Goal: Transaction & Acquisition: Book appointment/travel/reservation

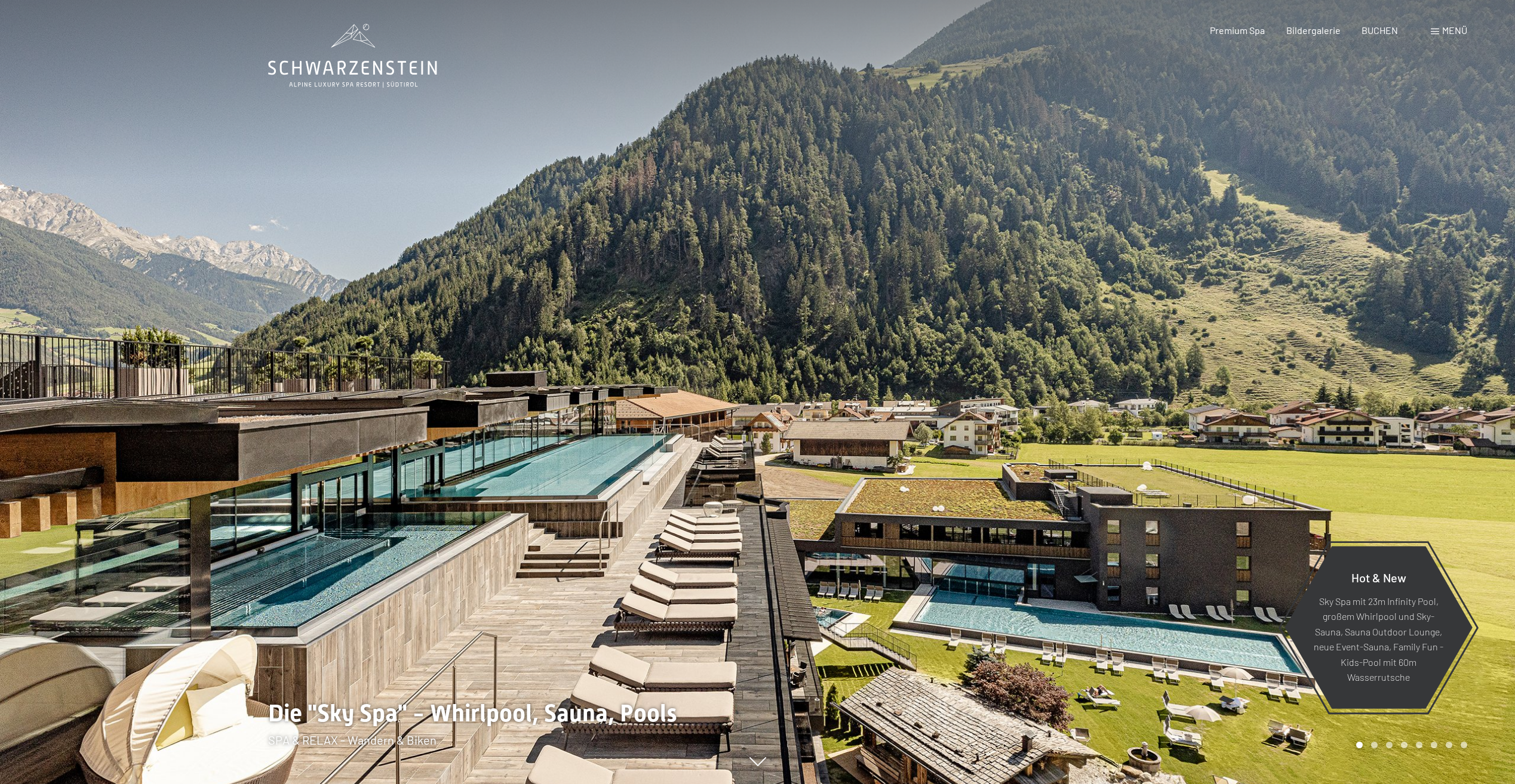
click at [1454, 34] on span "Menü" at bounding box center [1454, 30] width 25 height 11
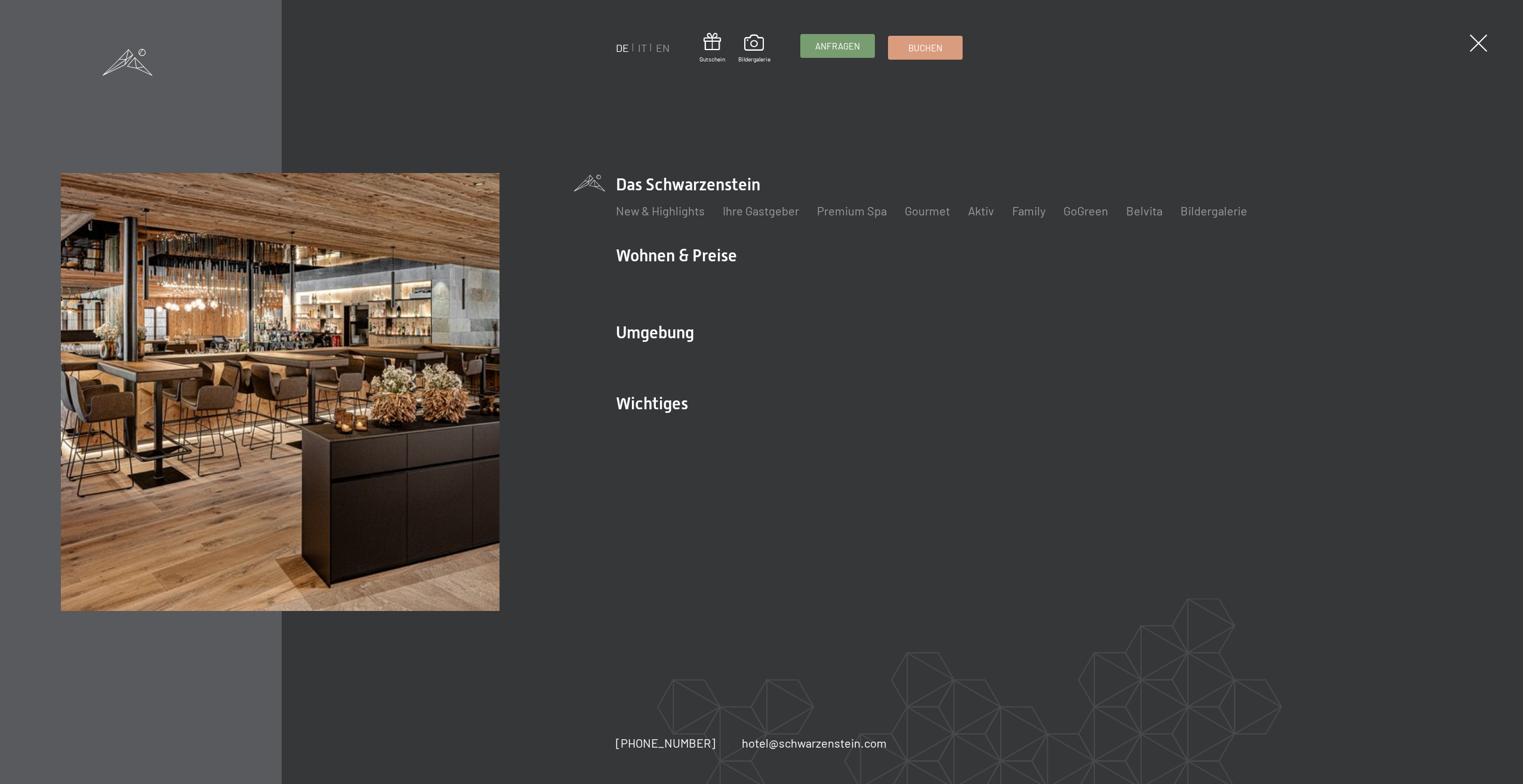
click at [828, 52] on span "Anfragen" at bounding box center [838, 46] width 45 height 13
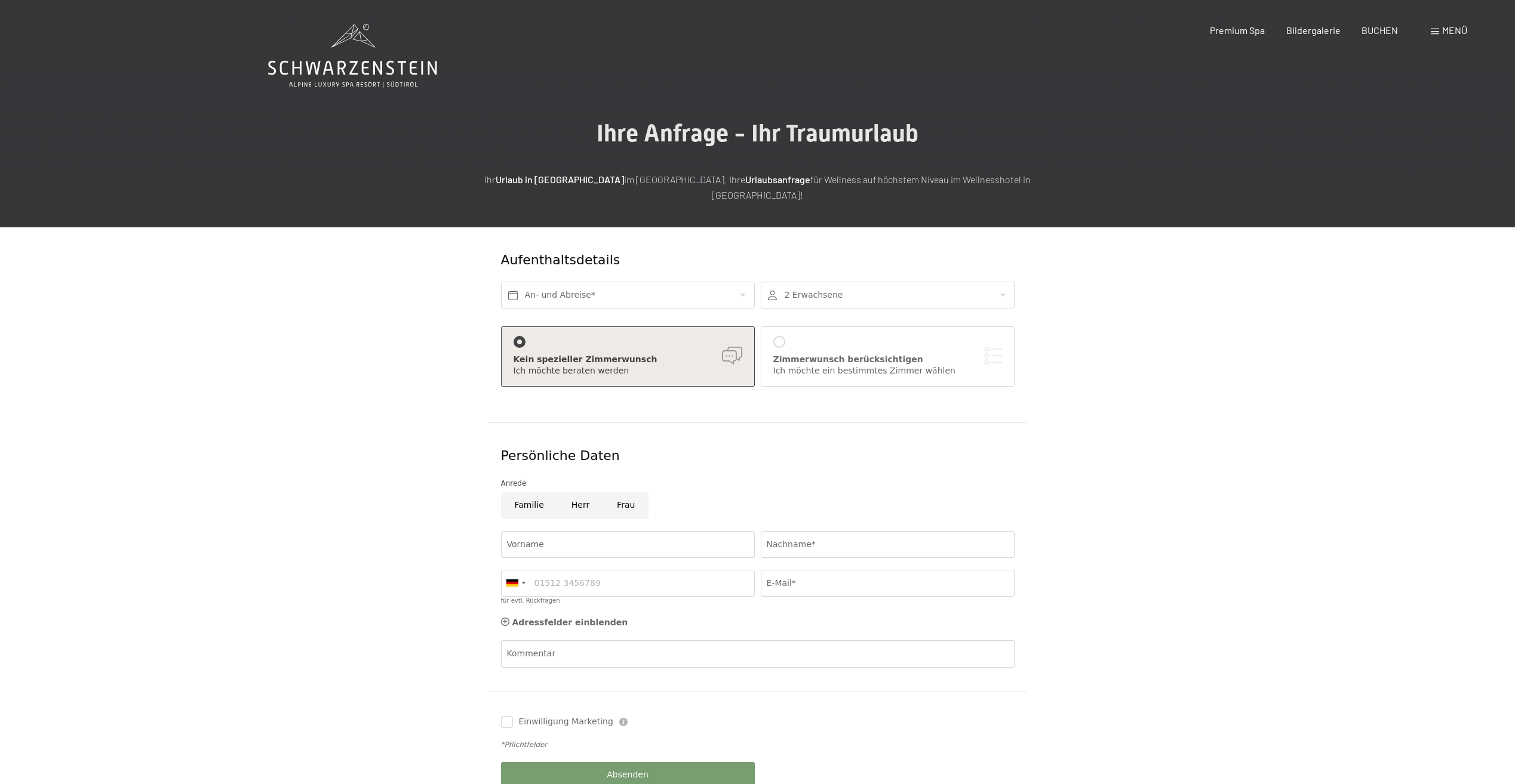
click at [783, 336] on div "Zimmerwunsch berücksichtigen Ich möchte ein bestimmtes Zimmer wählen" at bounding box center [887, 356] width 228 height 41
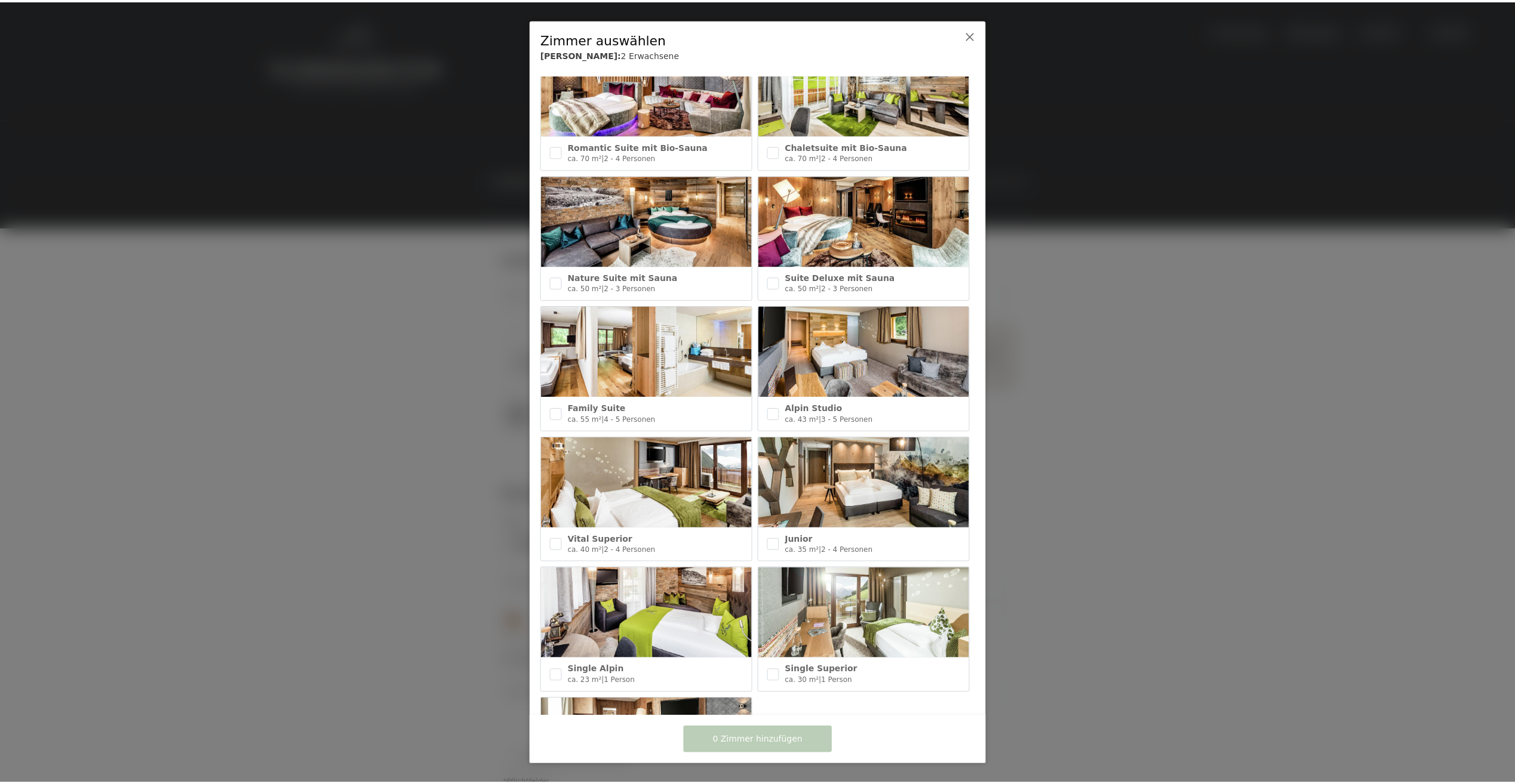
scroll to position [179, 0]
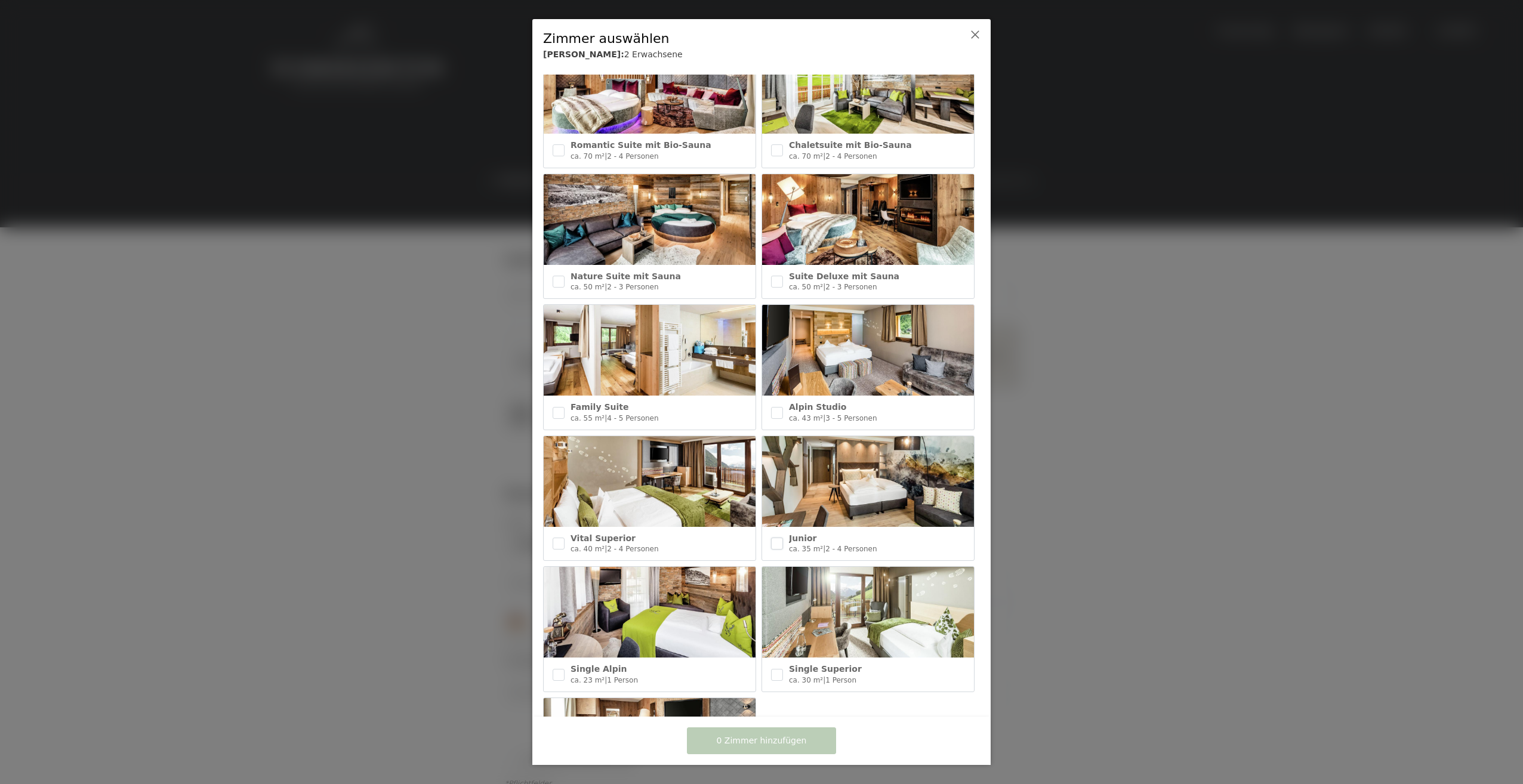
click at [775, 538] on input "checkbox" at bounding box center [777, 543] width 12 height 12
checkbox input "true"
click at [756, 739] on span "1 Zimmer hinzufügen" at bounding box center [762, 741] width 90 height 12
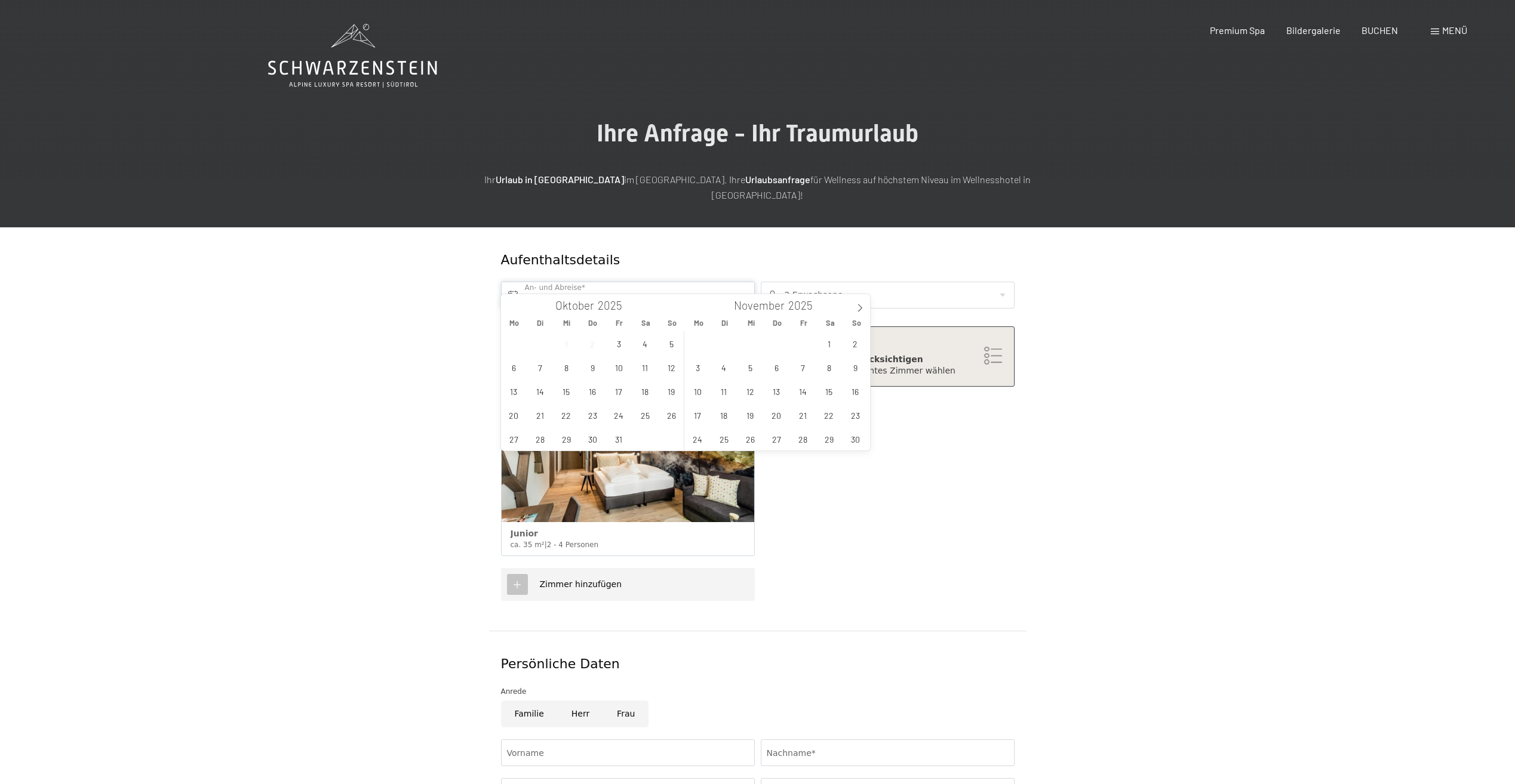
click at [747, 281] on input "text" at bounding box center [627, 295] width 254 height 27
click at [858, 310] on icon at bounding box center [860, 308] width 8 height 8
click at [773, 392] on span "18" at bounding box center [776, 391] width 23 height 23
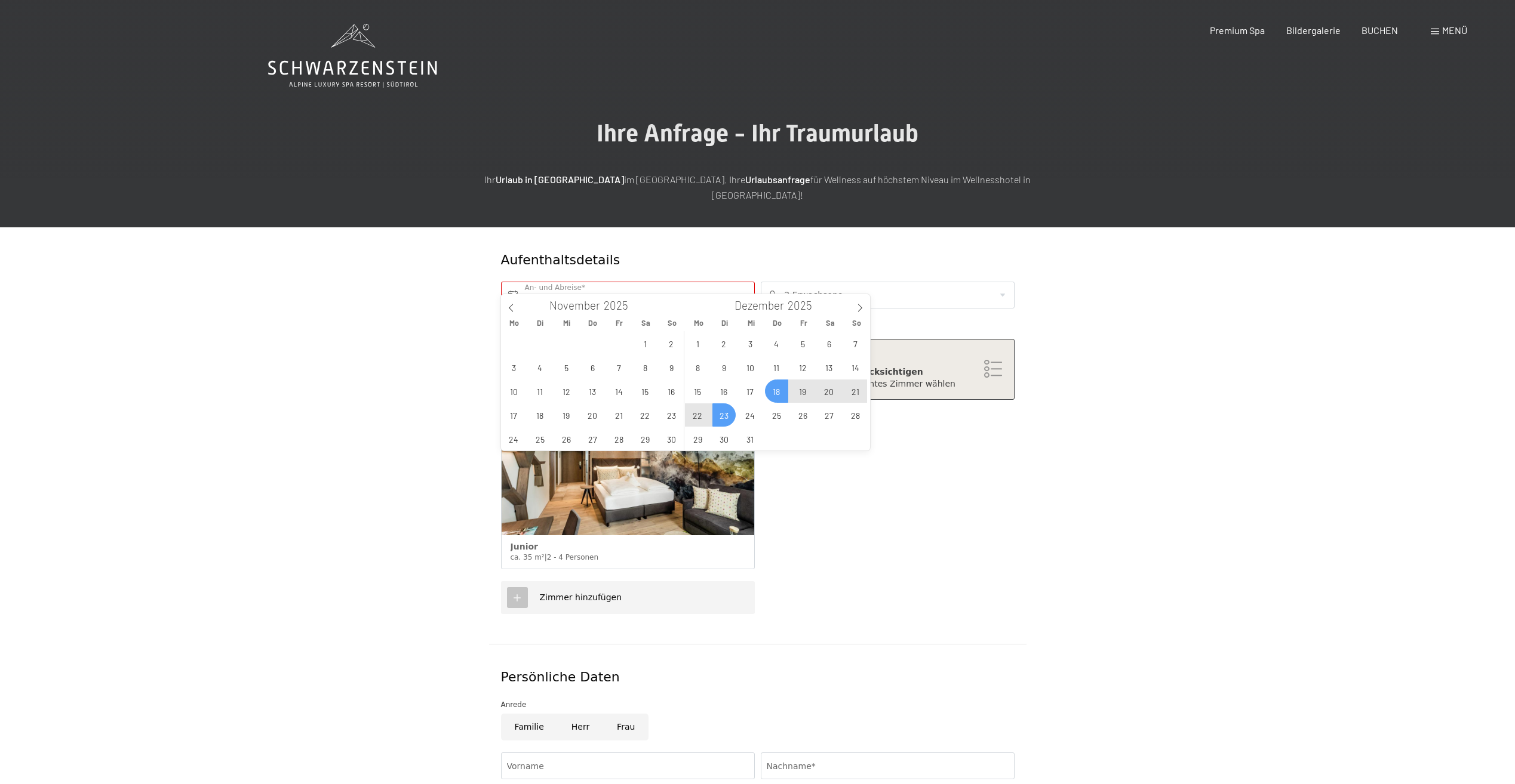
click at [723, 413] on span "23" at bounding box center [724, 415] width 23 height 23
type input "Do. 18.12.2025 - Di. 23.12.2025"
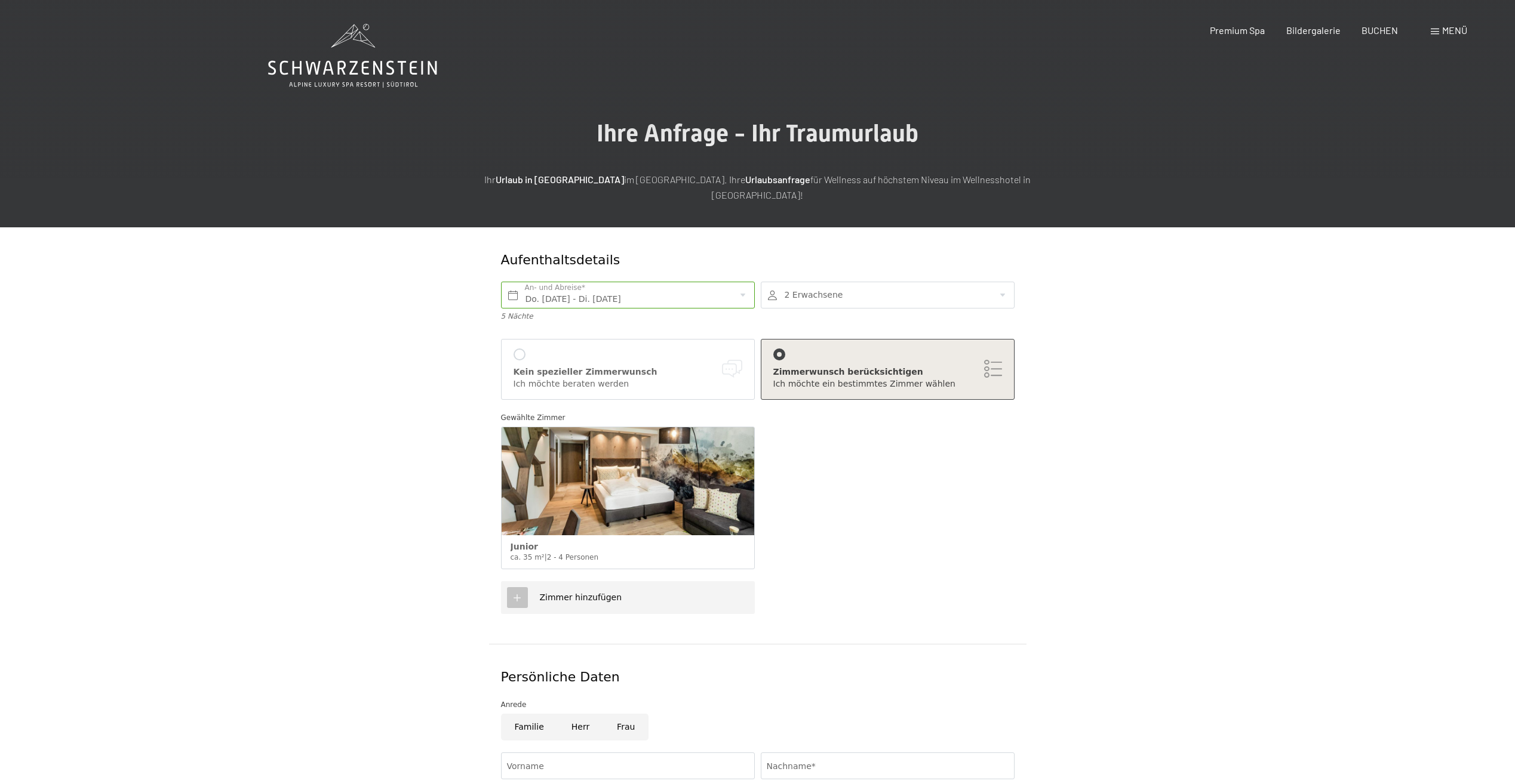
click at [960, 281] on div at bounding box center [887, 295] width 254 height 27
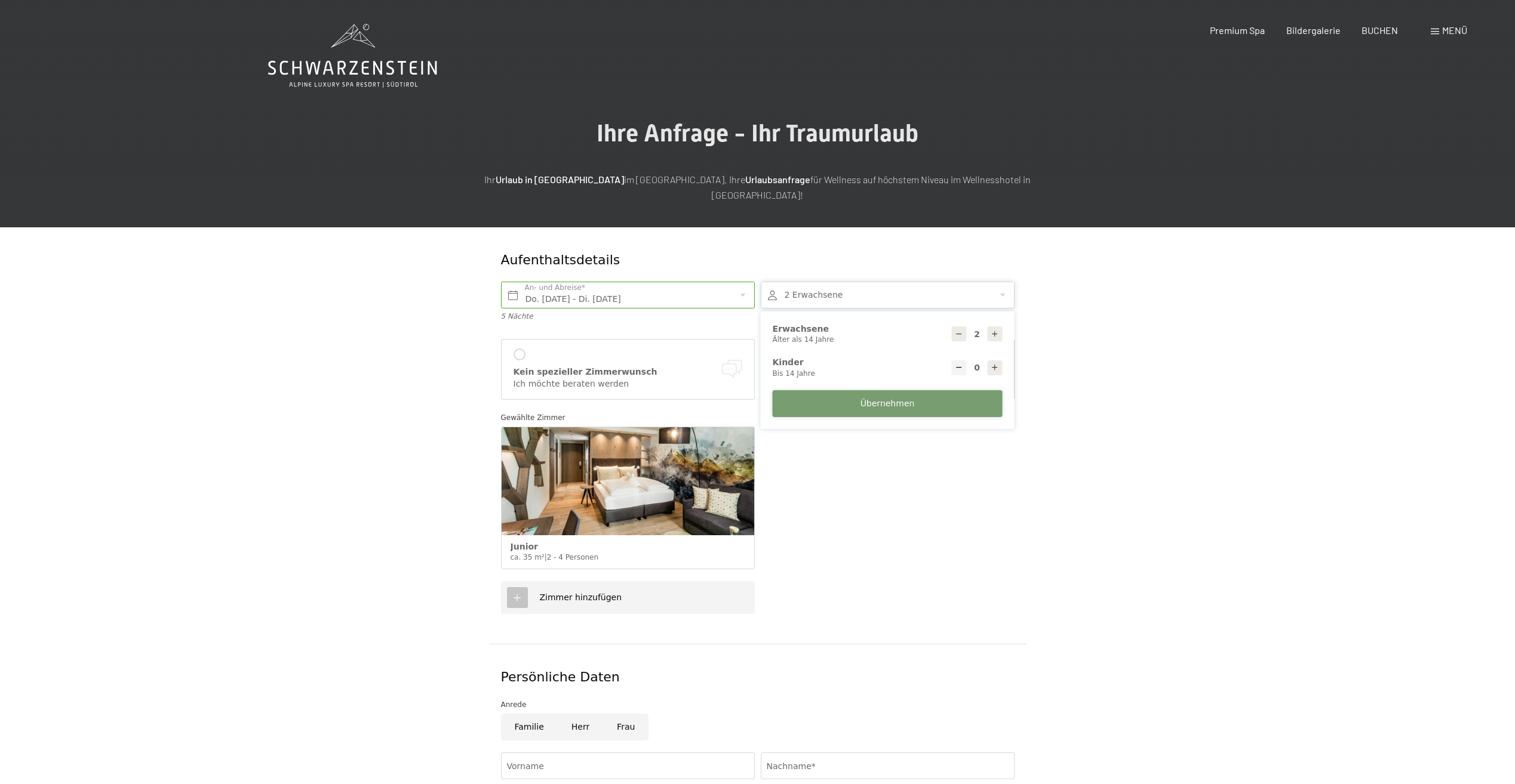
click at [894, 398] on span "Übernehmen" at bounding box center [888, 404] width 54 height 12
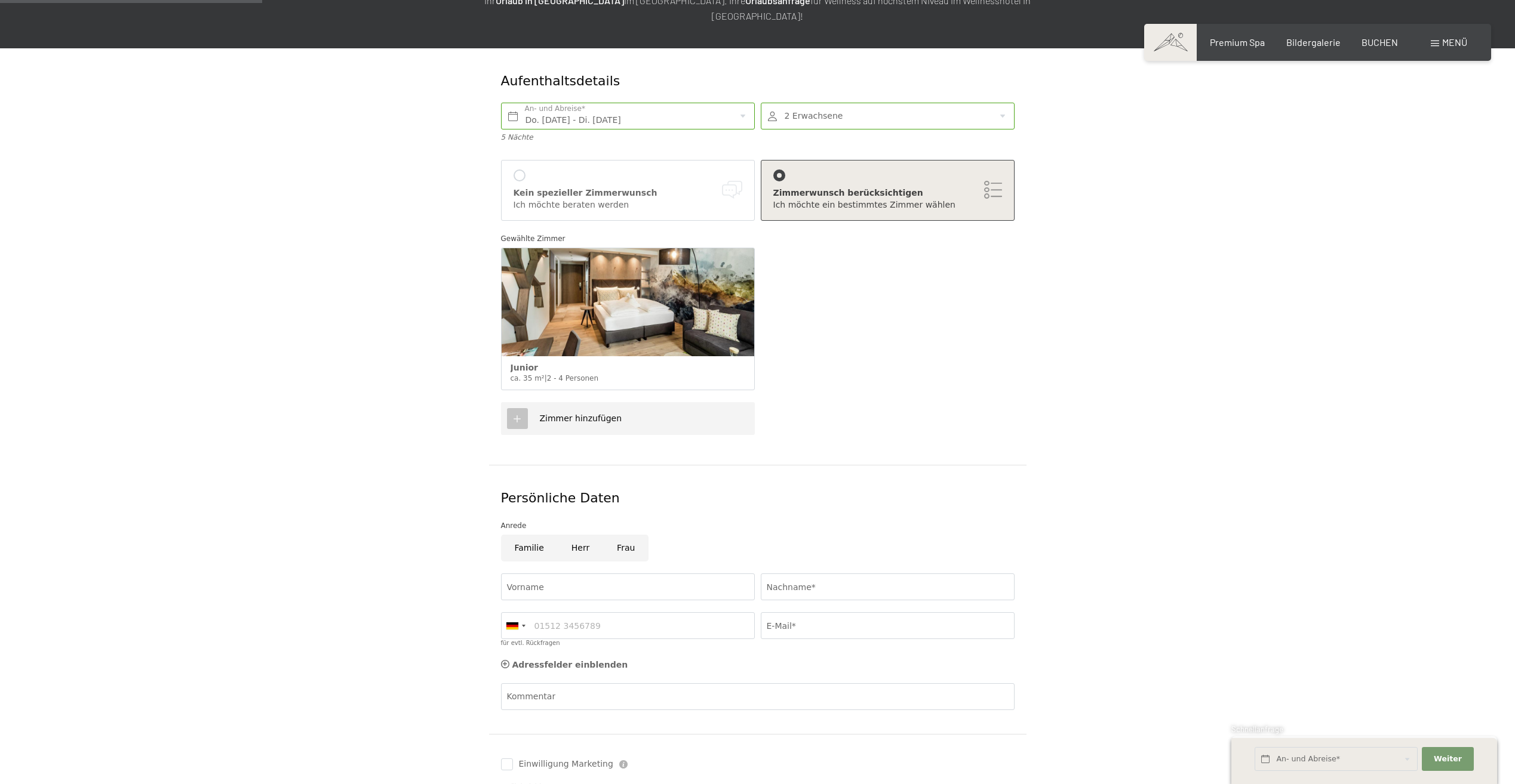
click at [576, 535] on input "Herr" at bounding box center [580, 548] width 45 height 27
radio input "true"
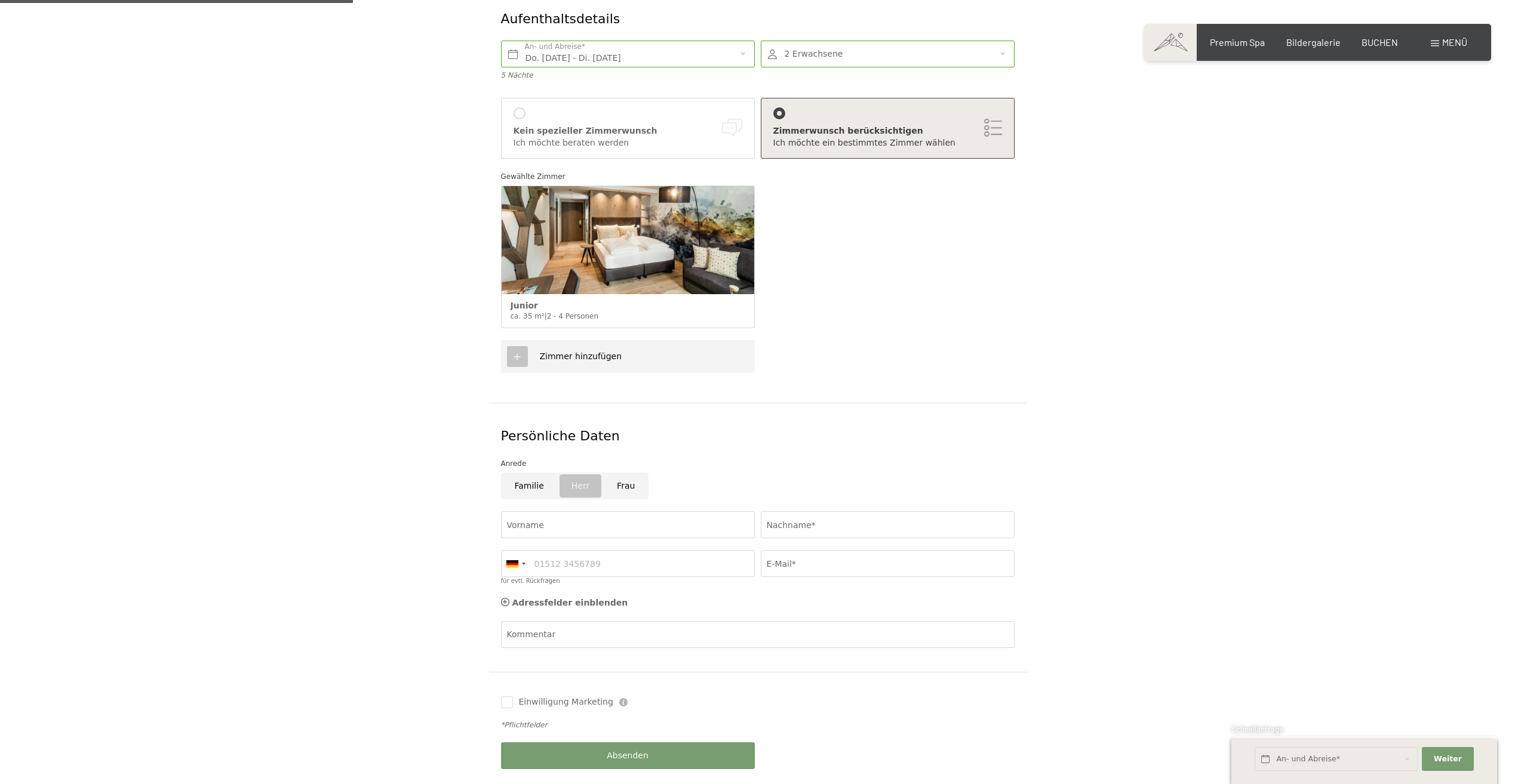
scroll to position [298, 0]
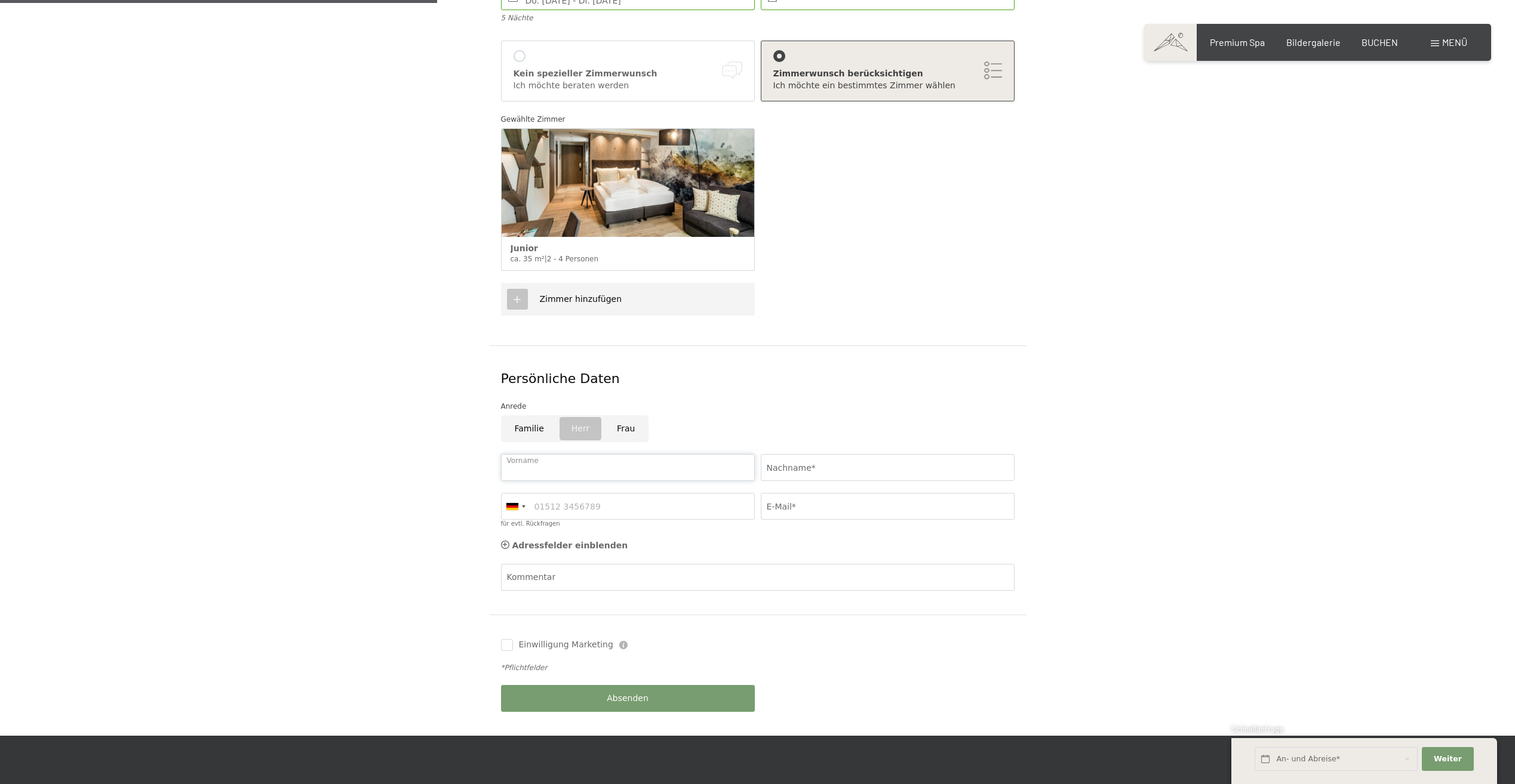
click at [529, 457] on input "Vorname" at bounding box center [627, 467] width 254 height 27
type input "Daniel"
click at [818, 454] on input "Nachname*" at bounding box center [887, 467] width 254 height 27
type input "Holzknecht"
click at [677, 493] on input "für evtl. Rückfragen" at bounding box center [627, 506] width 254 height 27
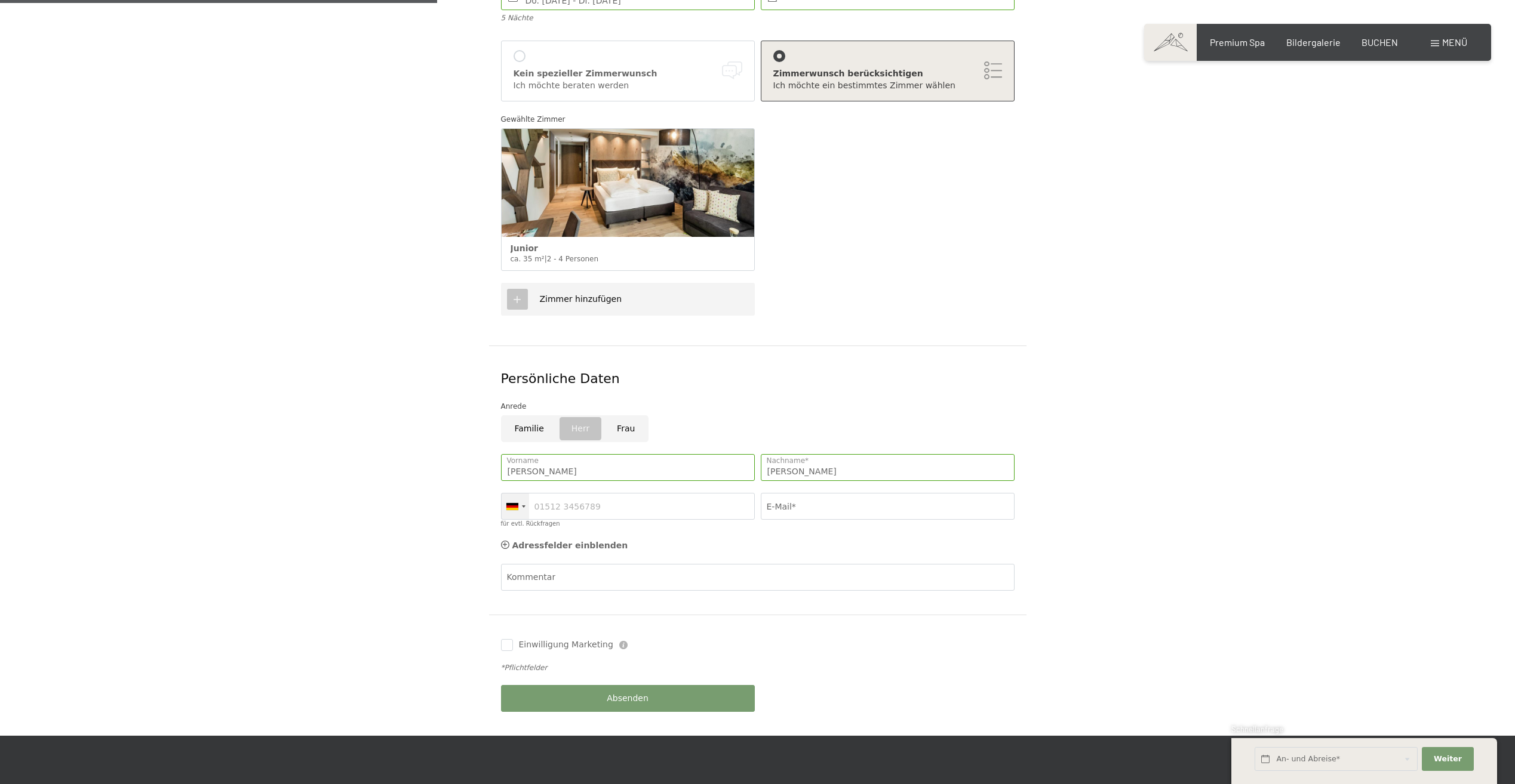
click at [521, 494] on div at bounding box center [515, 506] width 27 height 26
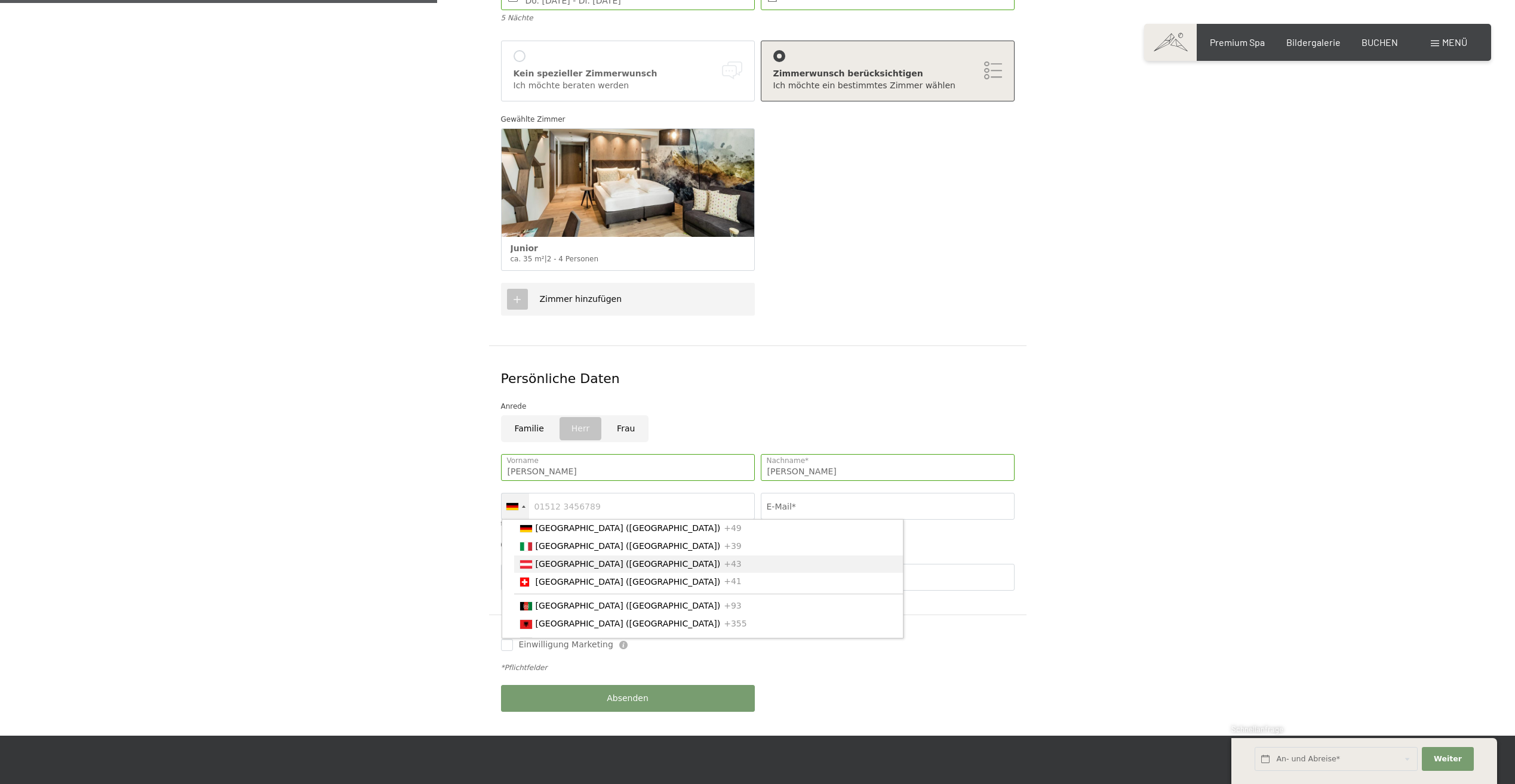
click at [540, 559] on span "[GEOGRAPHIC_DATA] ([GEOGRAPHIC_DATA])" at bounding box center [628, 564] width 185 height 10
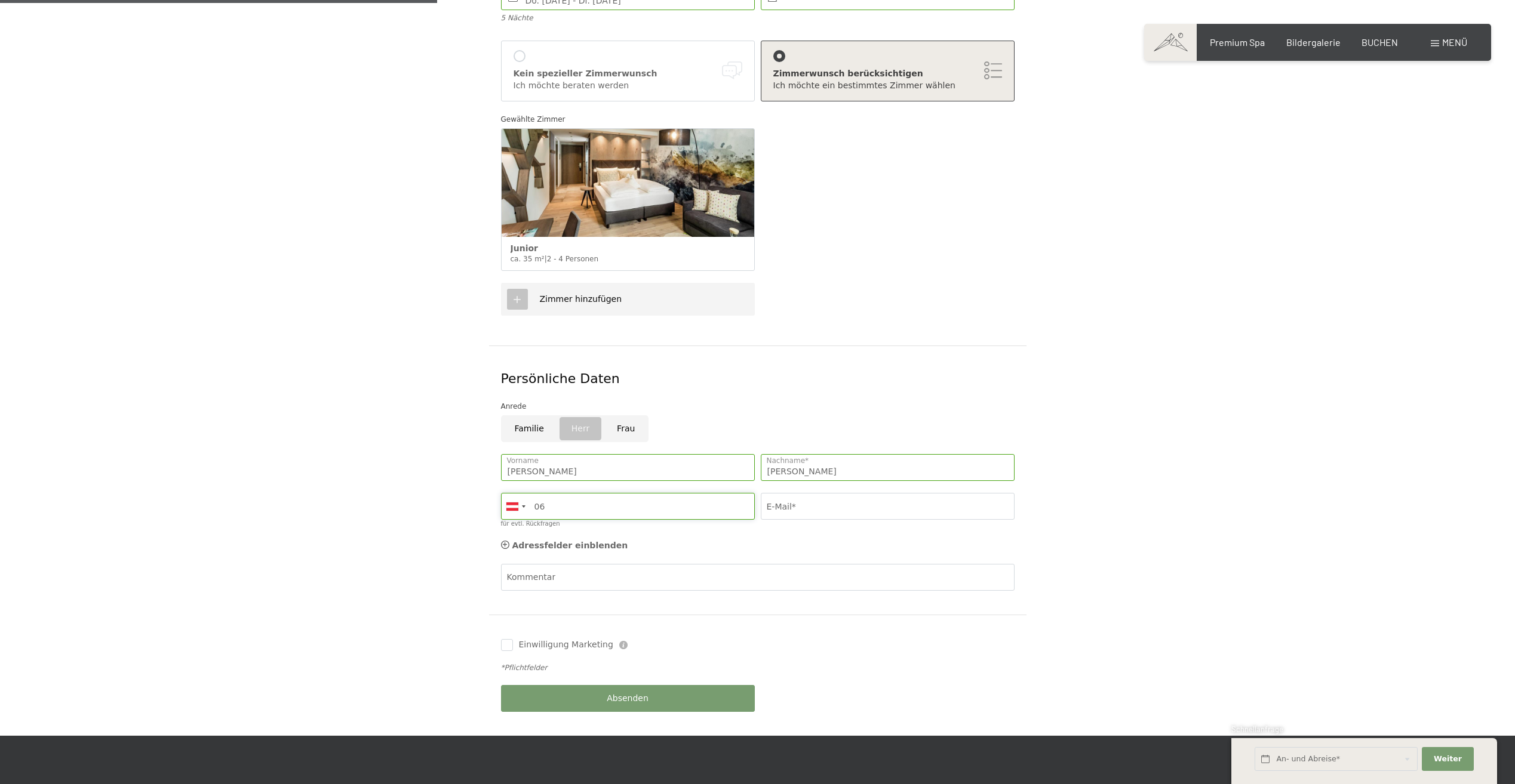
type input "0"
click at [837, 493] on input "E-Mail*" at bounding box center [887, 506] width 254 height 27
type input "daniel.holzknecht02@gmail.com"
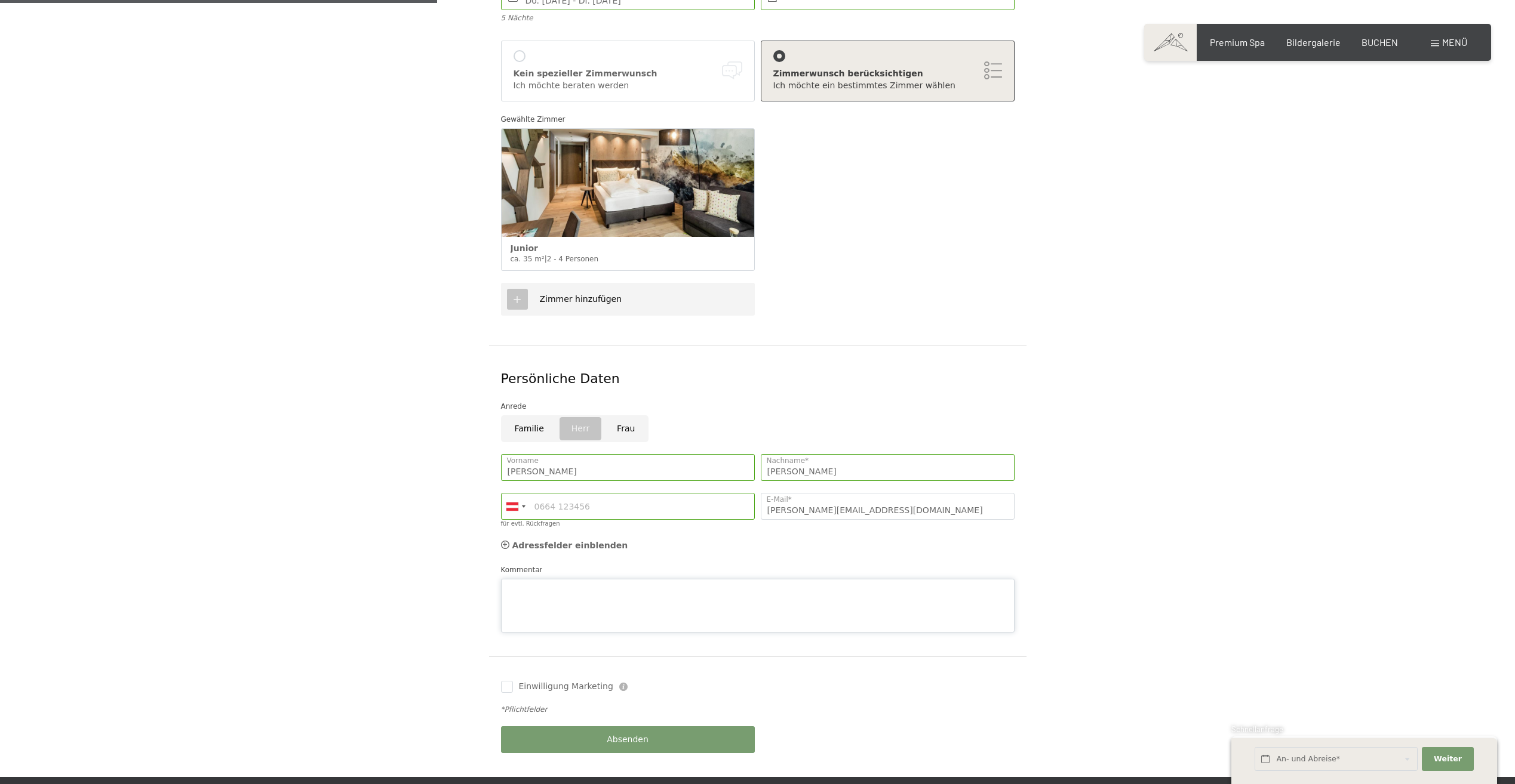
click at [583, 579] on textarea "Kommentar" at bounding box center [757, 605] width 513 height 54
click at [576, 579] on textarea "Kommentar" at bounding box center [757, 605] width 513 height 54
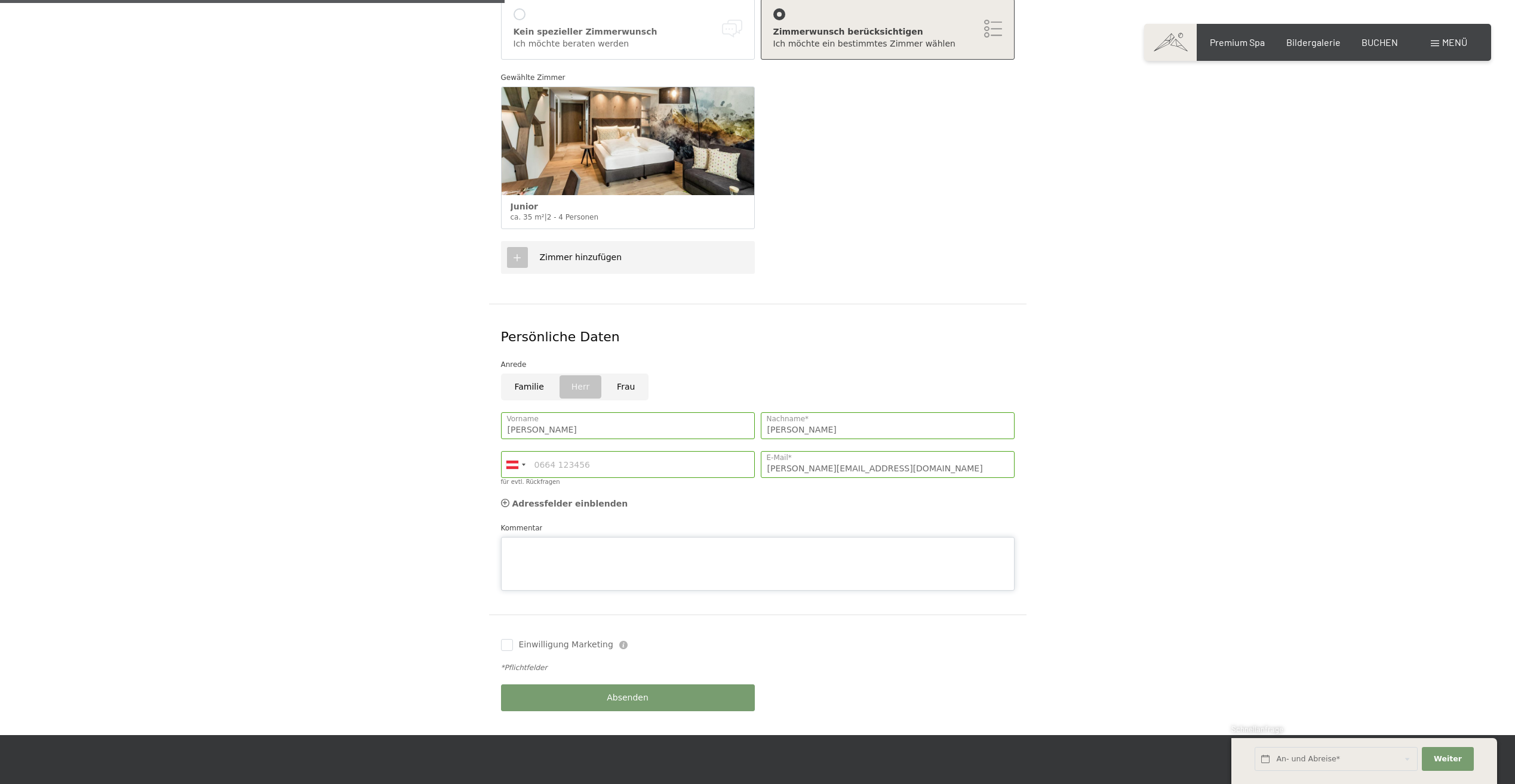
scroll to position [358, 0]
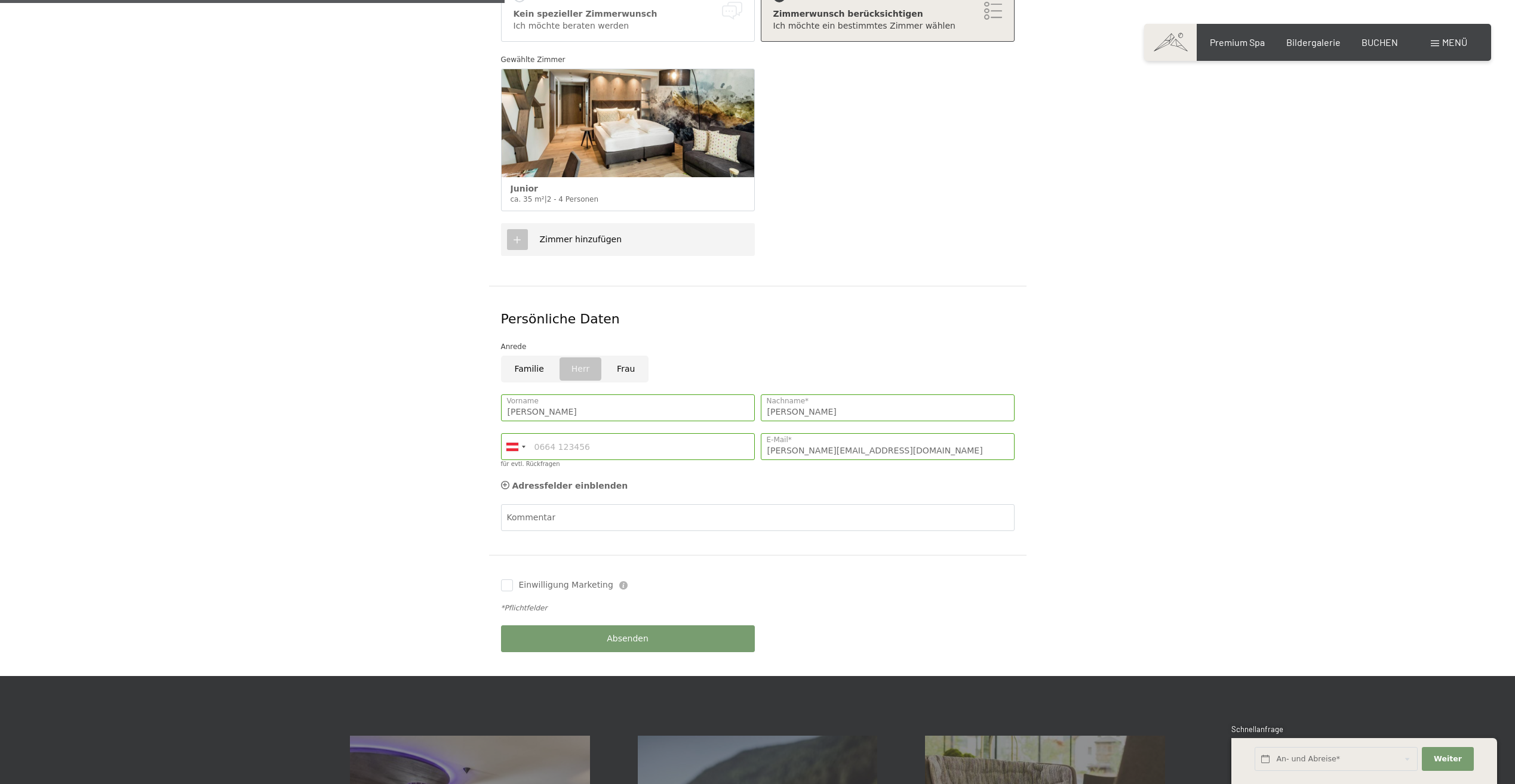
click at [450, 582] on form "Aufenthaltsdetails Do. 18.12.2025 - Di. 23.12.2025 An- und Abreise* 5 Nächte 2 …" at bounding box center [757, 273] width 815 height 807
click at [541, 481] on span "Adressfelder einblenden" at bounding box center [570, 486] width 116 height 10
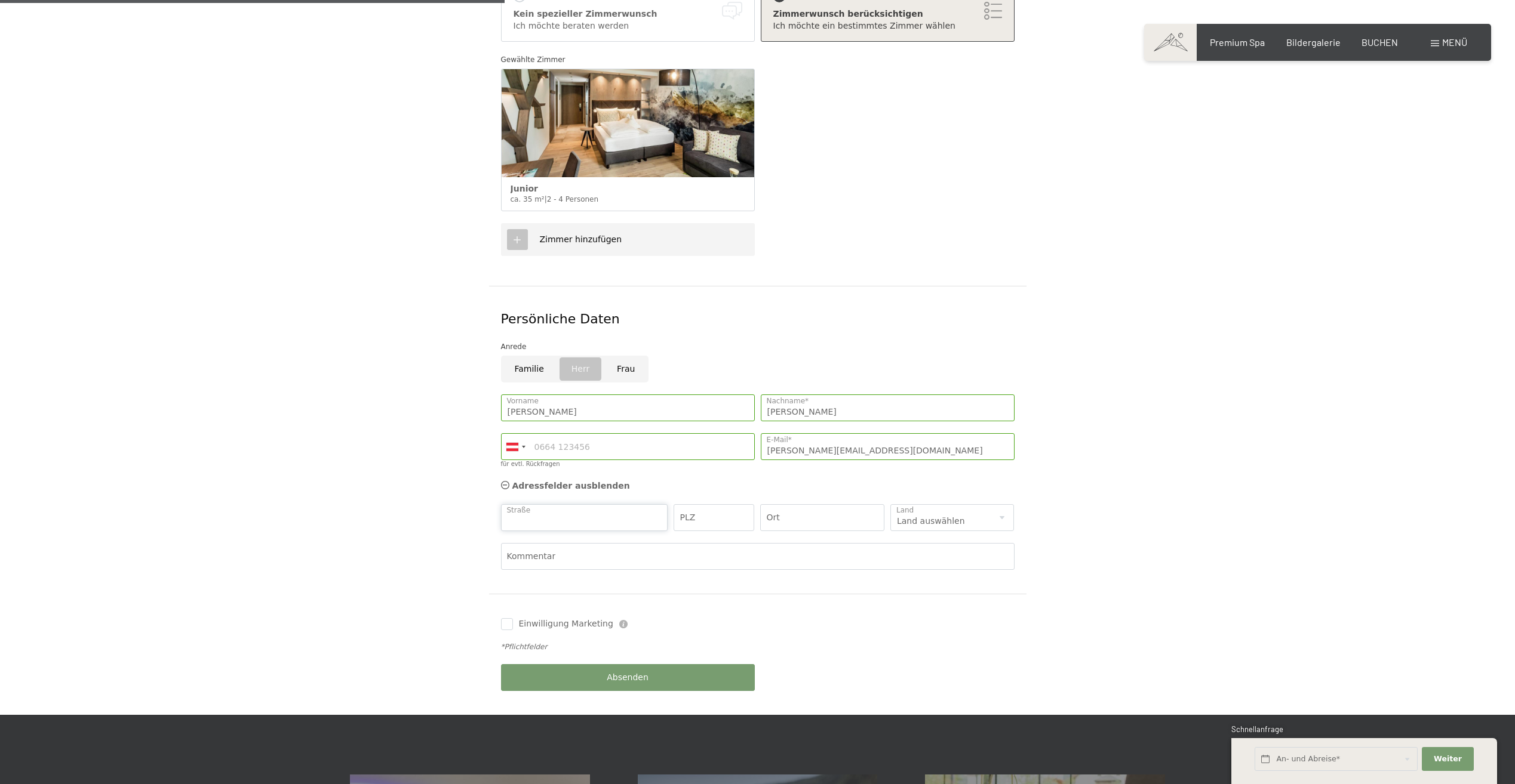
click at [542, 504] on input "Straße" at bounding box center [584, 517] width 167 height 27
type input "Steinhof 10"
click at [694, 504] on input "PLZ" at bounding box center [713, 517] width 80 height 27
type input "6181"
click at [775, 504] on input "Ort" at bounding box center [822, 517] width 124 height 27
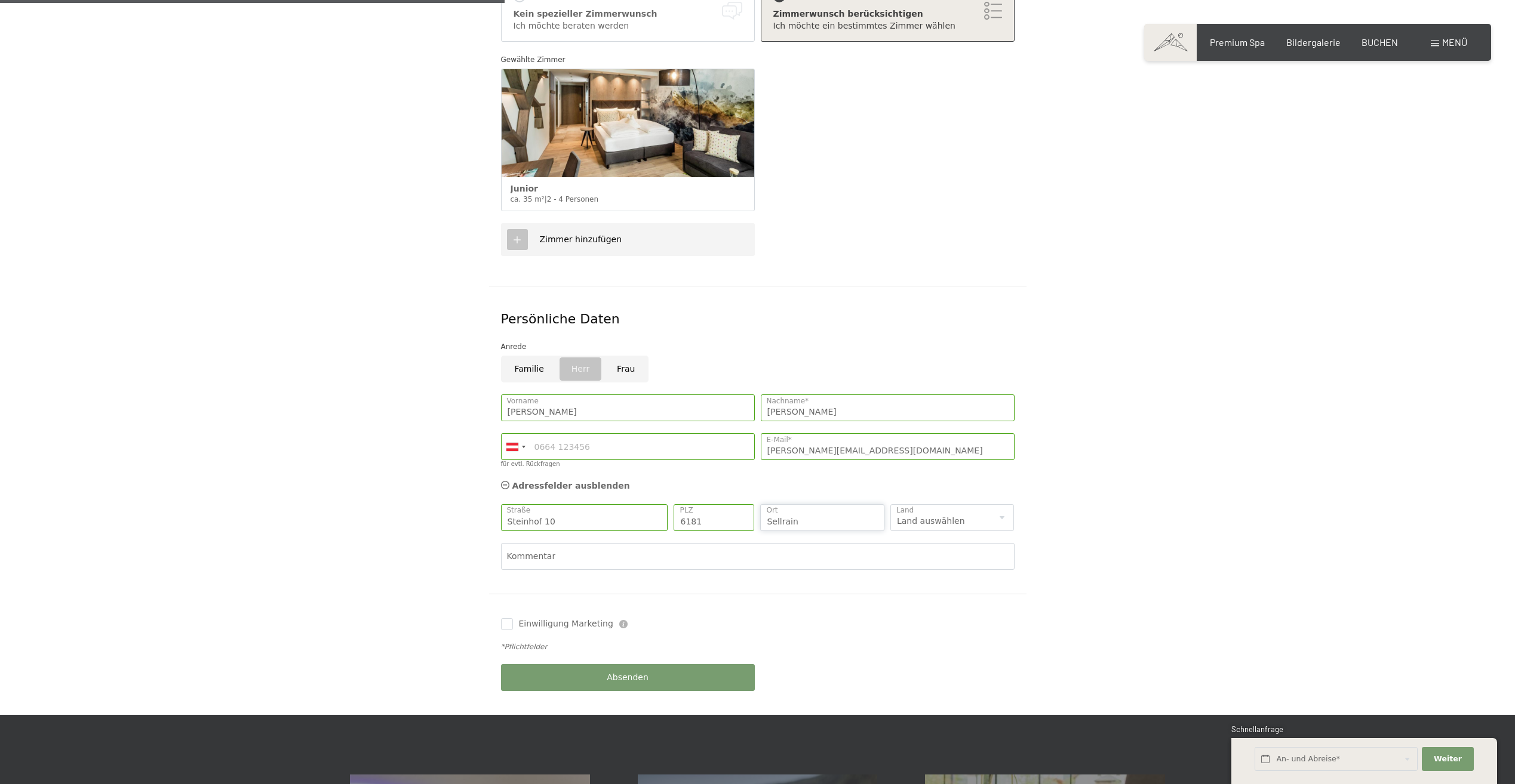
type input "Sellrain"
click at [917, 508] on select "Land auswählen Deutschland Italien Österreich Schweiz Vereinigtes Königreich --…" at bounding box center [952, 517] width 124 height 27
select select "AT"
click at [890, 504] on select "Land auswählen Deutschland Italien Österreich Schweiz Vereinigtes Königreich --…" at bounding box center [952, 517] width 124 height 27
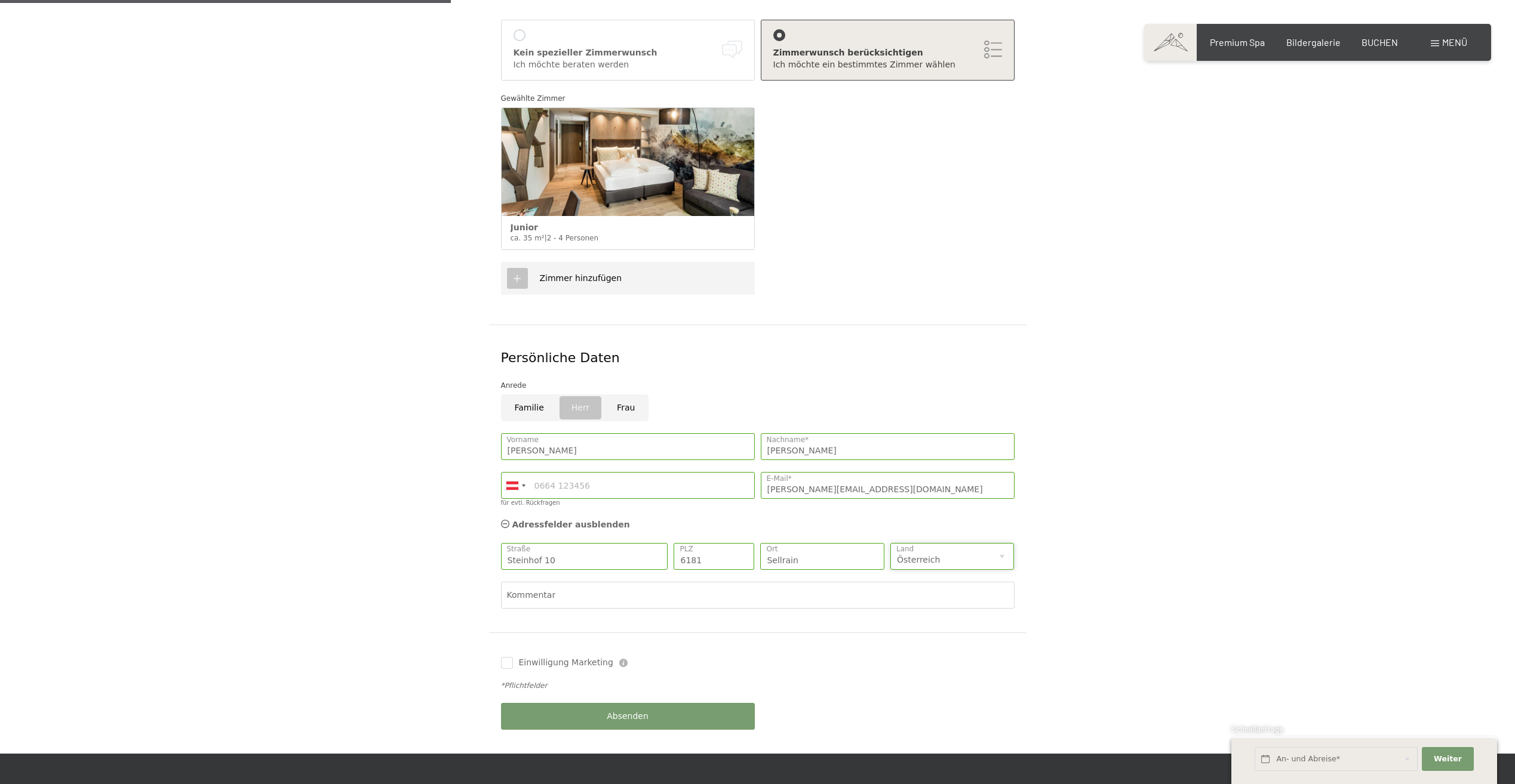
scroll to position [417, 0]
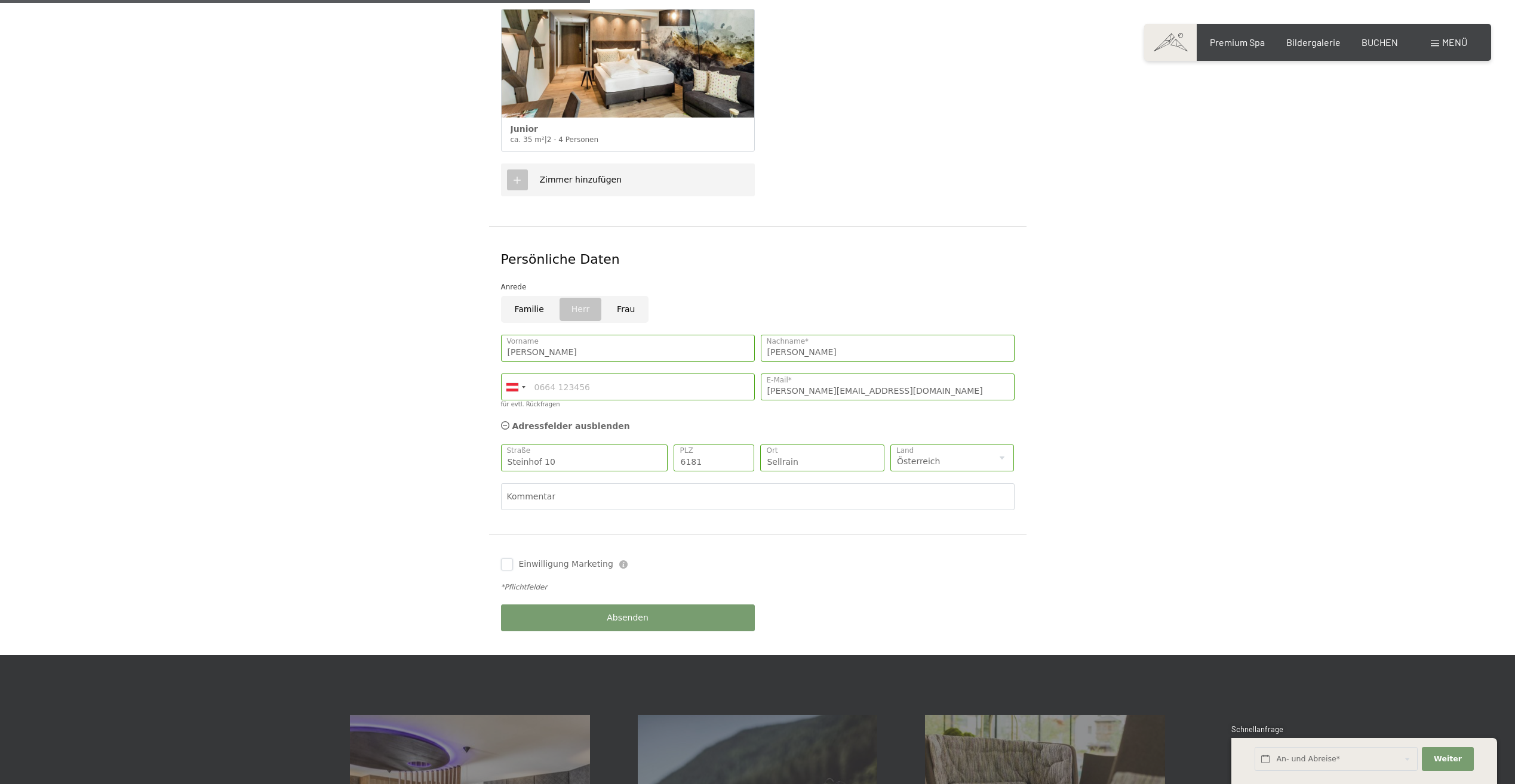
click at [506, 559] on input "Einwilligung Marketing" at bounding box center [506, 564] width 12 height 12
checkbox input "true"
click at [627, 612] on span "Absenden" at bounding box center [627, 618] width 42 height 12
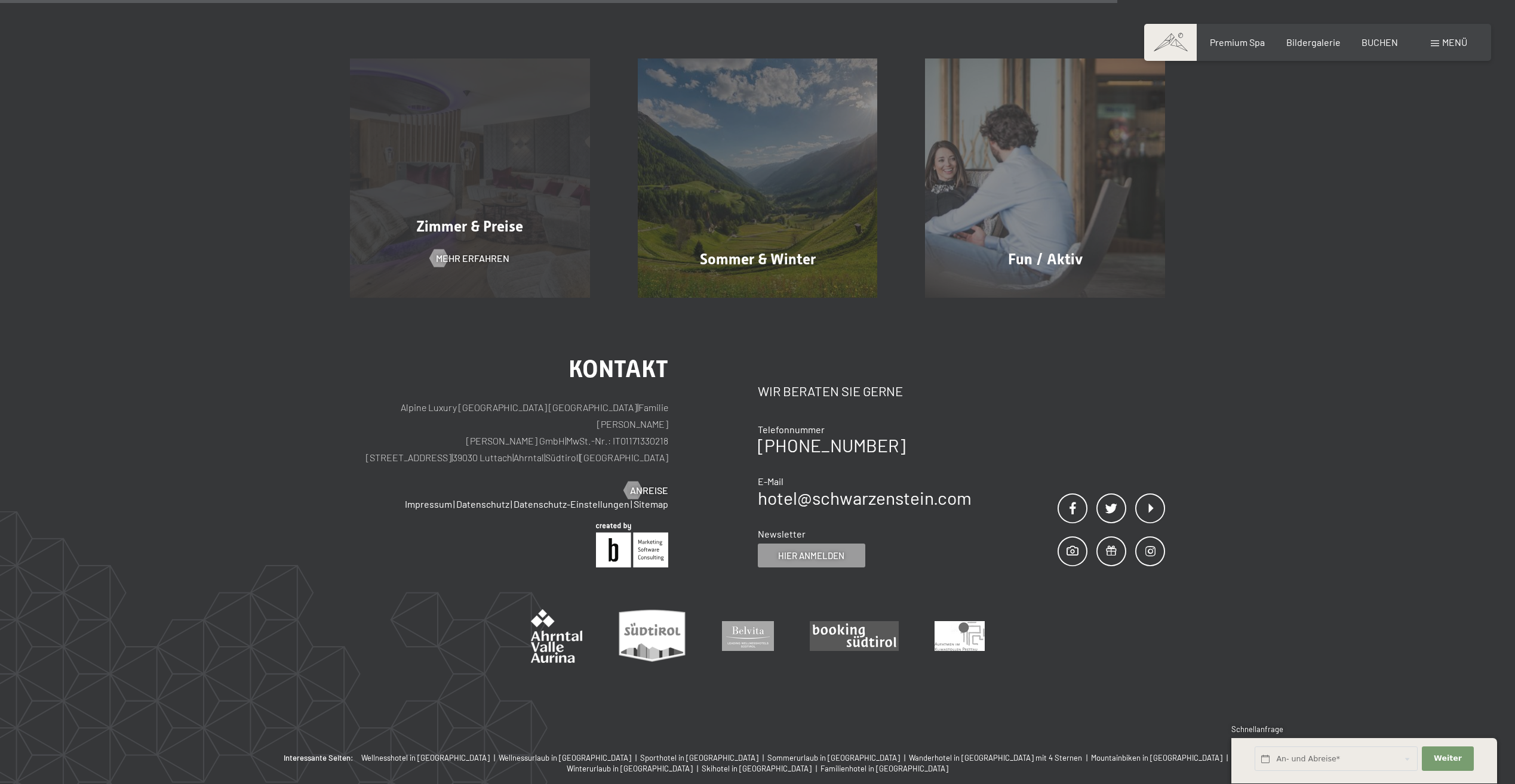
scroll to position [537, 0]
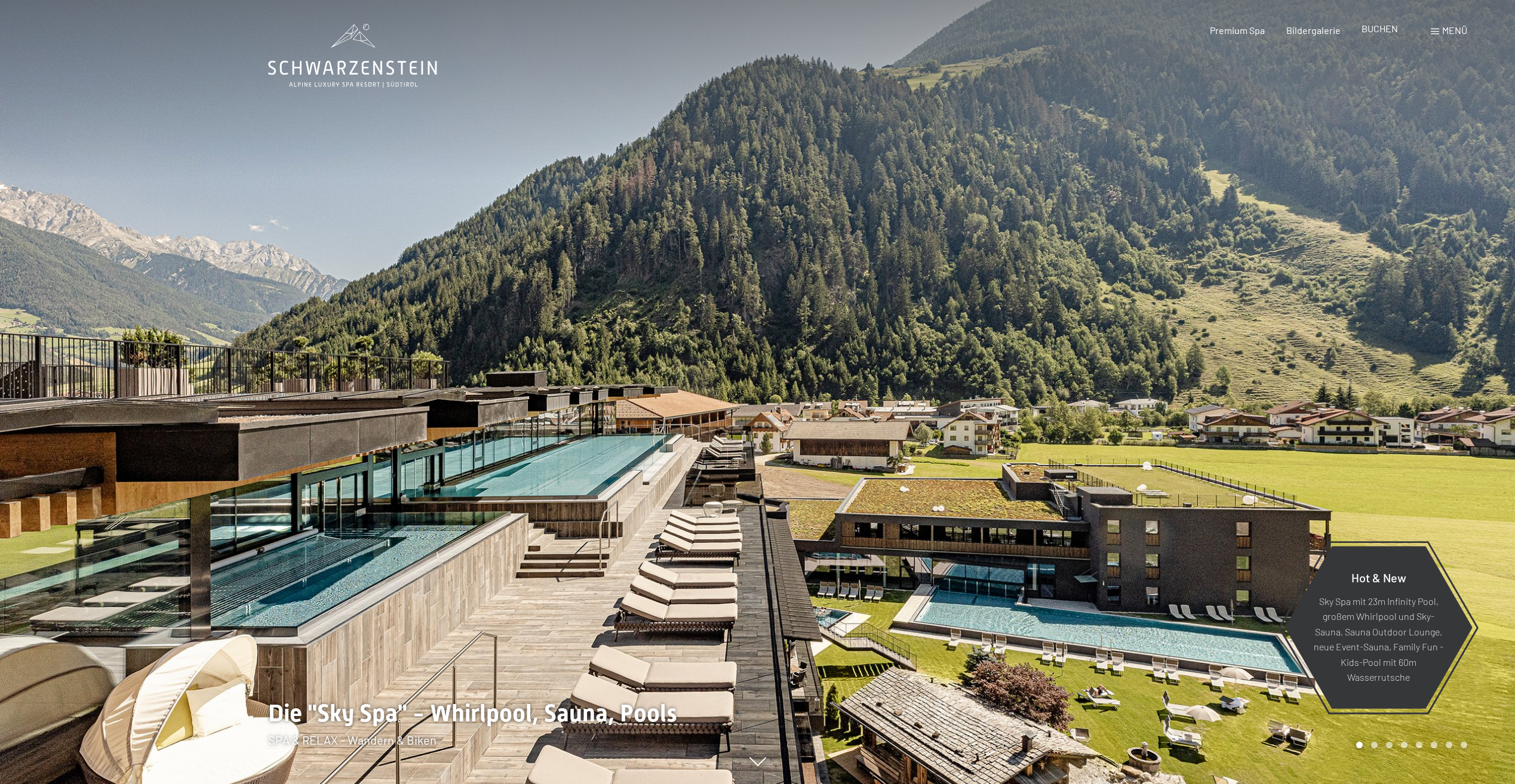
click at [1379, 24] on span "BUCHEN" at bounding box center [1379, 28] width 36 height 11
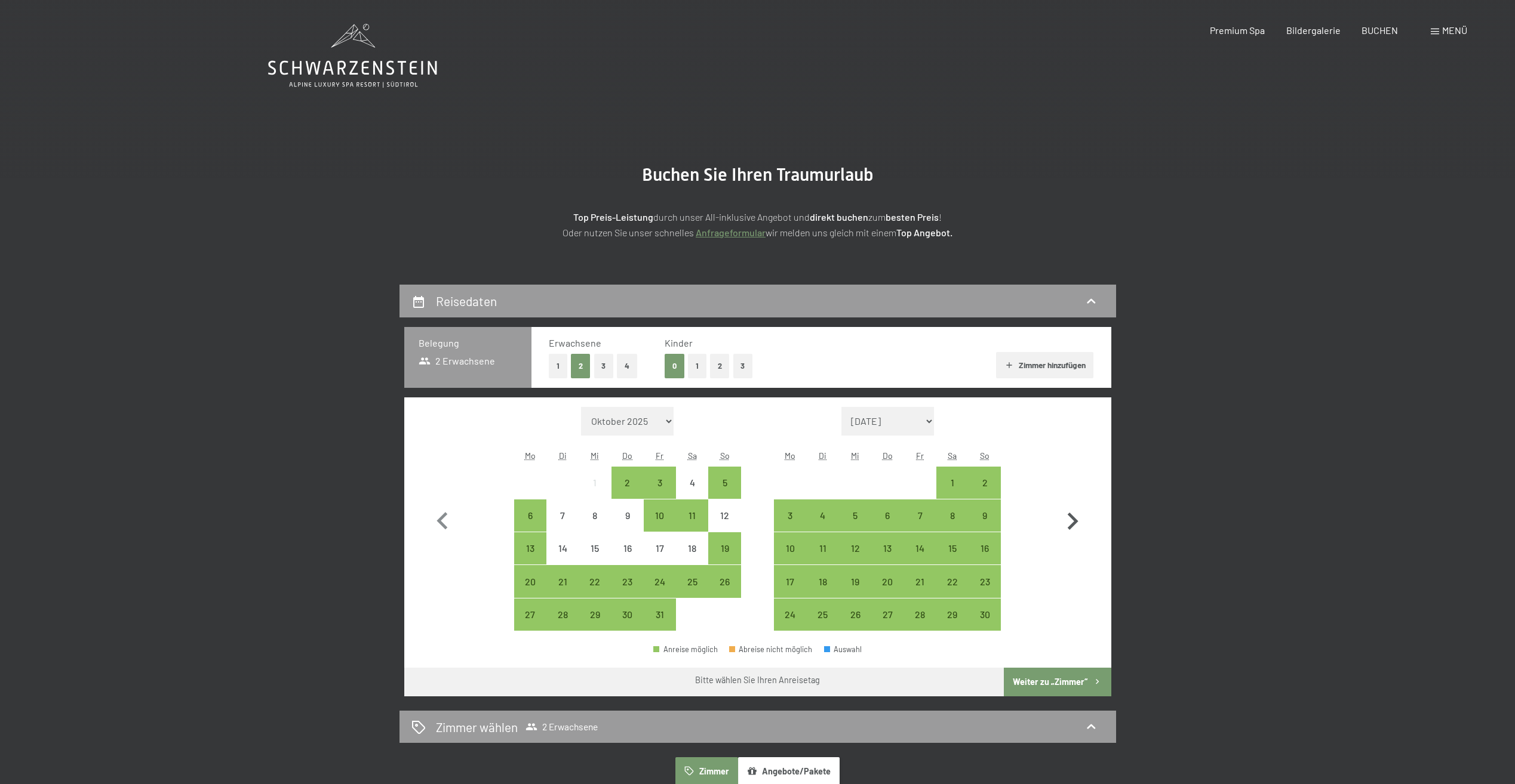
click at [1070, 524] on icon "button" at bounding box center [1072, 522] width 35 height 35
select select "[DATE]"
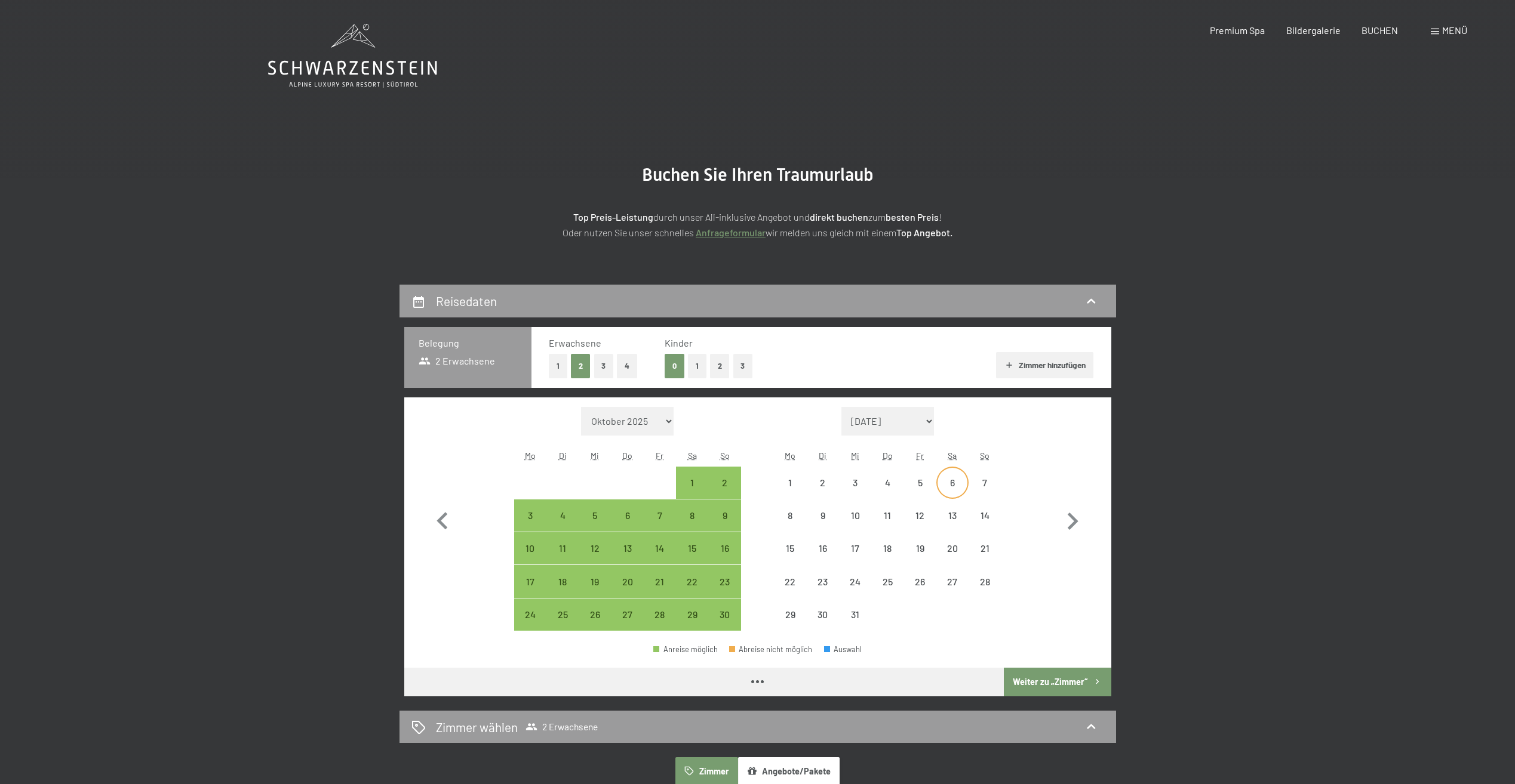
select select "[DATE]"
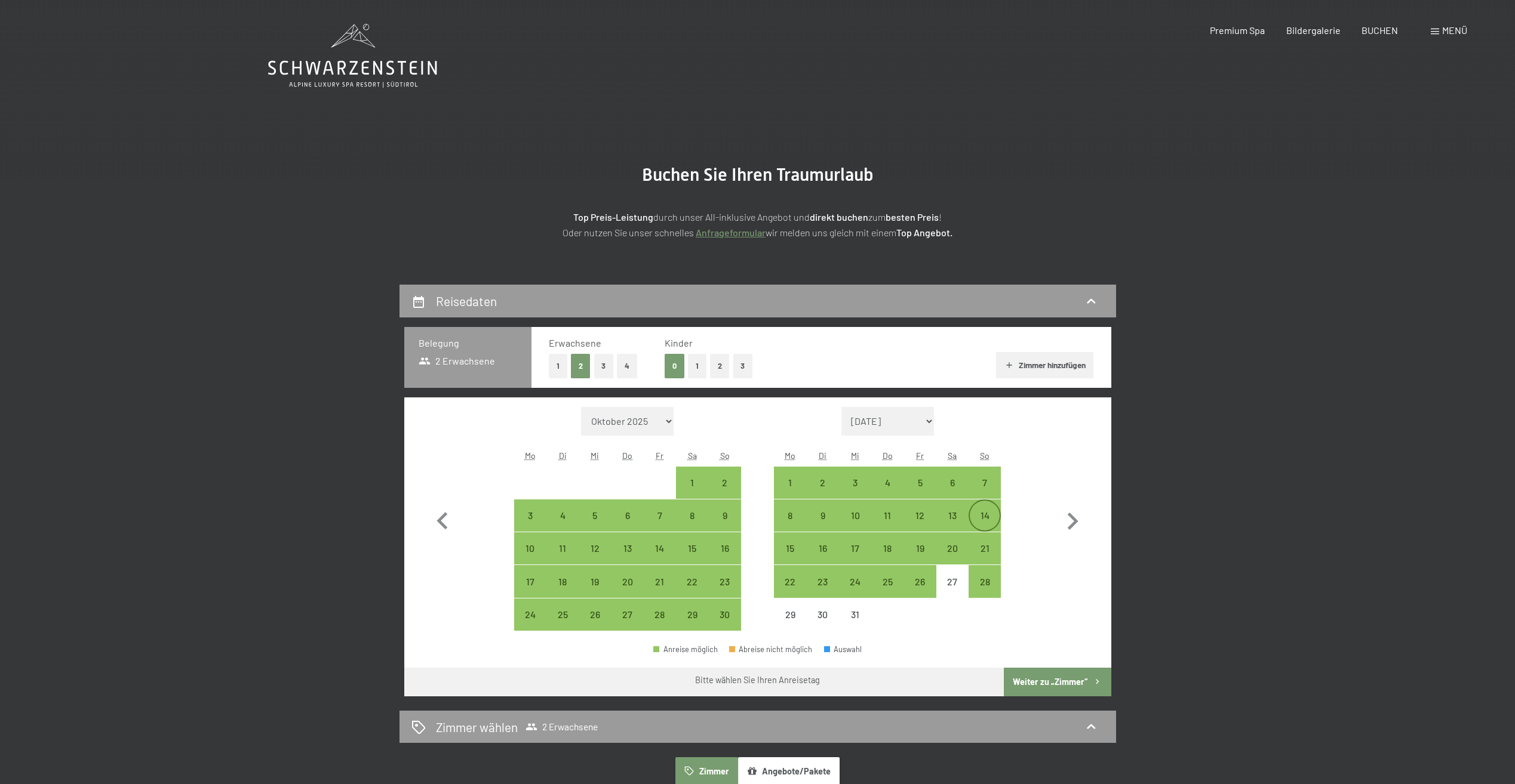
click at [981, 517] on div "14" at bounding box center [984, 526] width 30 height 30
select select "[DATE]"
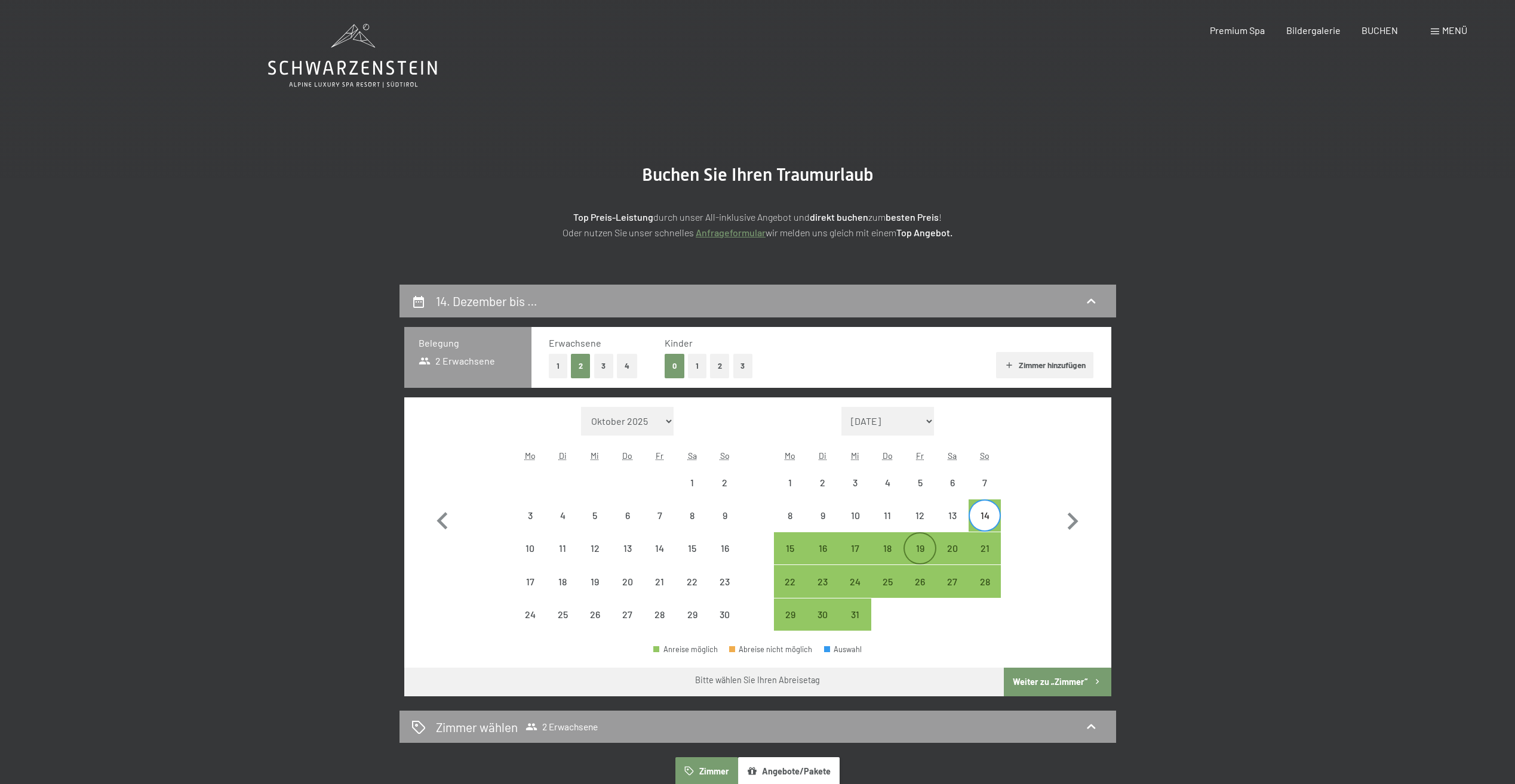
click at [909, 548] on div "19" at bounding box center [919, 559] width 30 height 30
select select "[DATE]"
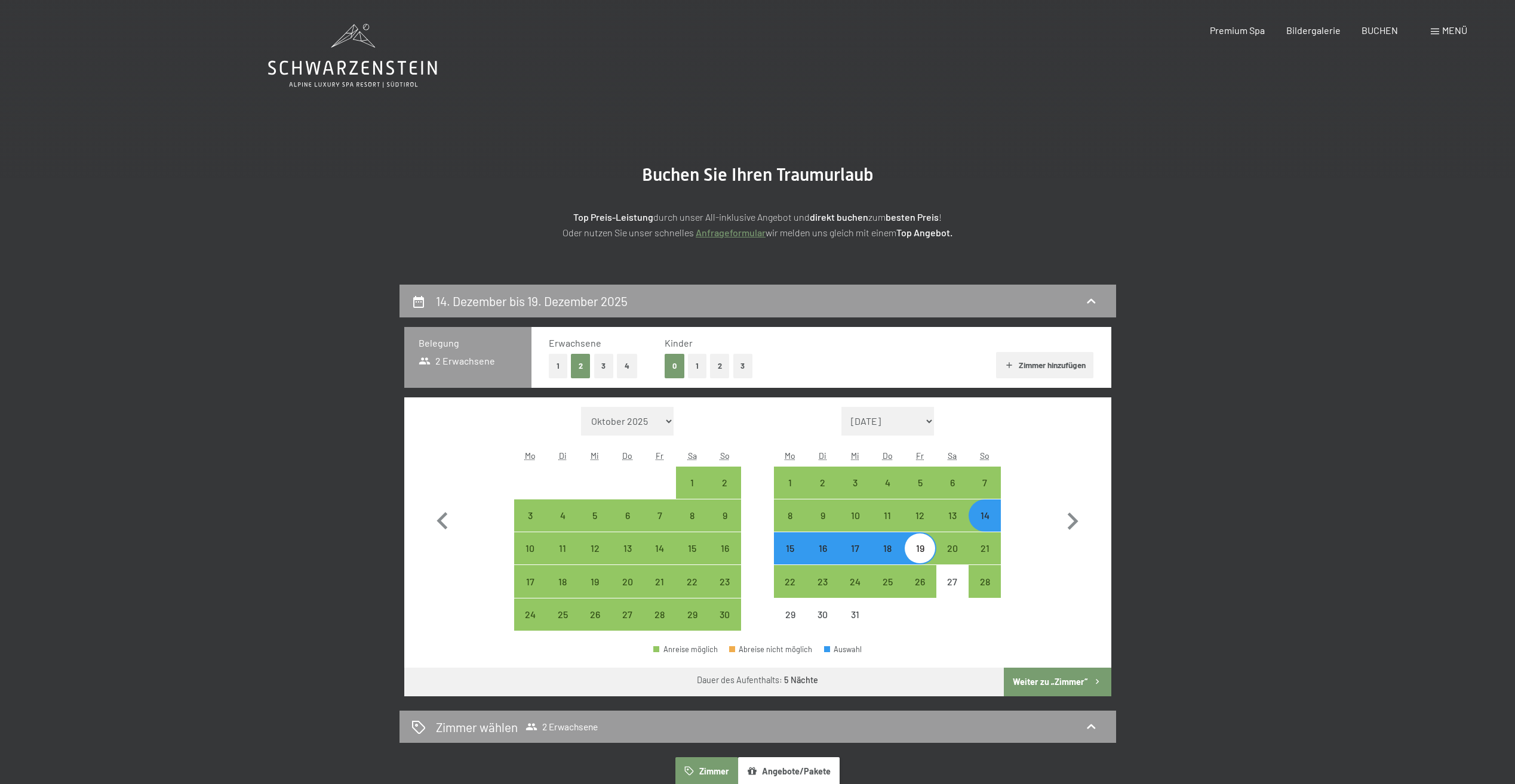
click at [1038, 679] on button "Weiter zu „Zimmer“" at bounding box center [1057, 681] width 107 height 29
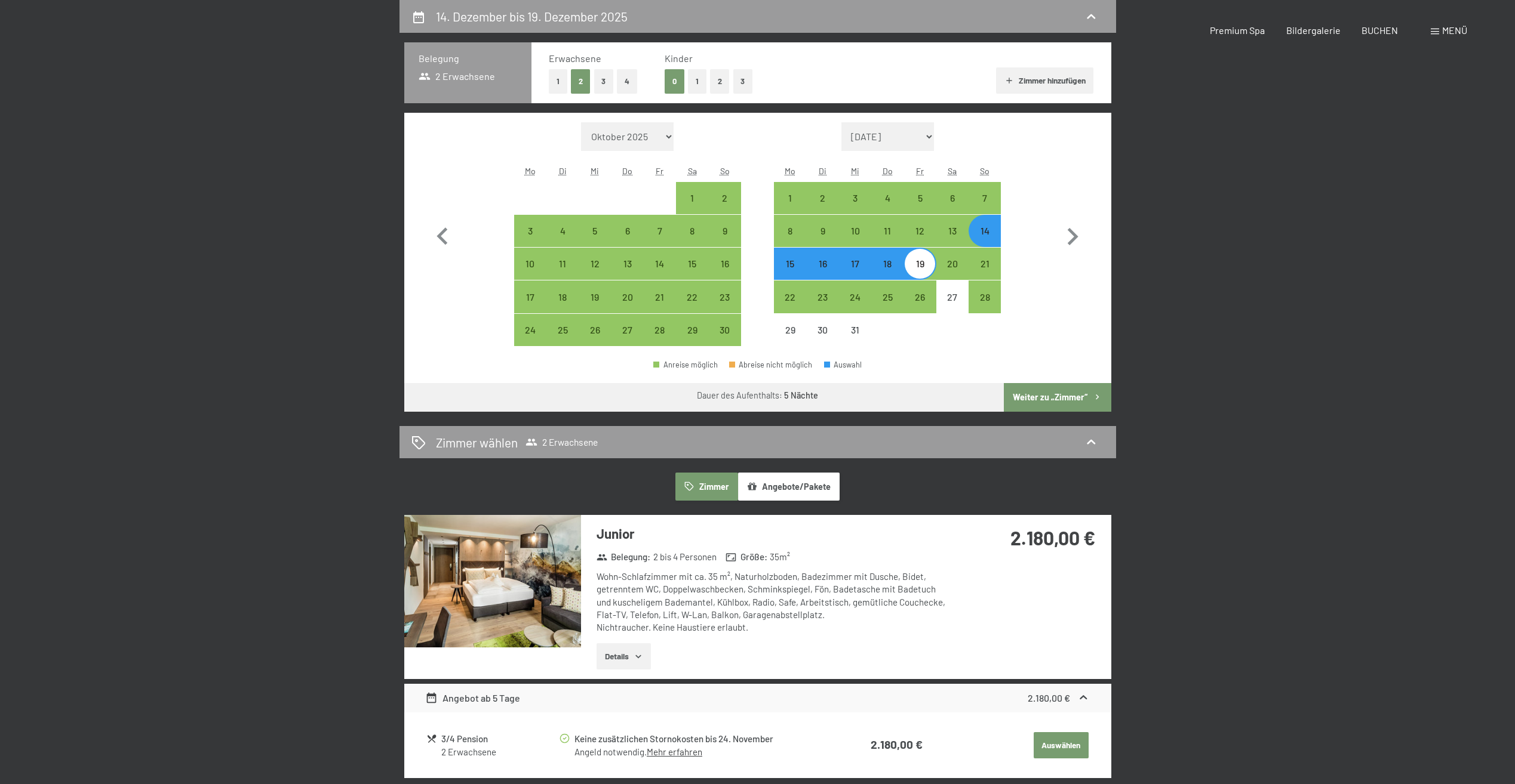
select select "[DATE]"
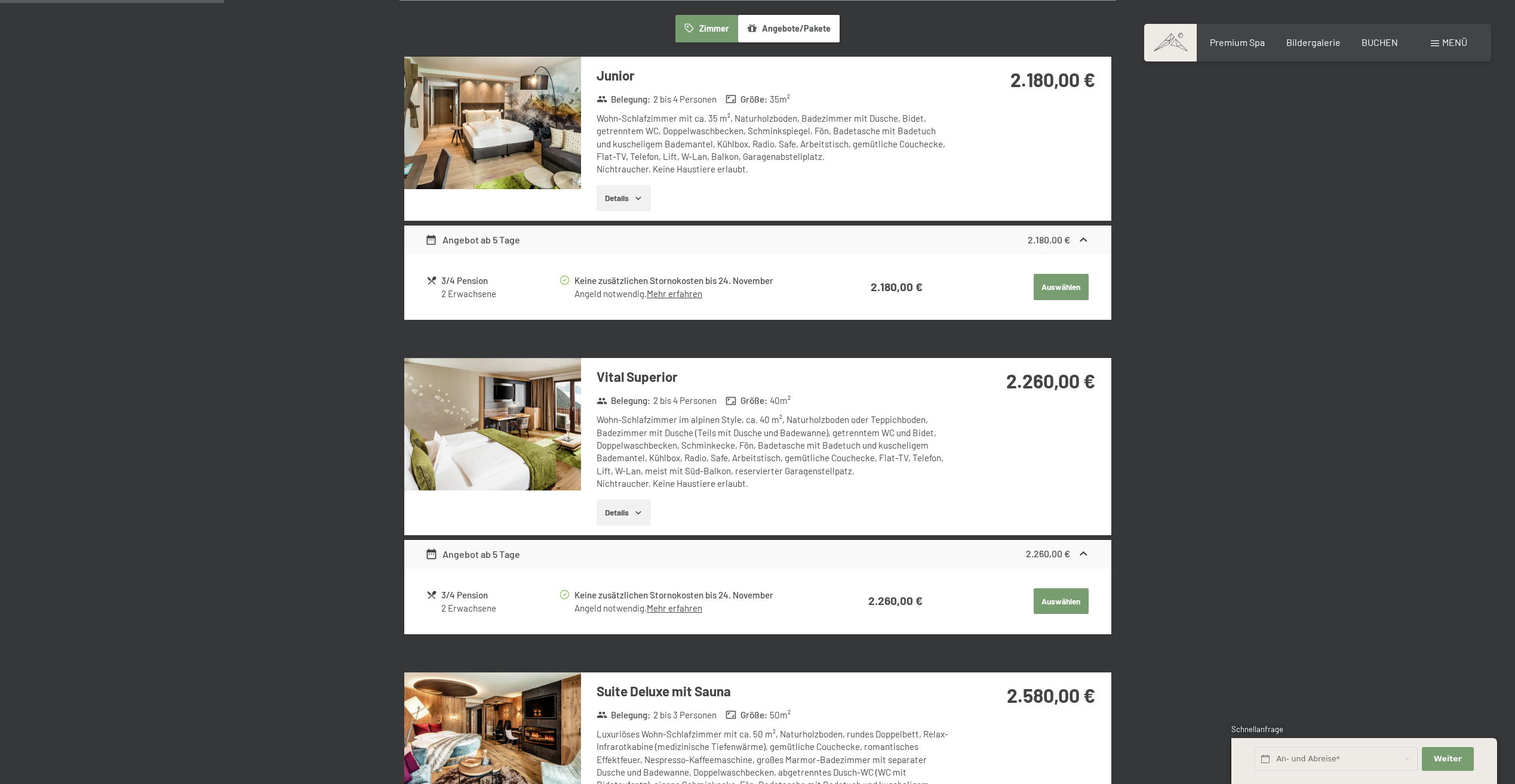
scroll to position [344, 0]
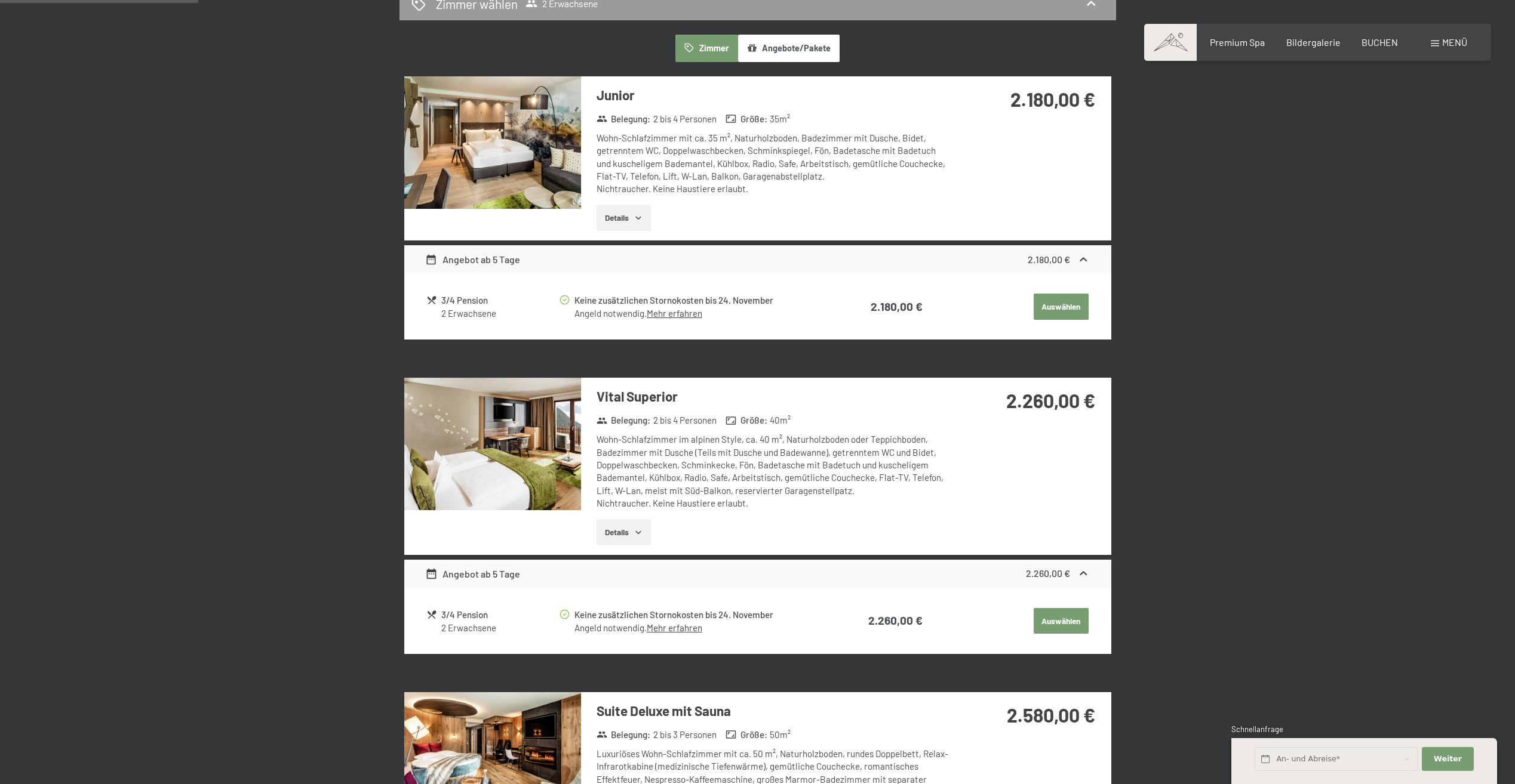
click at [456, 154] on img at bounding box center [492, 142] width 177 height 133
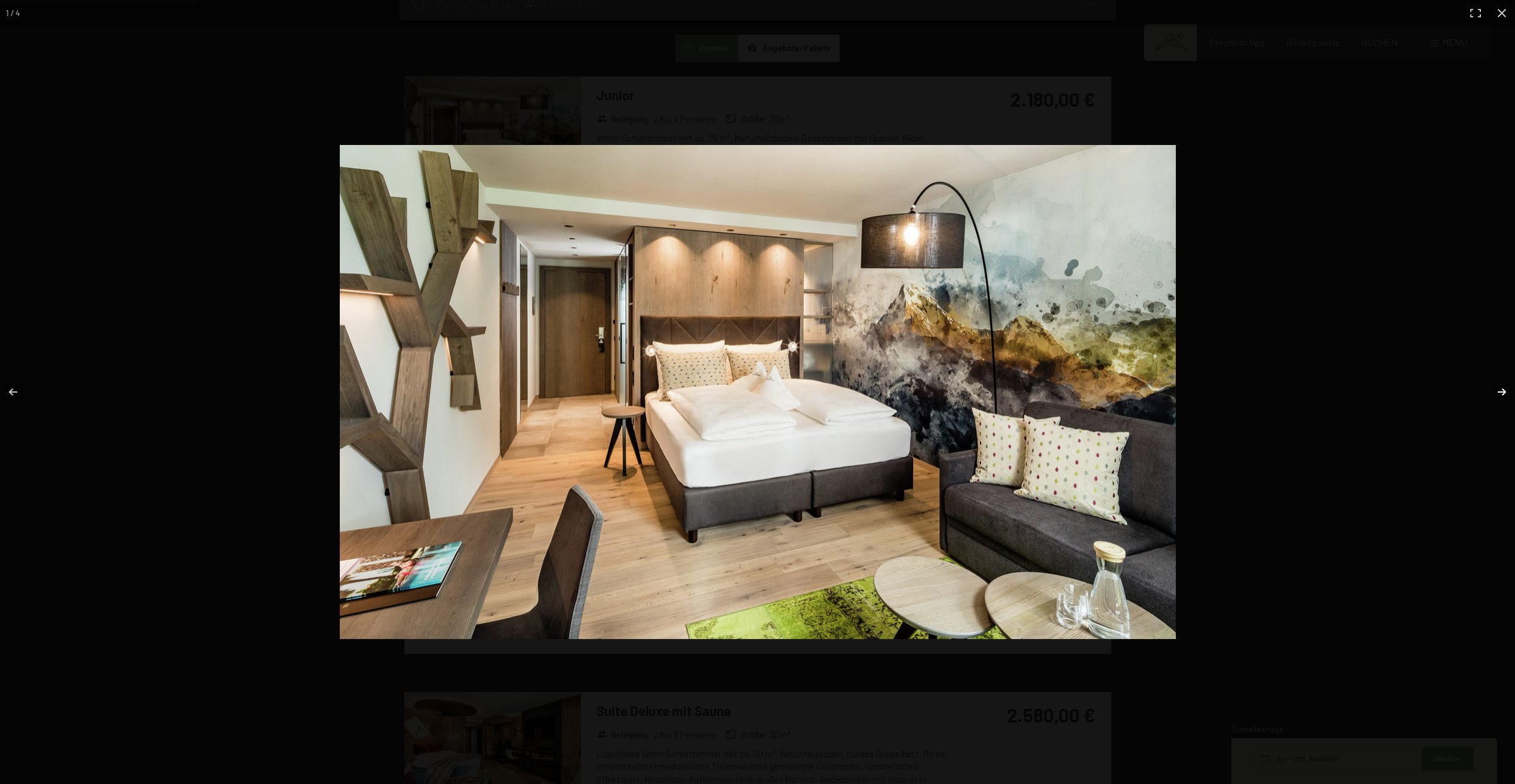
click at [1498, 398] on button "button" at bounding box center [1494, 392] width 42 height 59
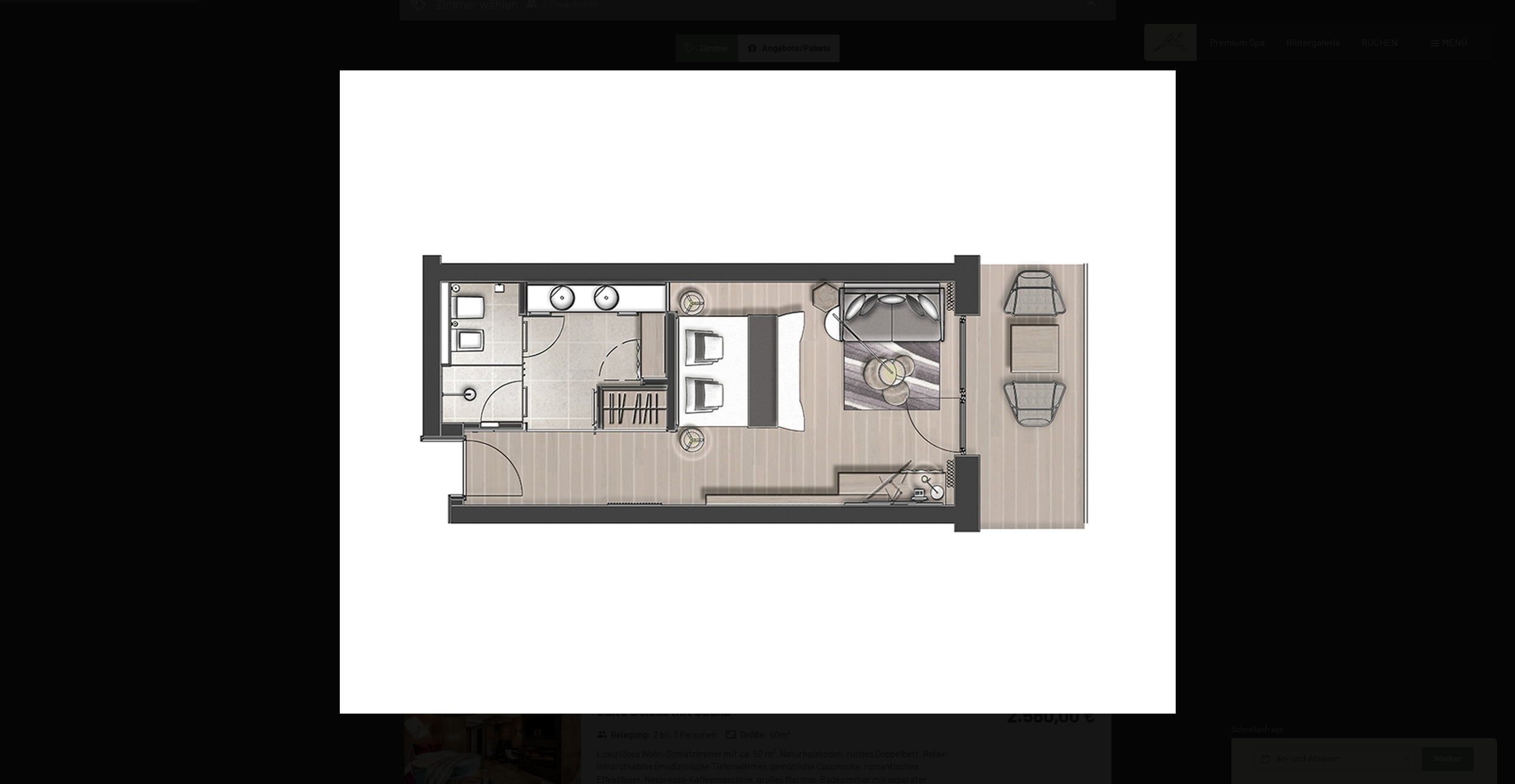
click at [1498, 398] on button "button" at bounding box center [1494, 392] width 42 height 59
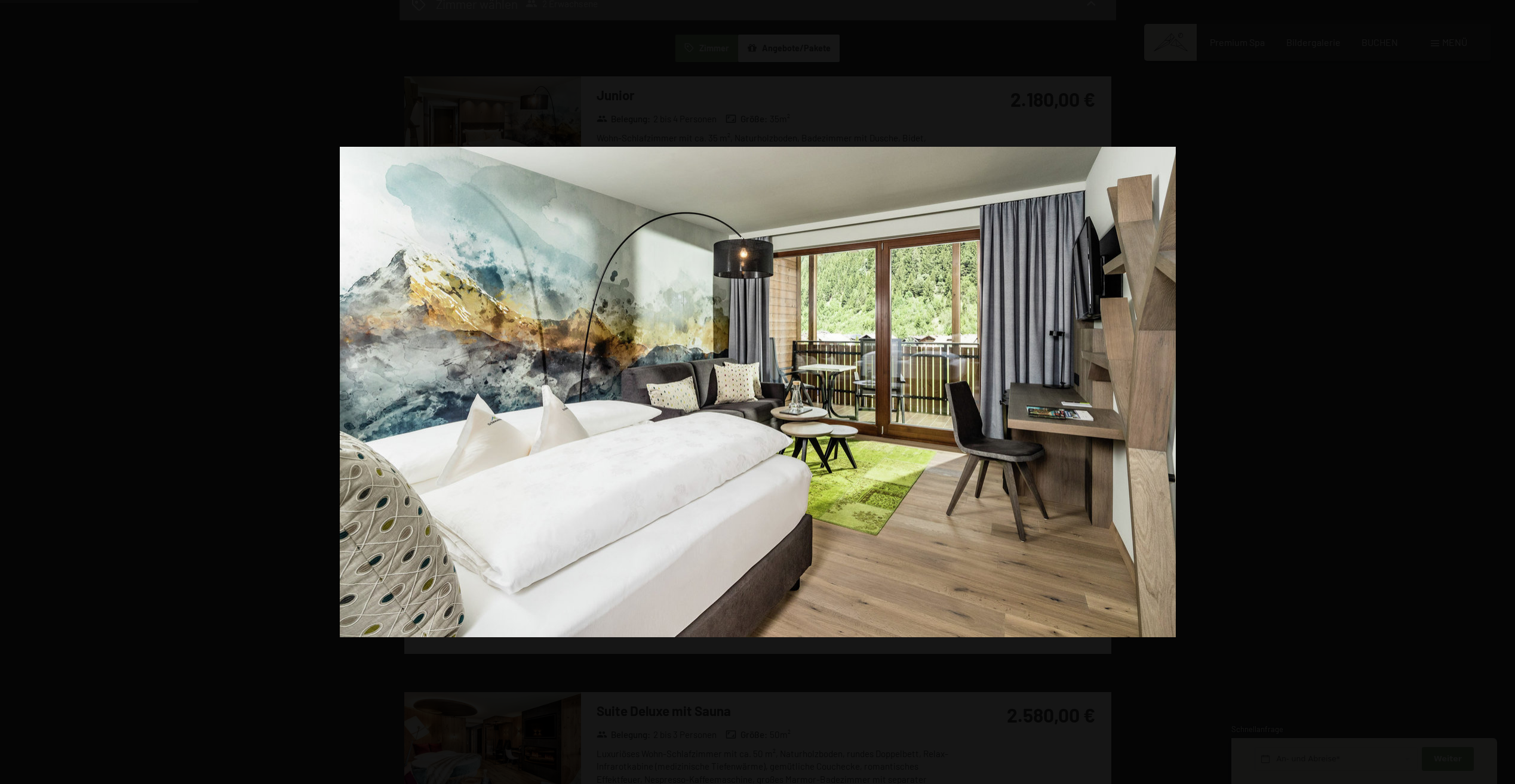
click at [1498, 398] on button "button" at bounding box center [1494, 392] width 42 height 59
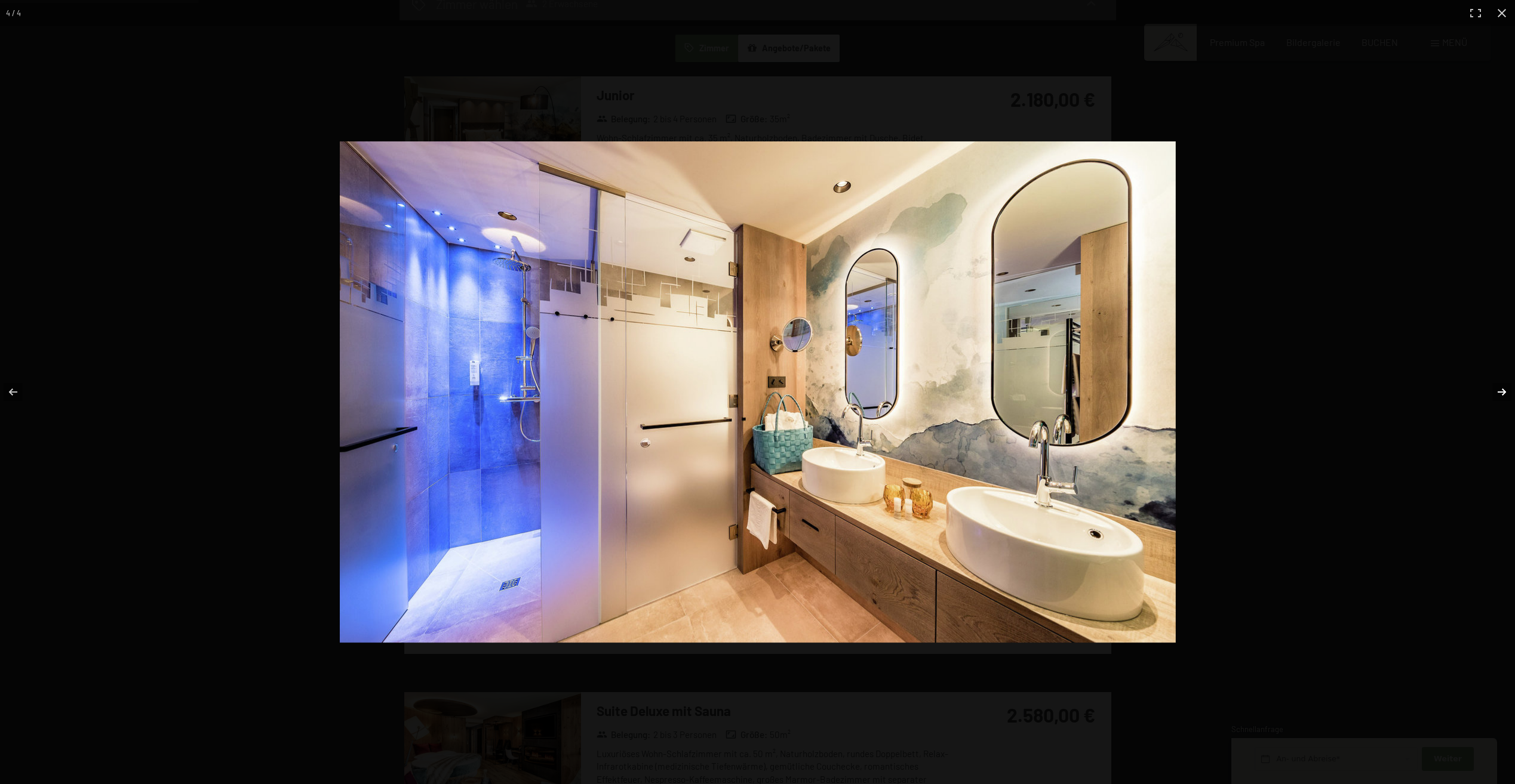
click at [1495, 388] on button "button" at bounding box center [1494, 392] width 42 height 59
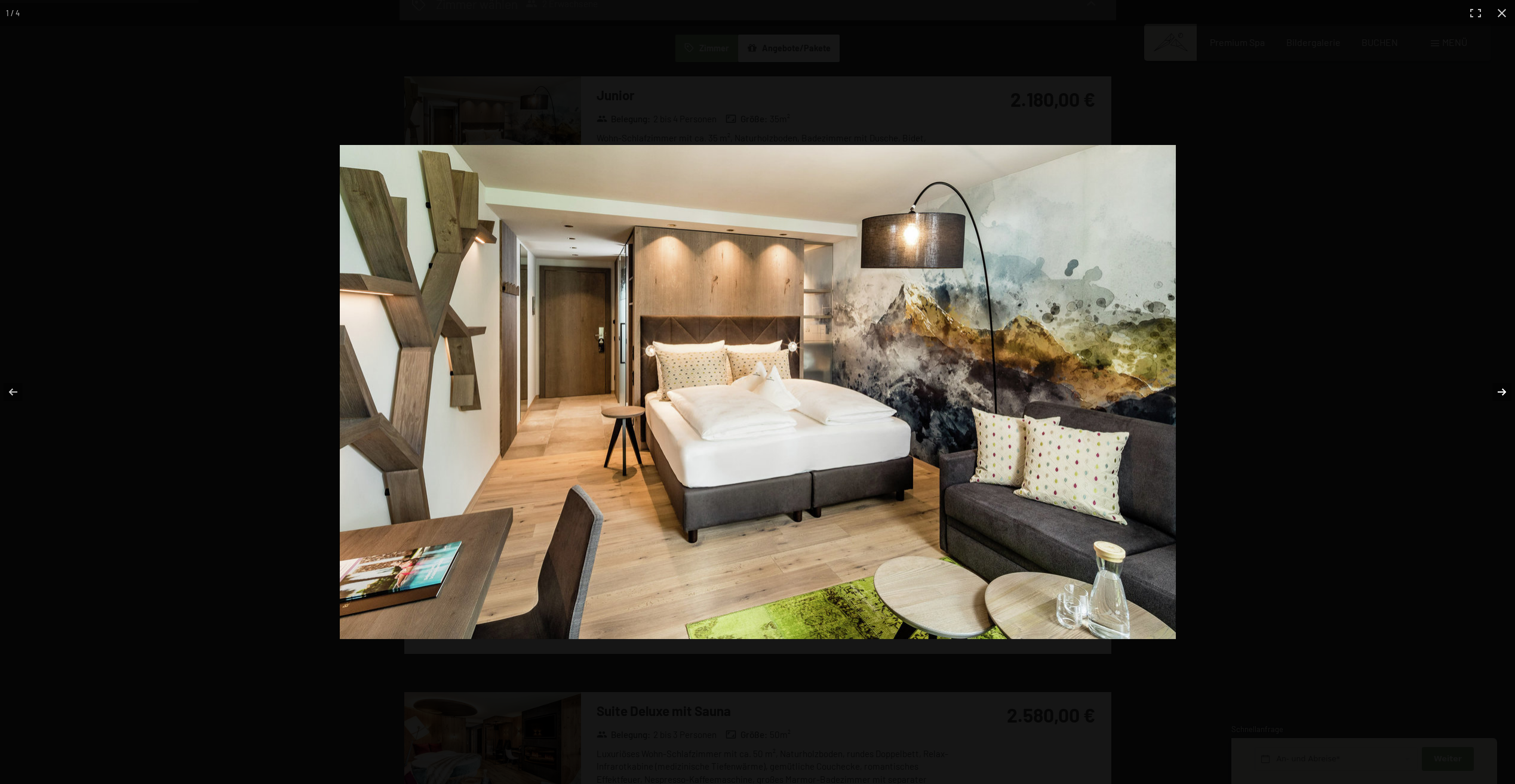
click at [1495, 388] on button "button" at bounding box center [1494, 392] width 42 height 59
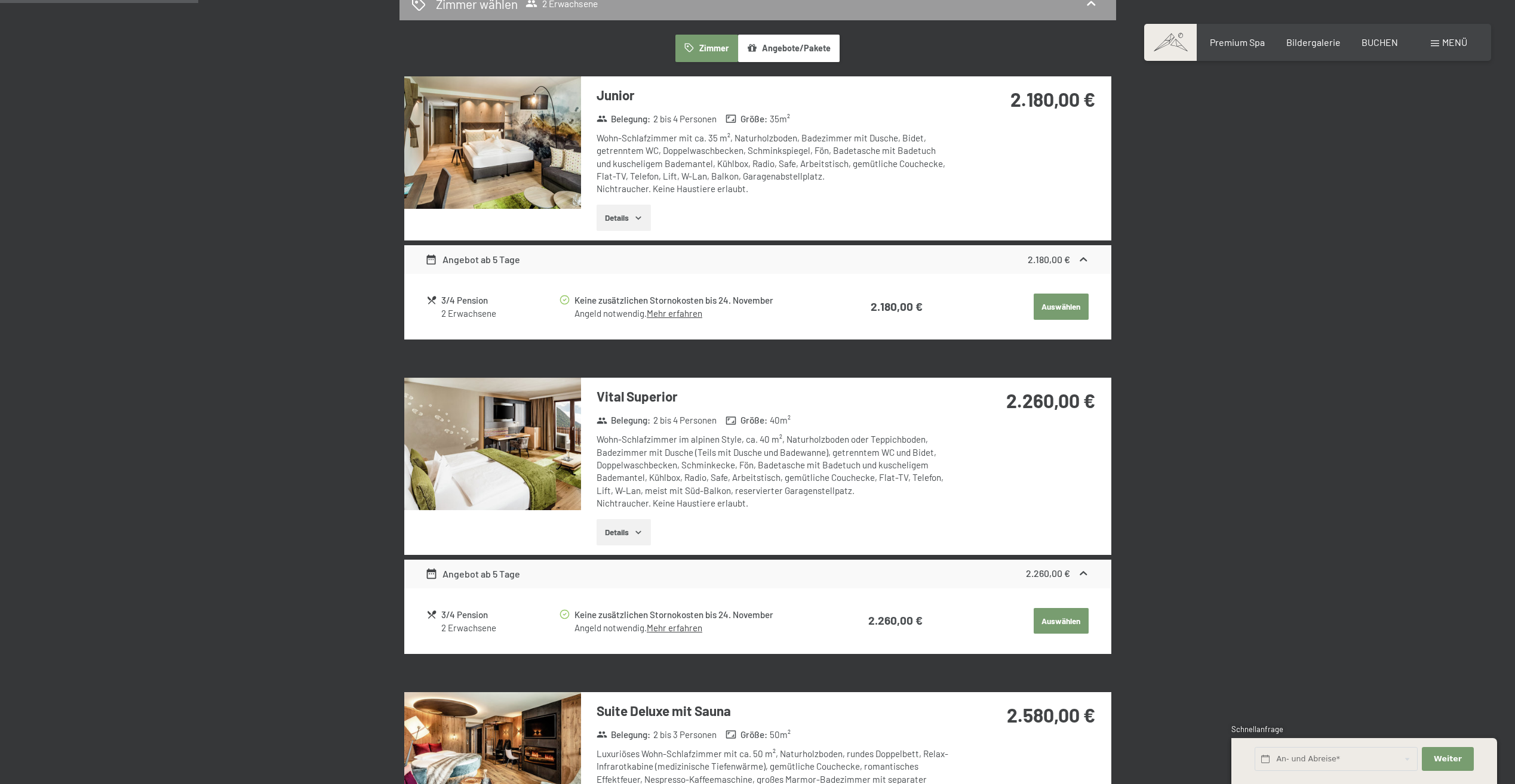
click at [471, 466] on img at bounding box center [492, 444] width 177 height 133
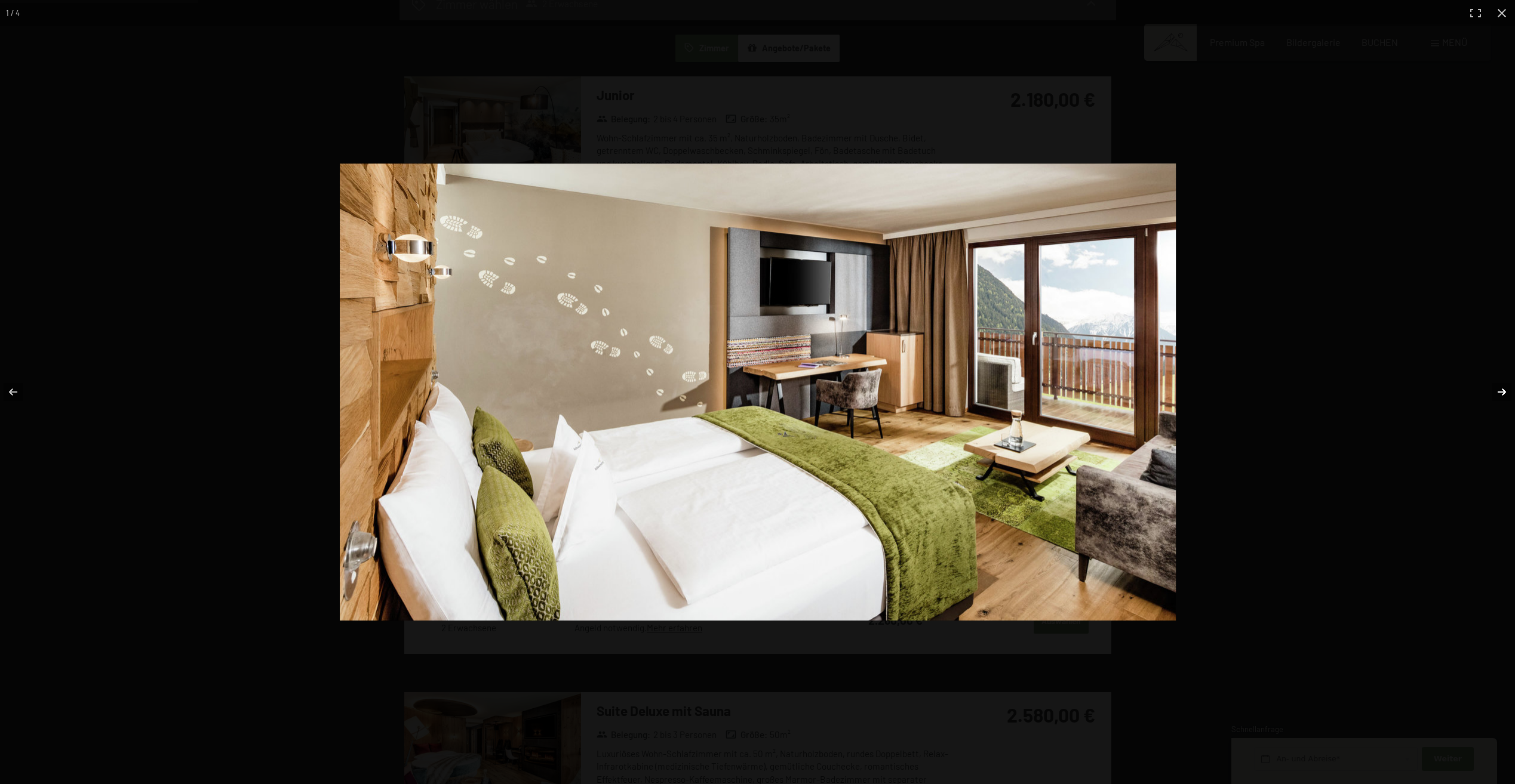
click at [1506, 394] on button "button" at bounding box center [1494, 392] width 42 height 59
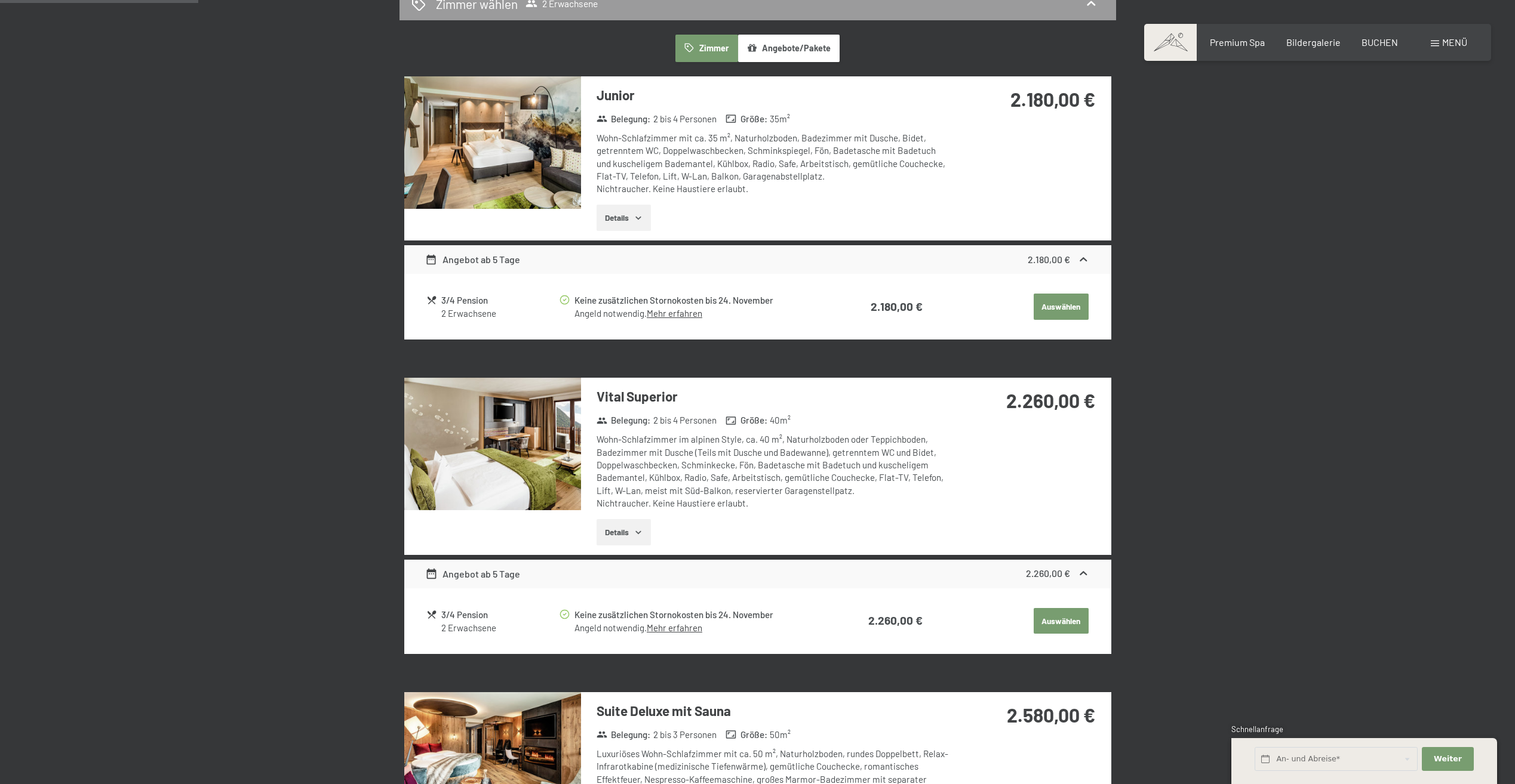
click at [448, 112] on img at bounding box center [492, 142] width 177 height 133
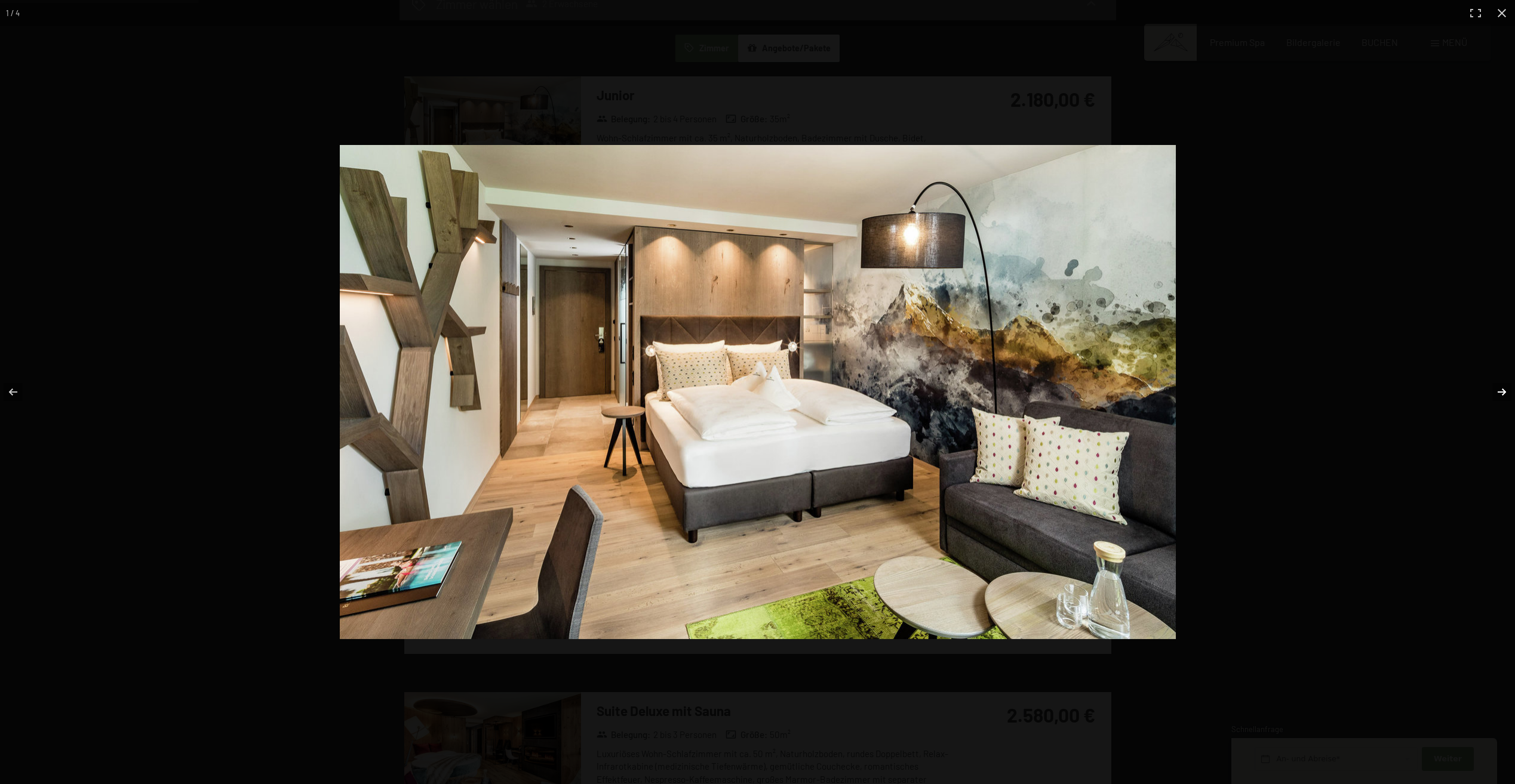
click at [1500, 381] on button "button" at bounding box center [1494, 392] width 42 height 59
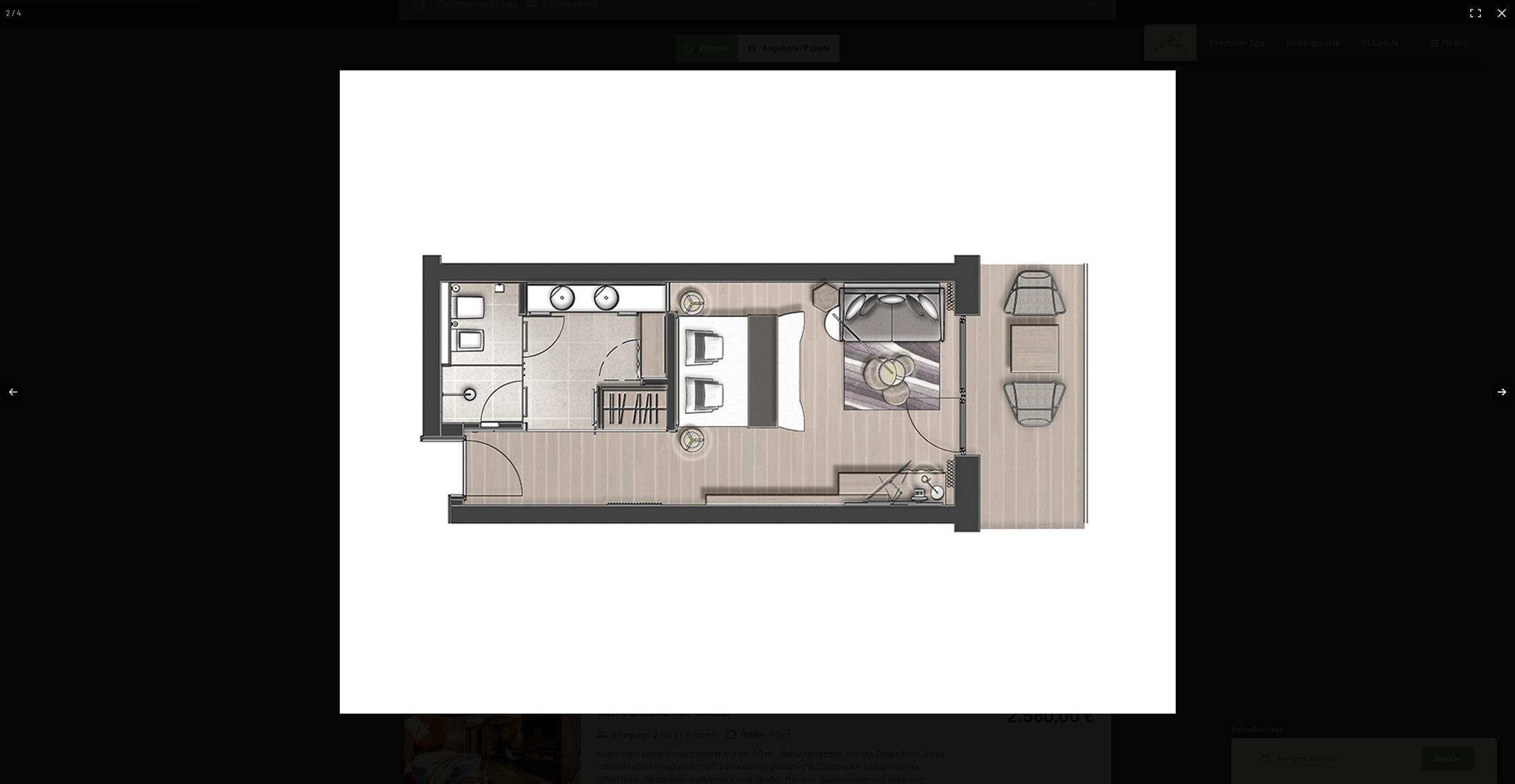
click at [1498, 383] on button "button" at bounding box center [1494, 392] width 42 height 59
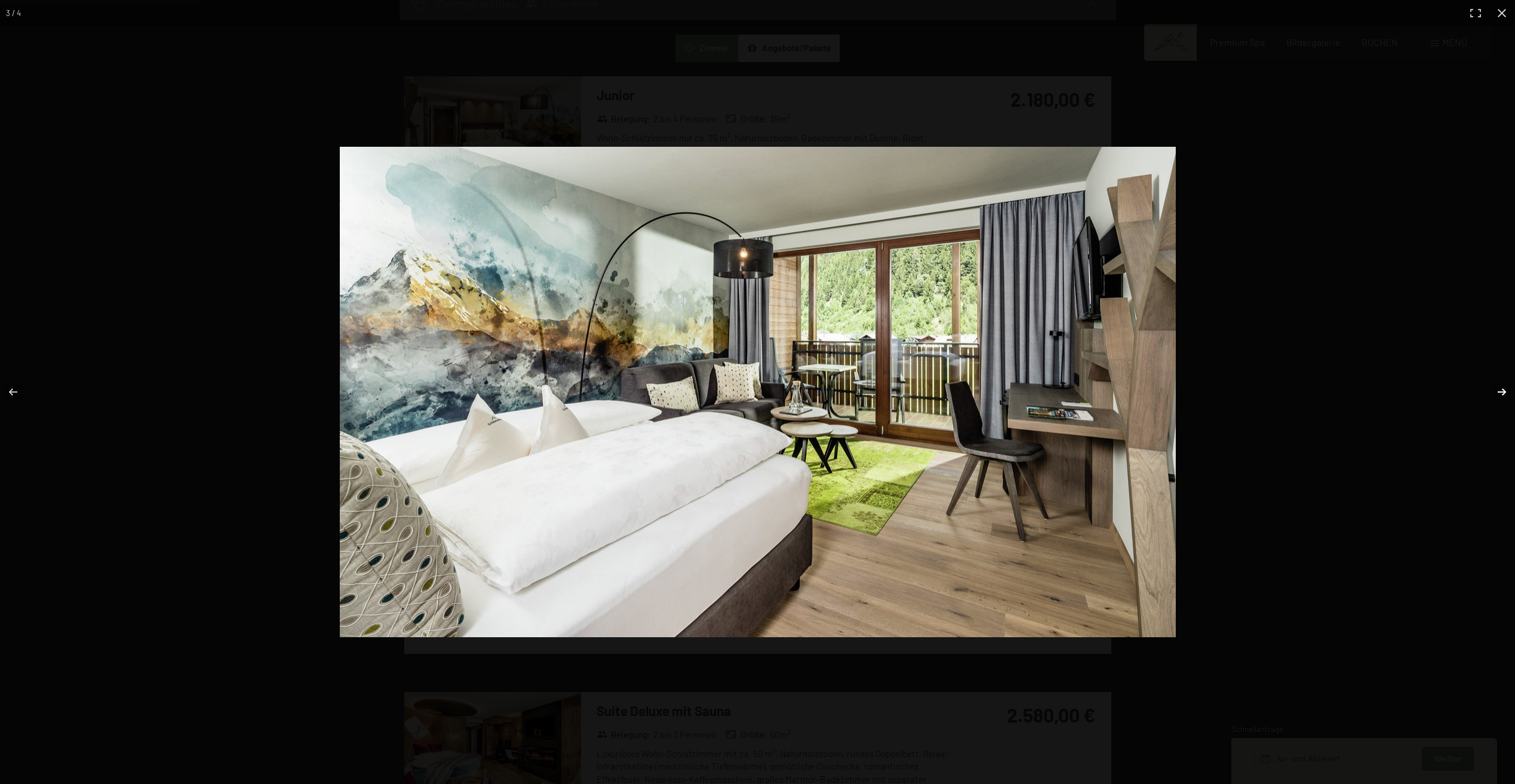
click at [1498, 383] on button "button" at bounding box center [1494, 392] width 42 height 59
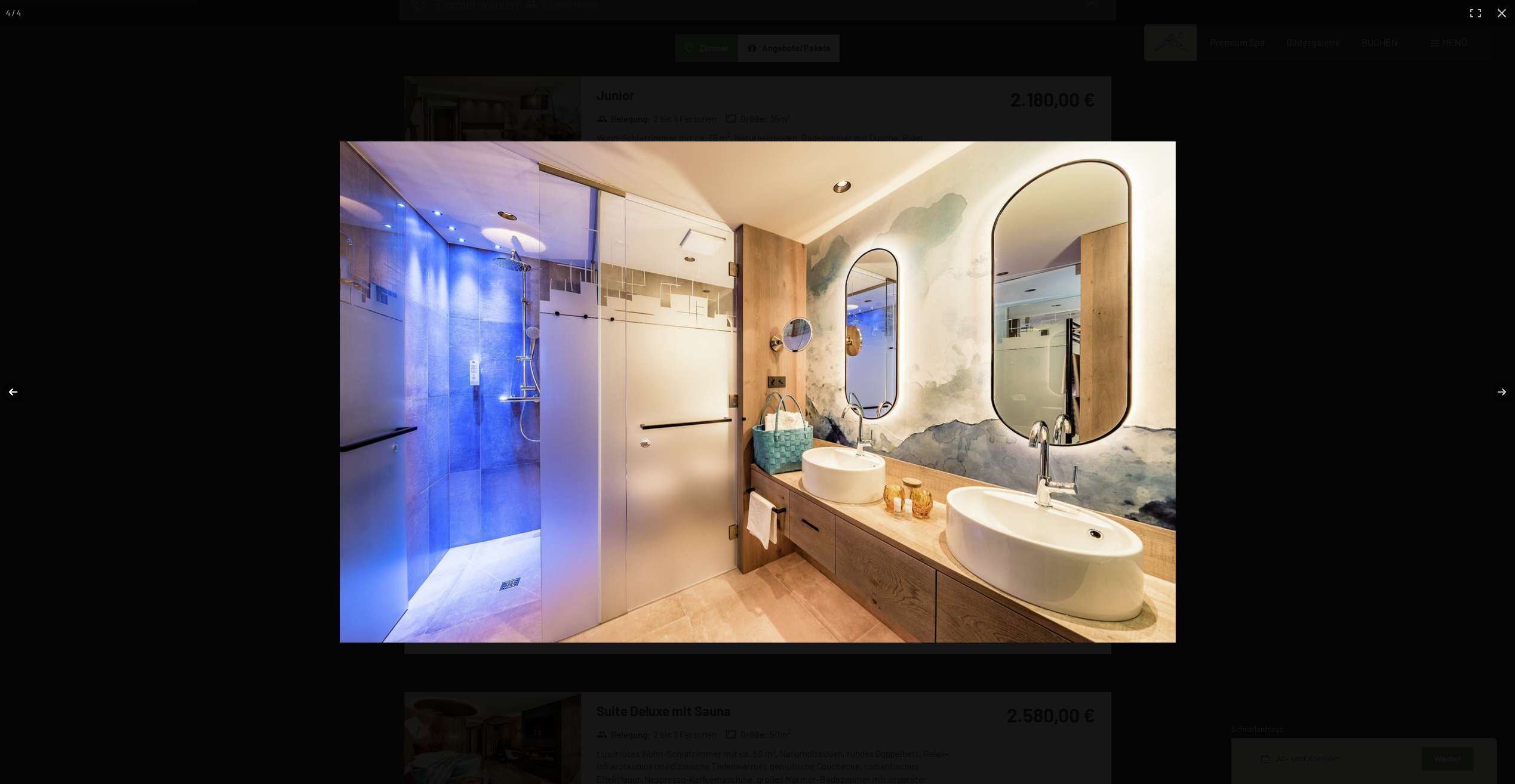
click at [15, 385] on button "button" at bounding box center [21, 392] width 42 height 59
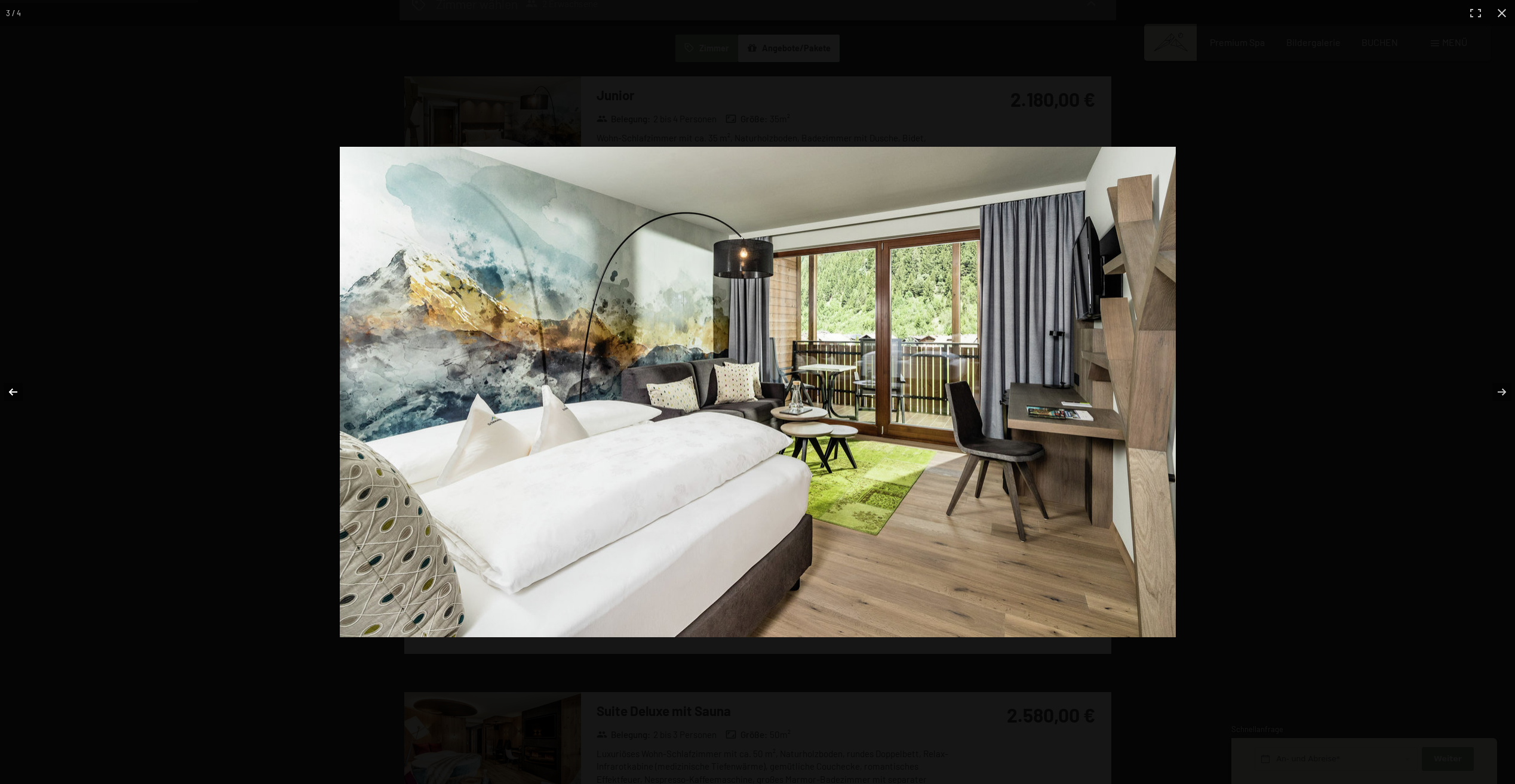
click at [15, 385] on button "button" at bounding box center [21, 392] width 42 height 59
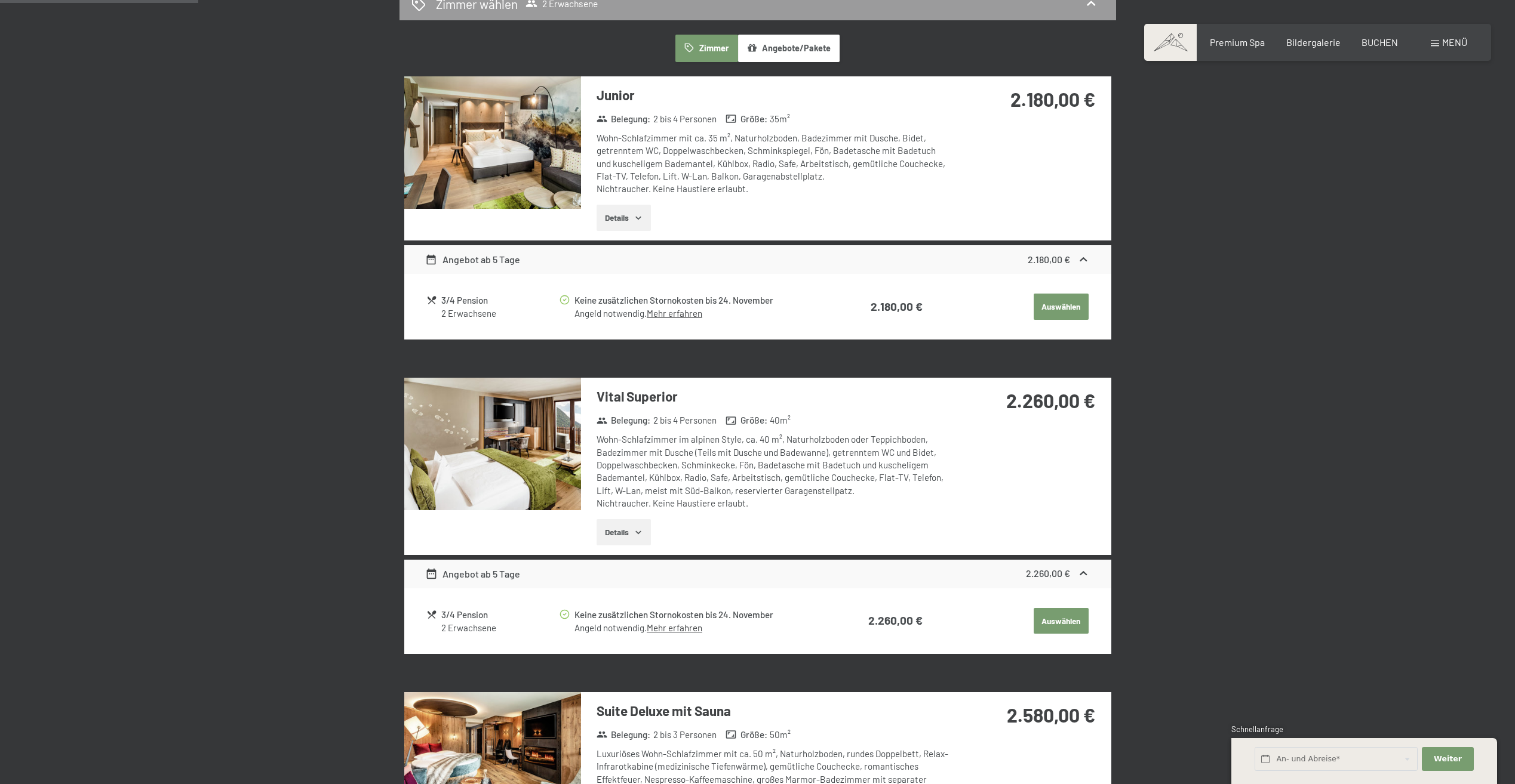
click at [623, 224] on button "Details" at bounding box center [624, 218] width 54 height 27
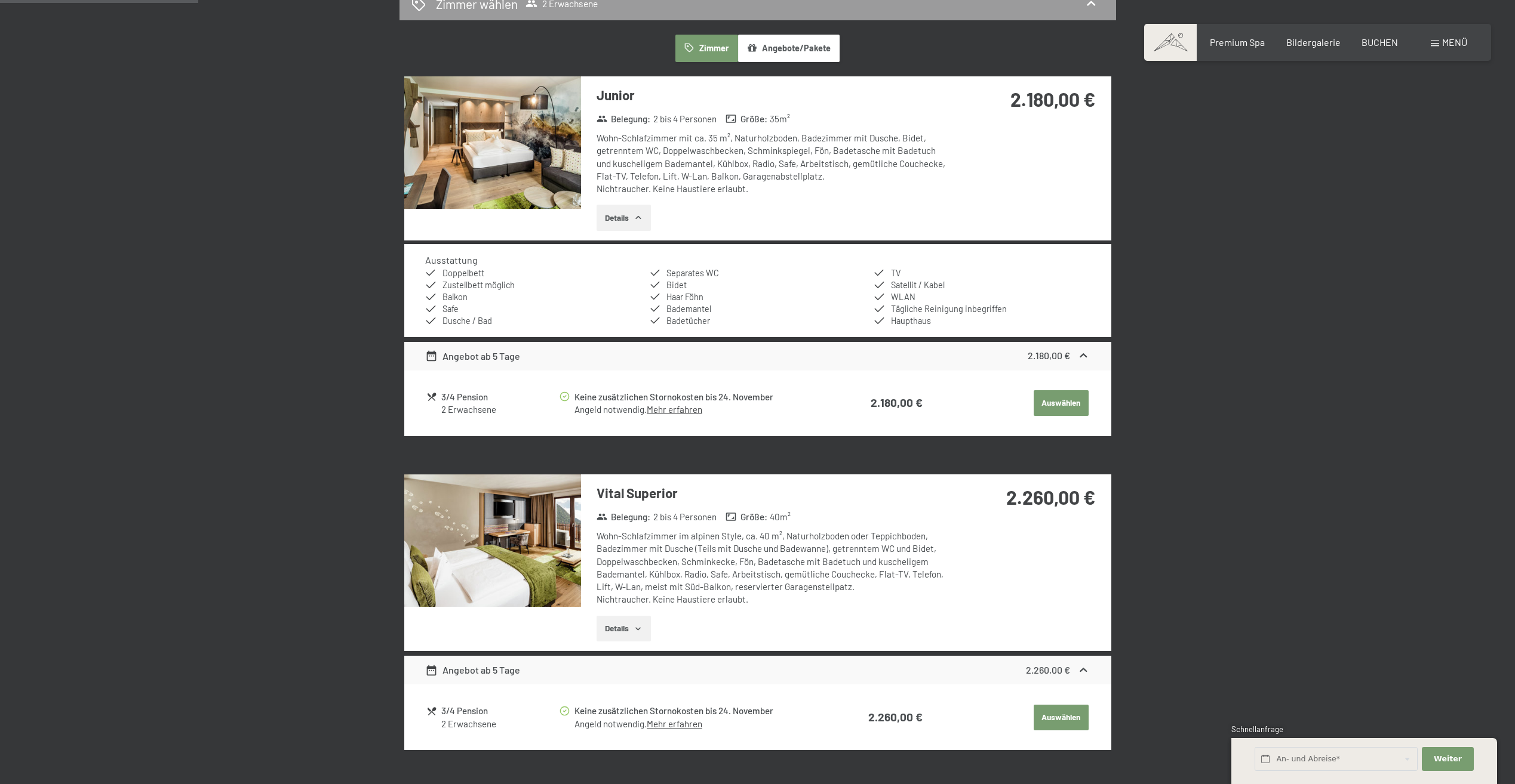
click at [487, 133] on img at bounding box center [492, 142] width 177 height 133
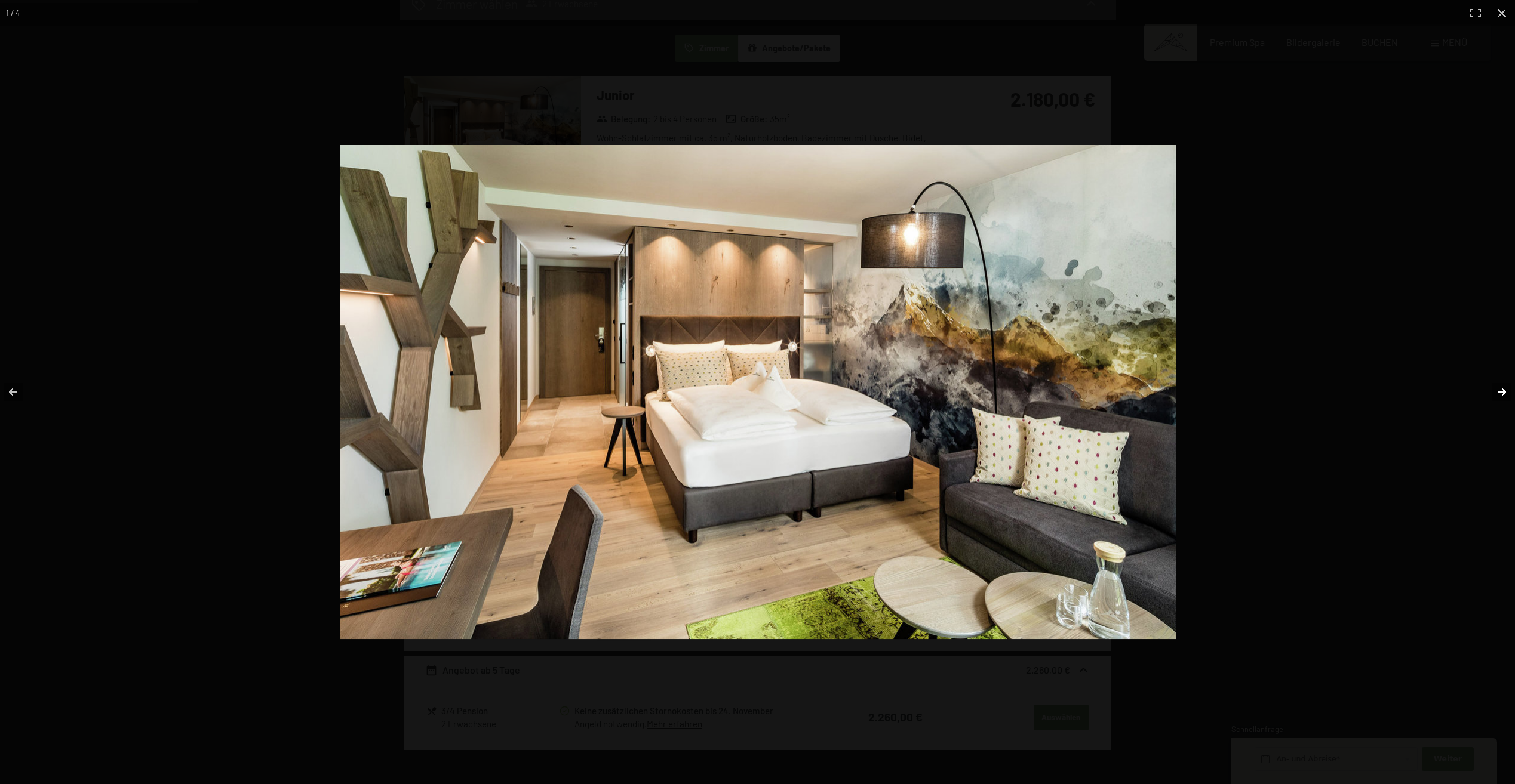
click at [1490, 392] on button "button" at bounding box center [1494, 392] width 42 height 59
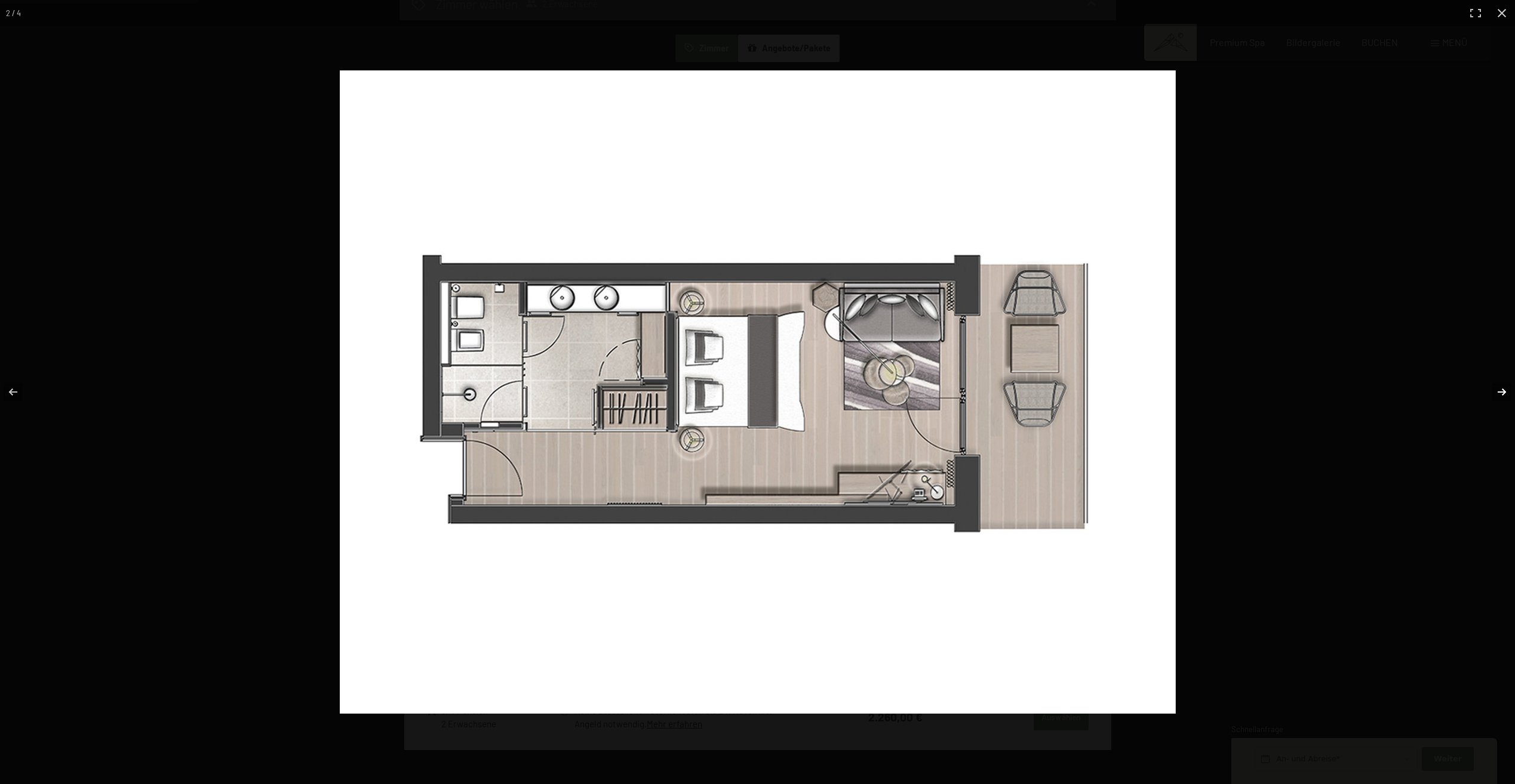
click at [1490, 392] on button "button" at bounding box center [1494, 392] width 42 height 59
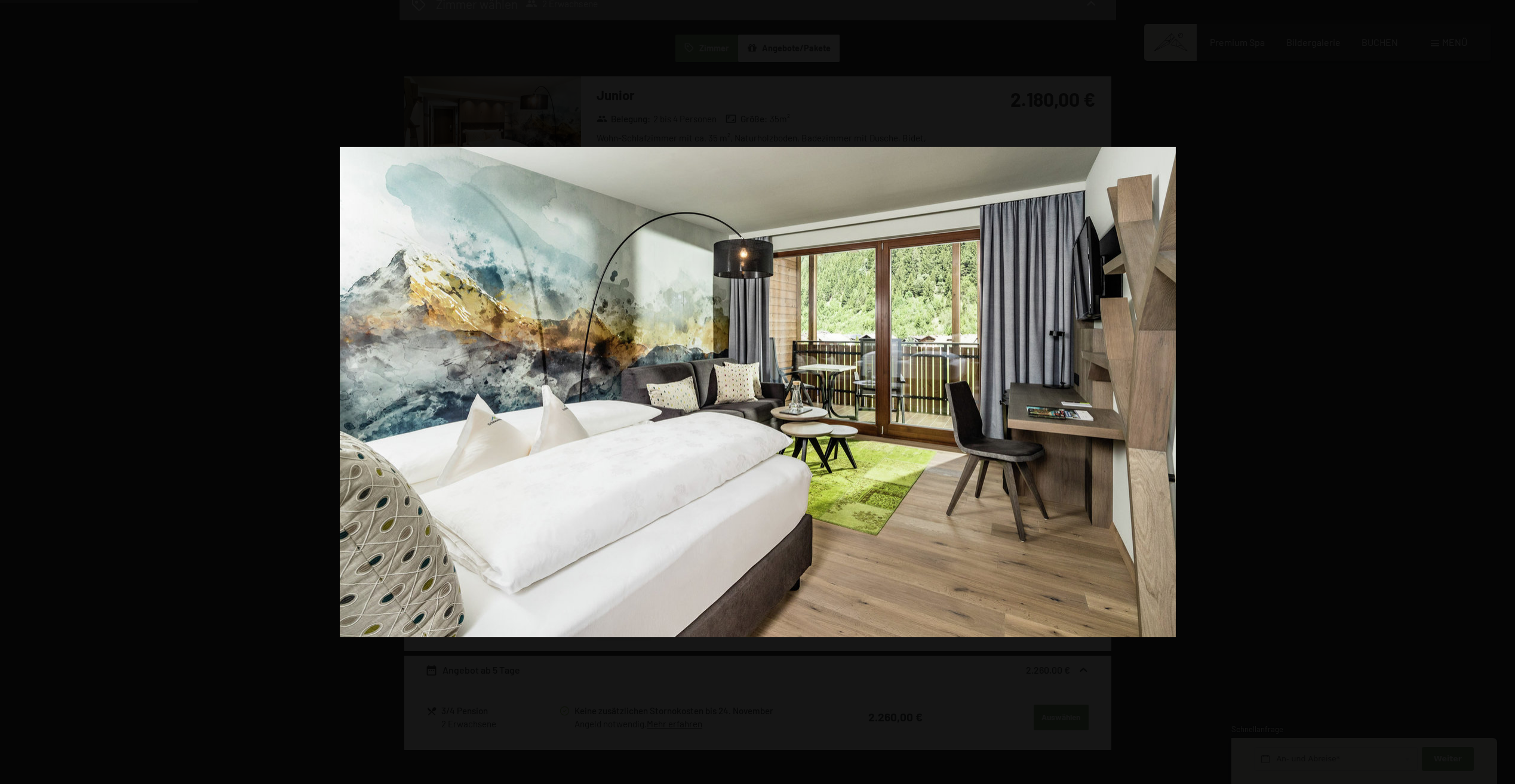
click at [1490, 392] on button "button" at bounding box center [1494, 392] width 42 height 59
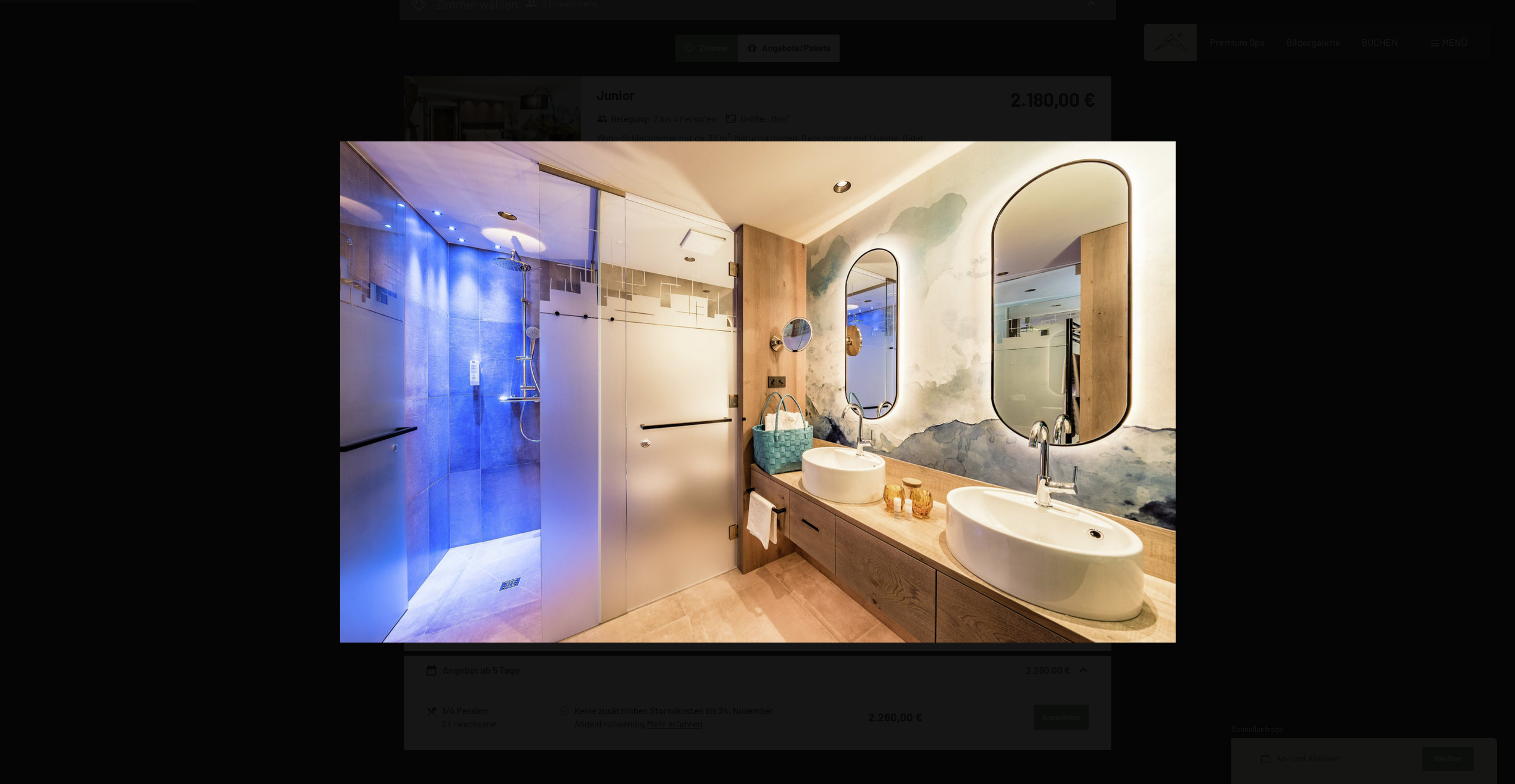
click at [1490, 392] on button "button" at bounding box center [1494, 392] width 42 height 59
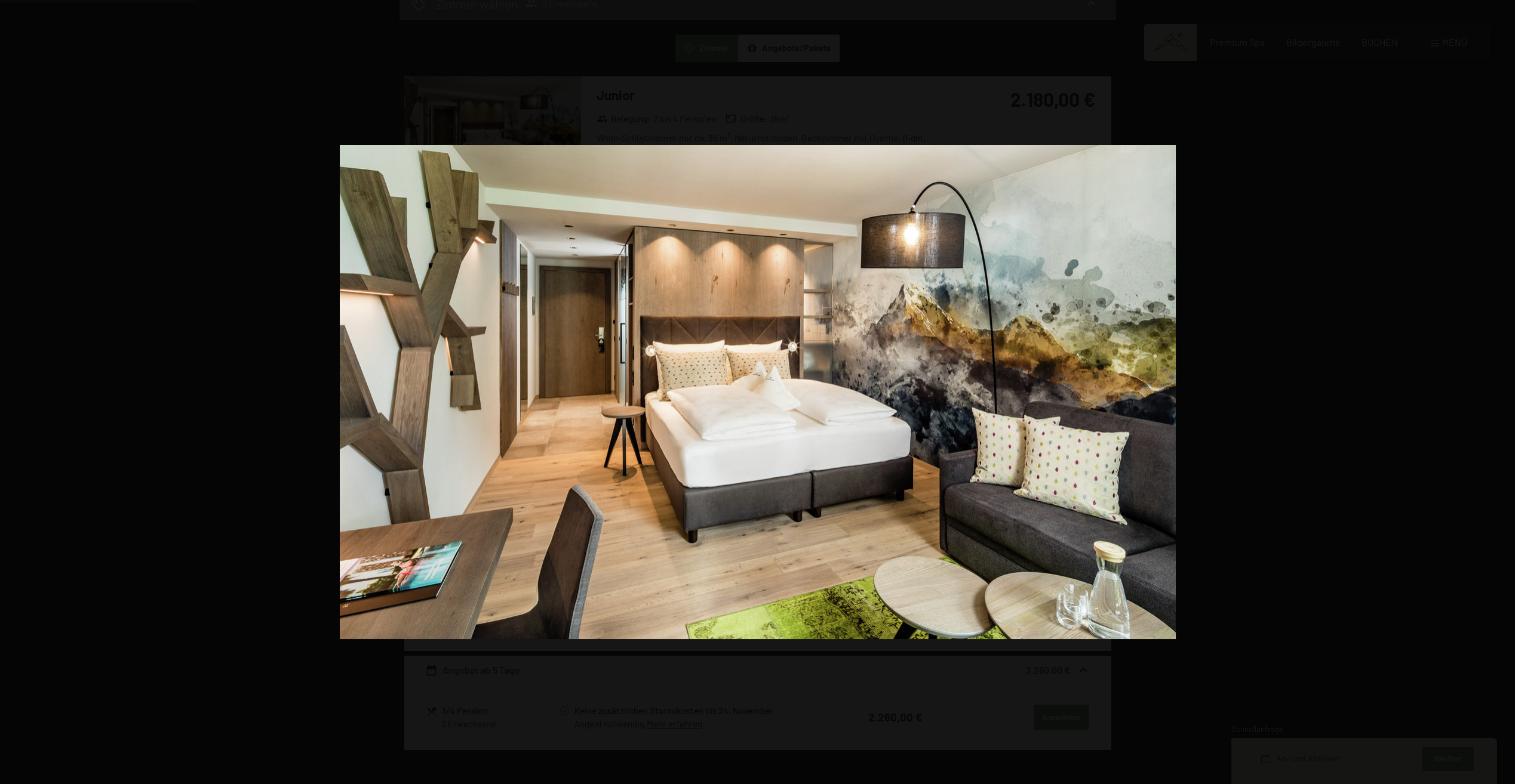
click at [1490, 392] on button "button" at bounding box center [1494, 392] width 42 height 59
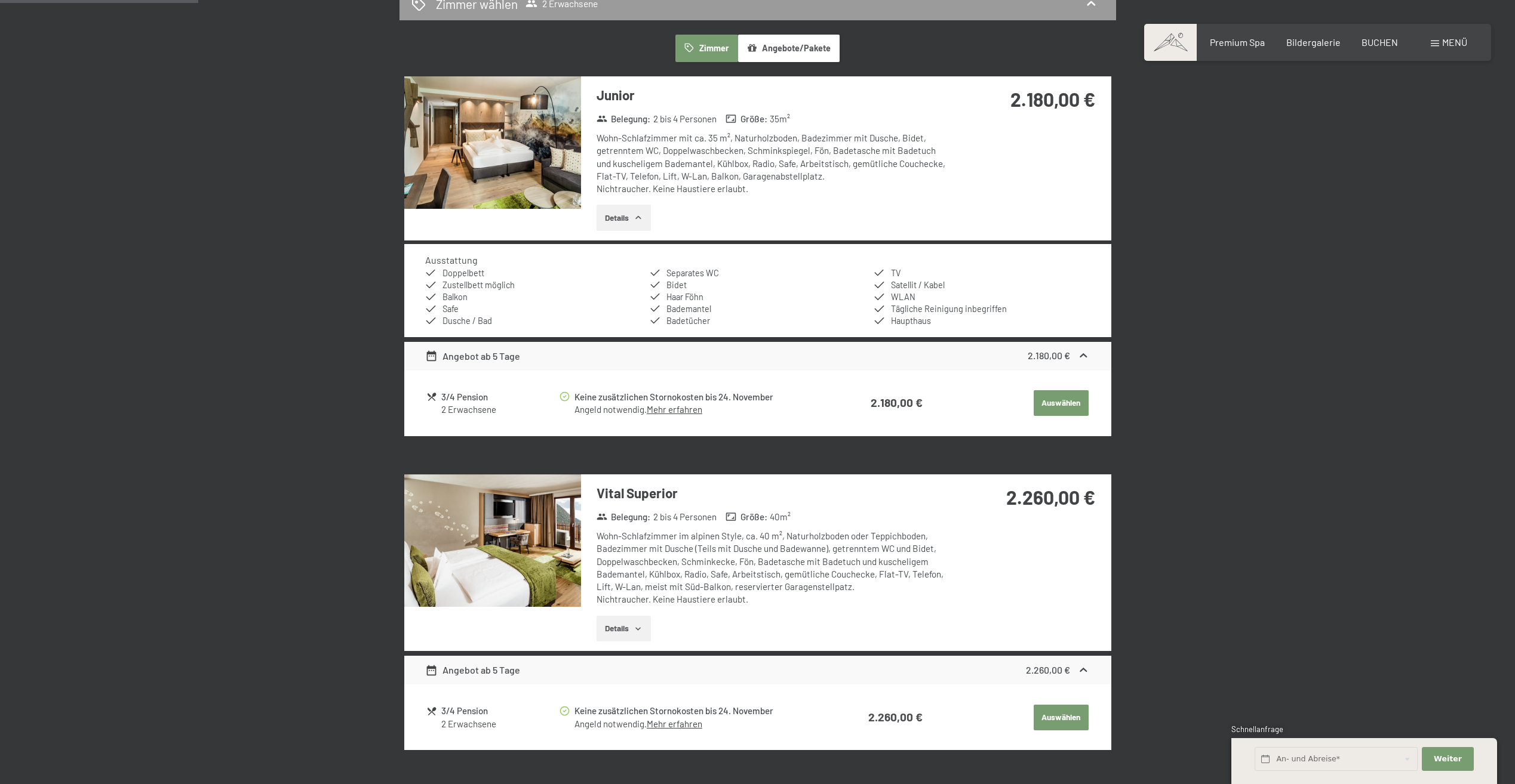
click at [515, 544] on img at bounding box center [492, 541] width 177 height 133
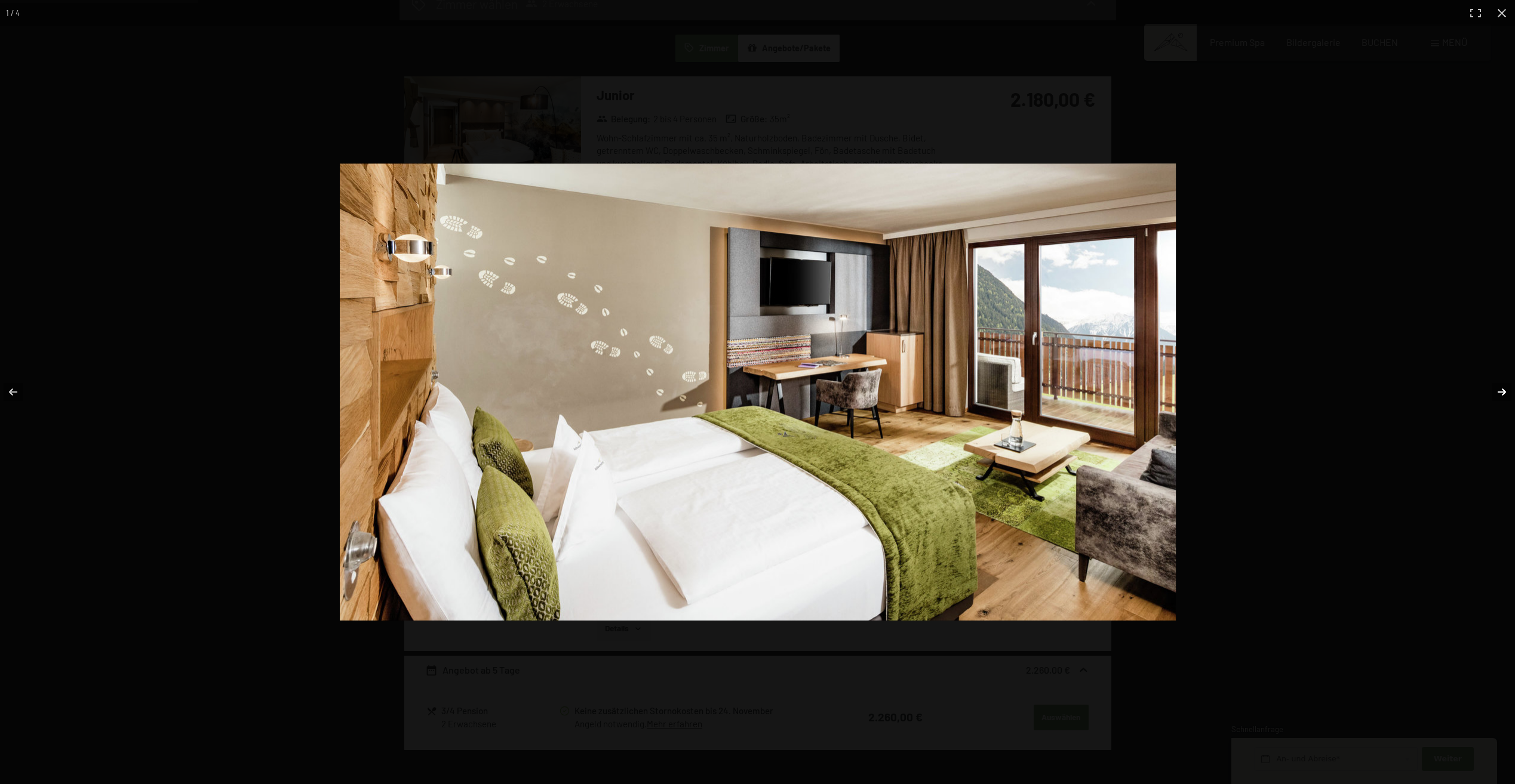
click at [1491, 386] on button "button" at bounding box center [1494, 392] width 42 height 59
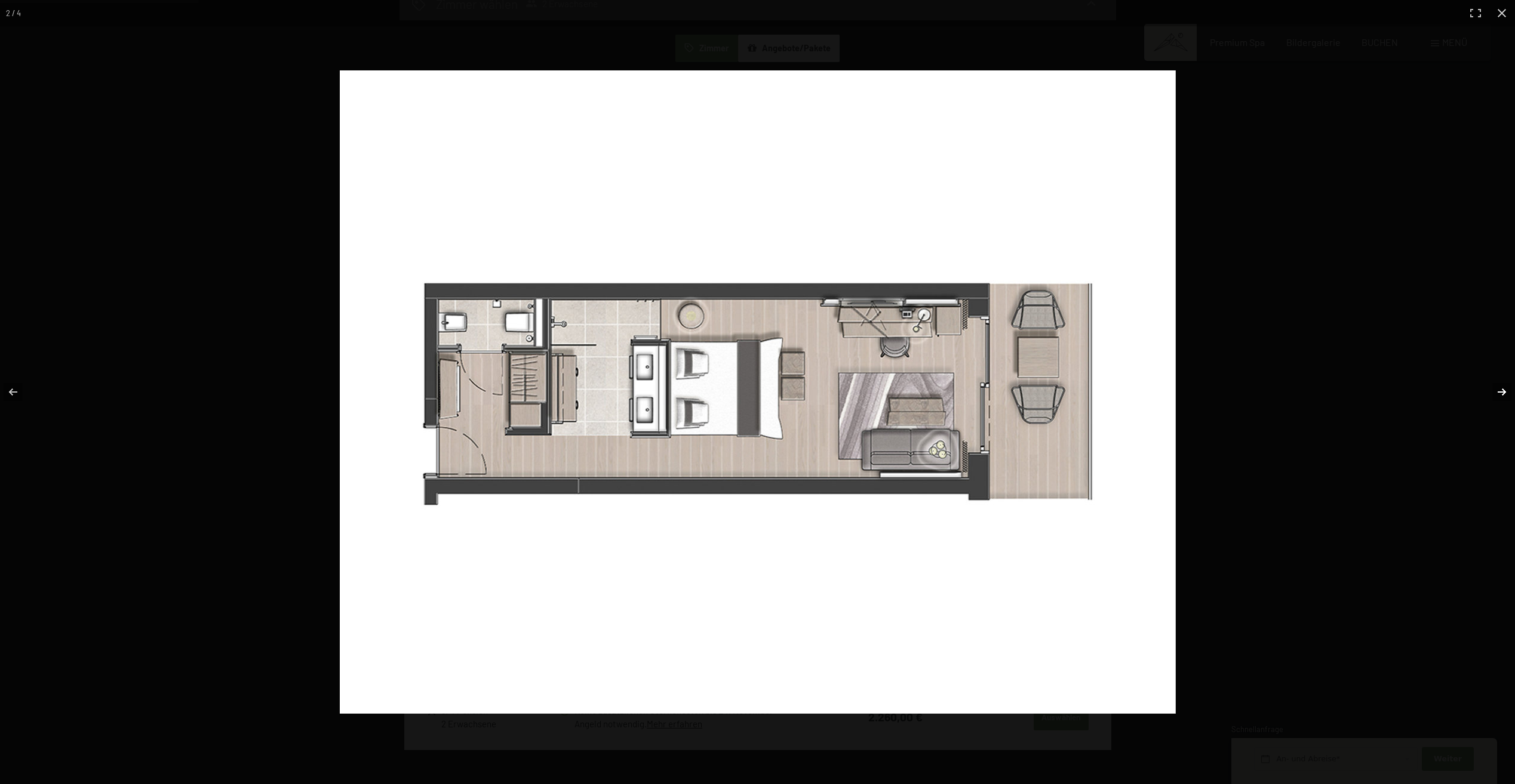
click at [1492, 386] on button "button" at bounding box center [1494, 392] width 42 height 59
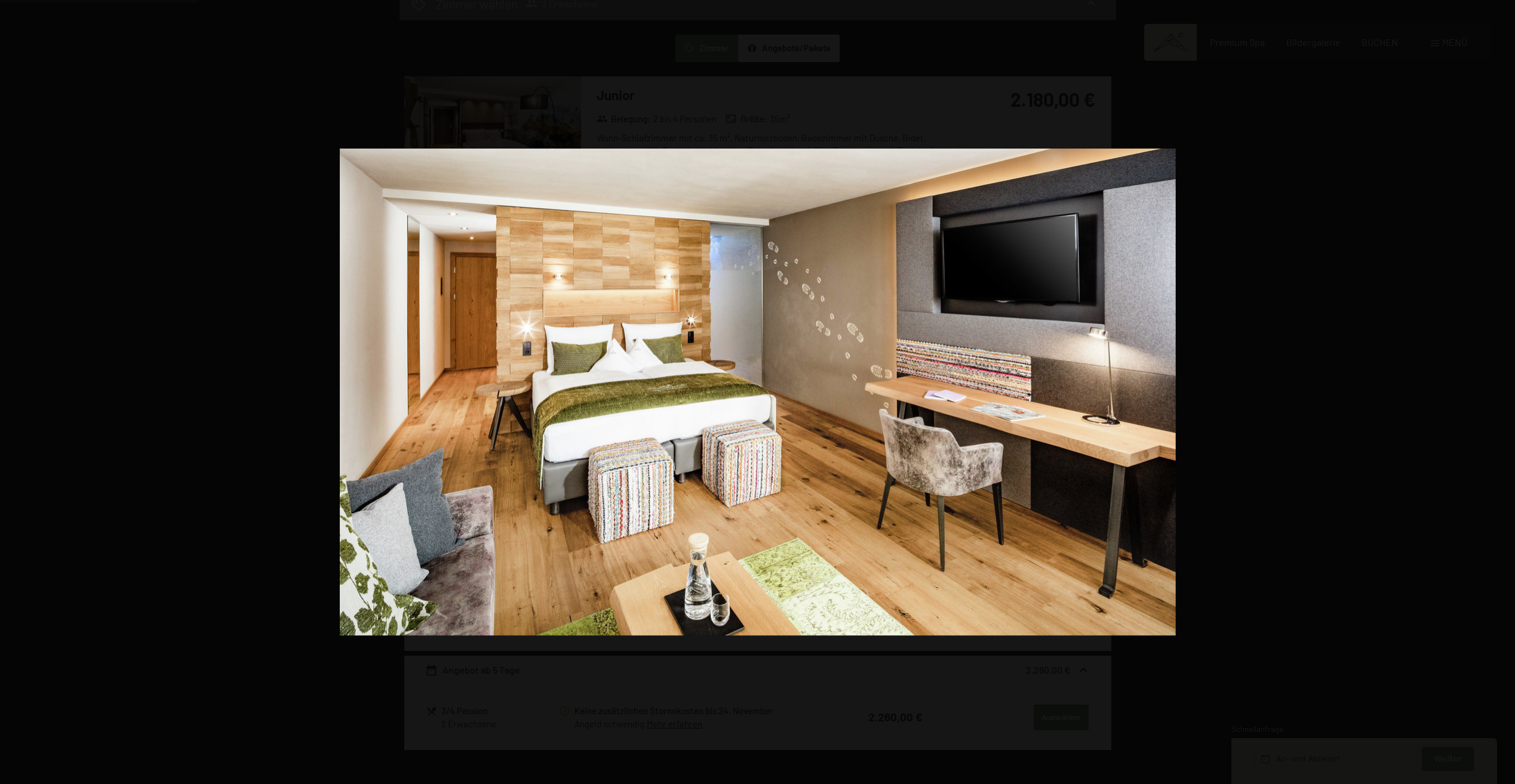
click at [1493, 388] on button "button" at bounding box center [1494, 392] width 42 height 59
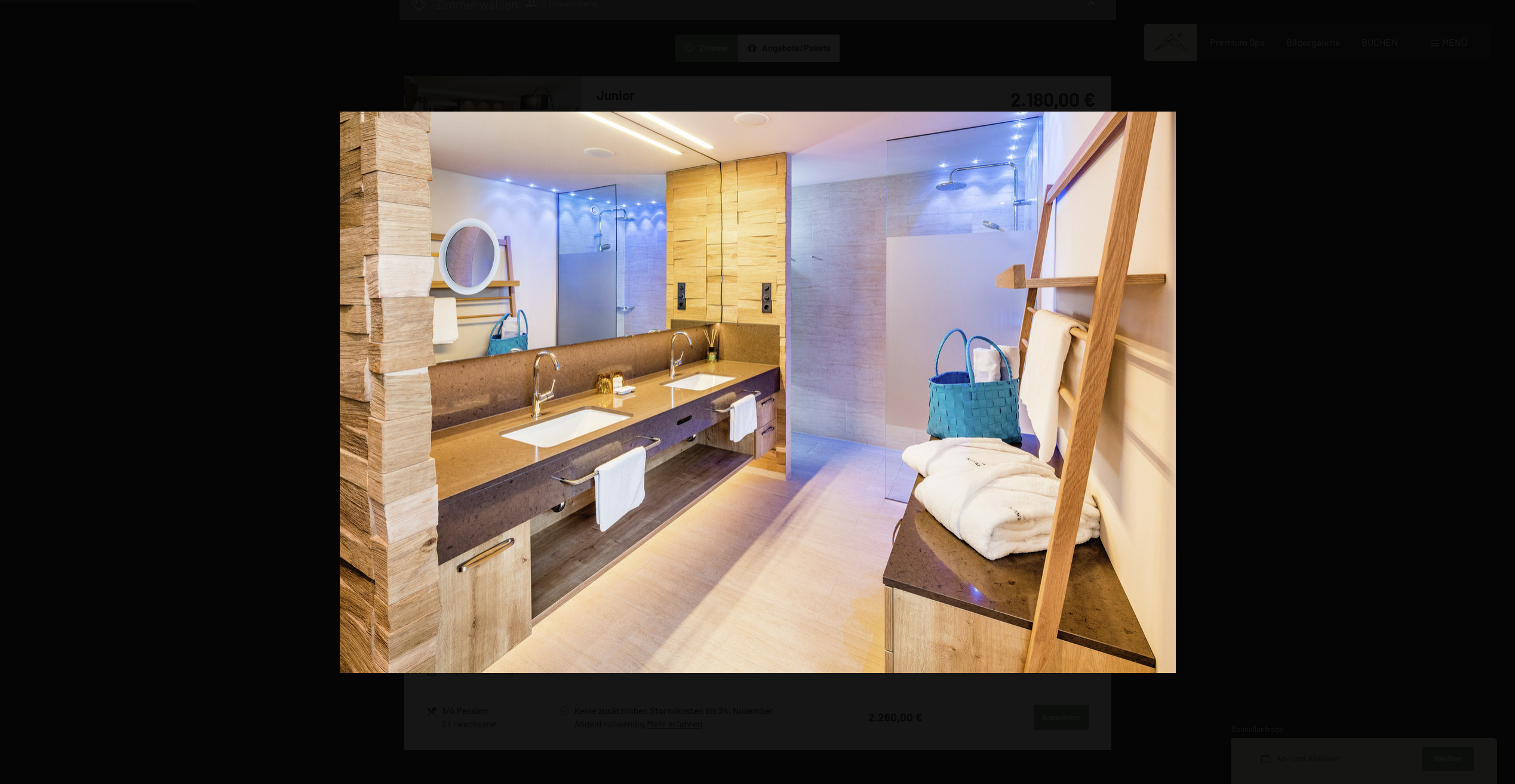
click at [1493, 388] on button "button" at bounding box center [1494, 392] width 42 height 59
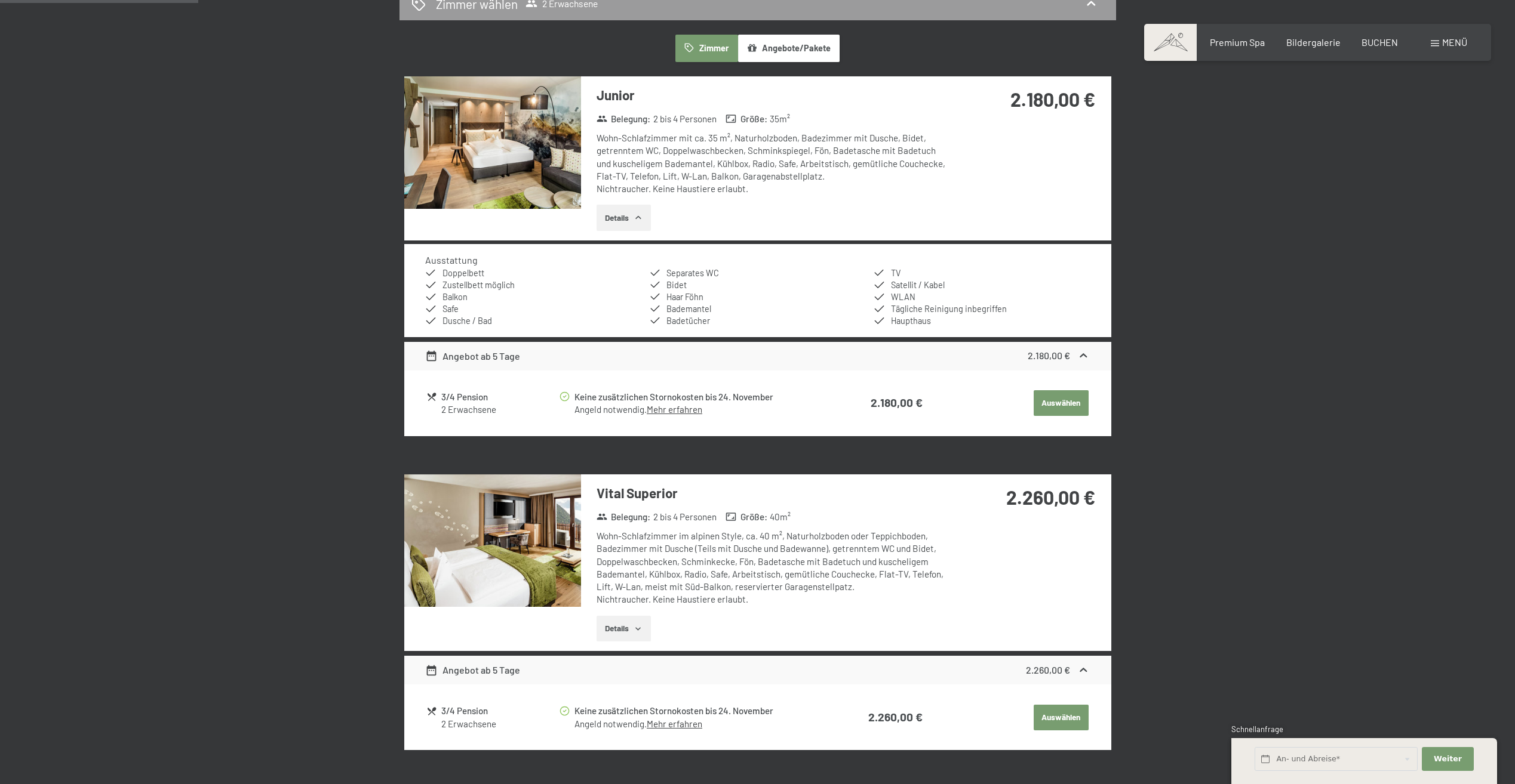
click at [510, 168] on img at bounding box center [492, 142] width 177 height 133
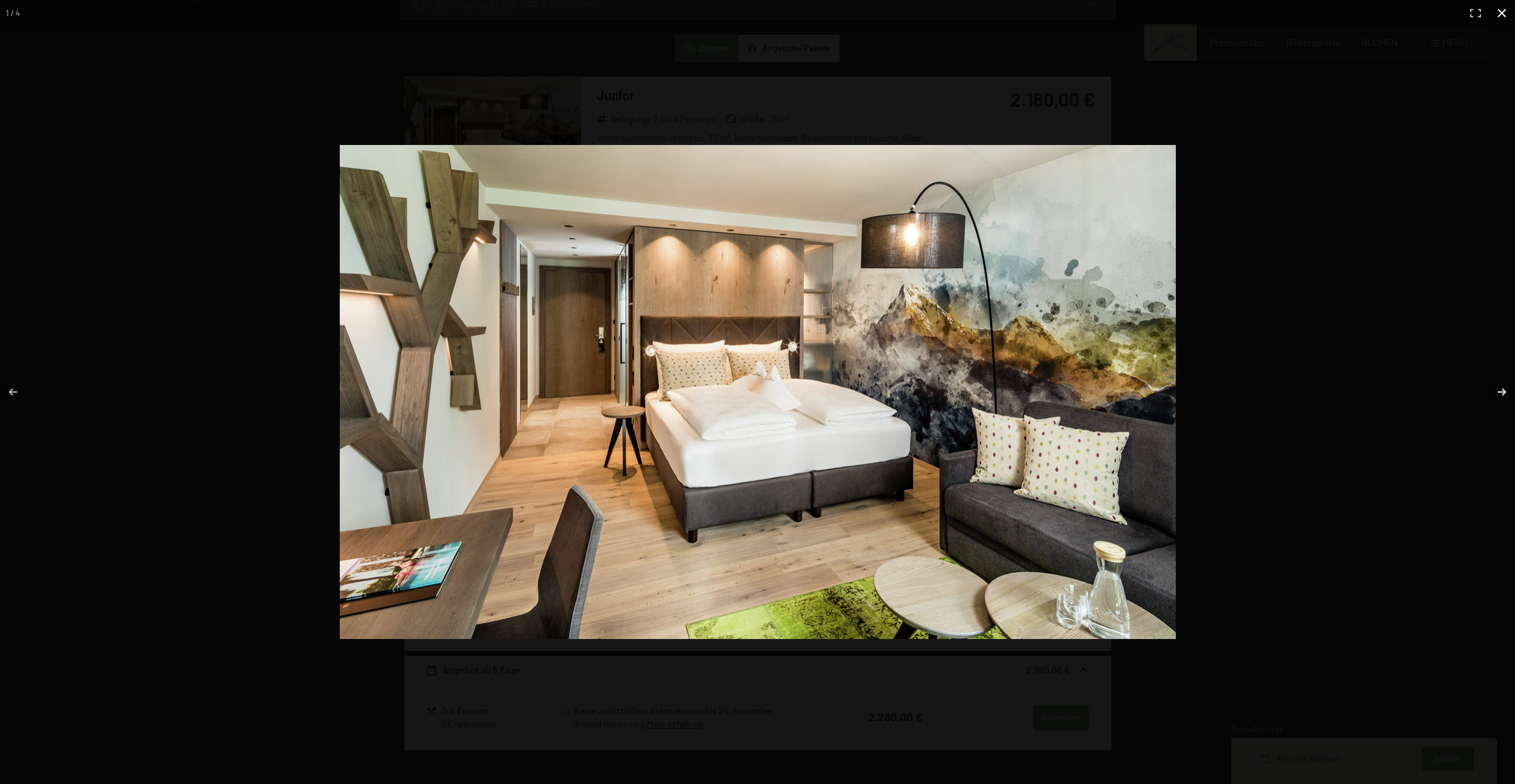
click at [1493, 388] on button "button" at bounding box center [1494, 392] width 42 height 59
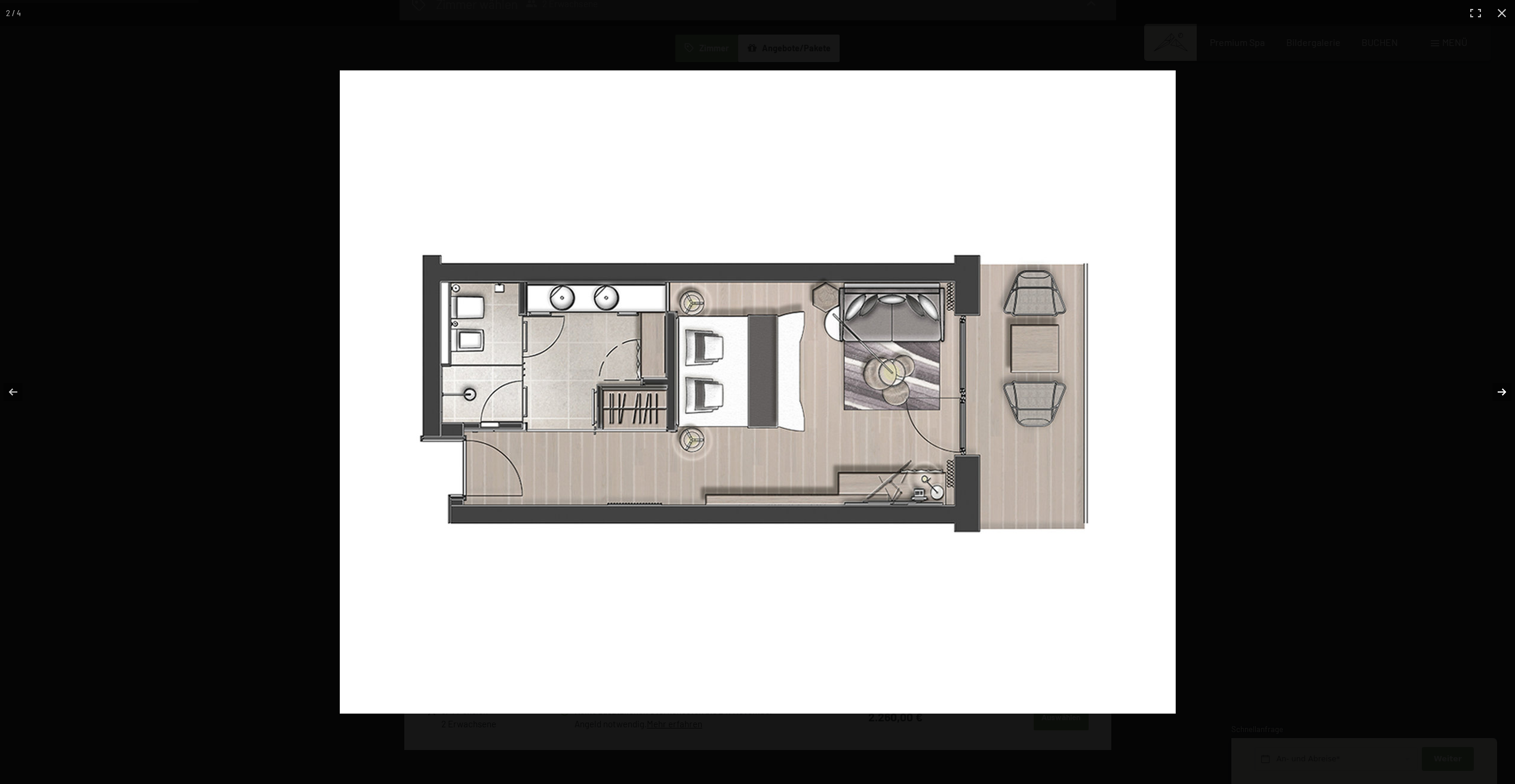
click at [1493, 388] on button "button" at bounding box center [1494, 392] width 42 height 59
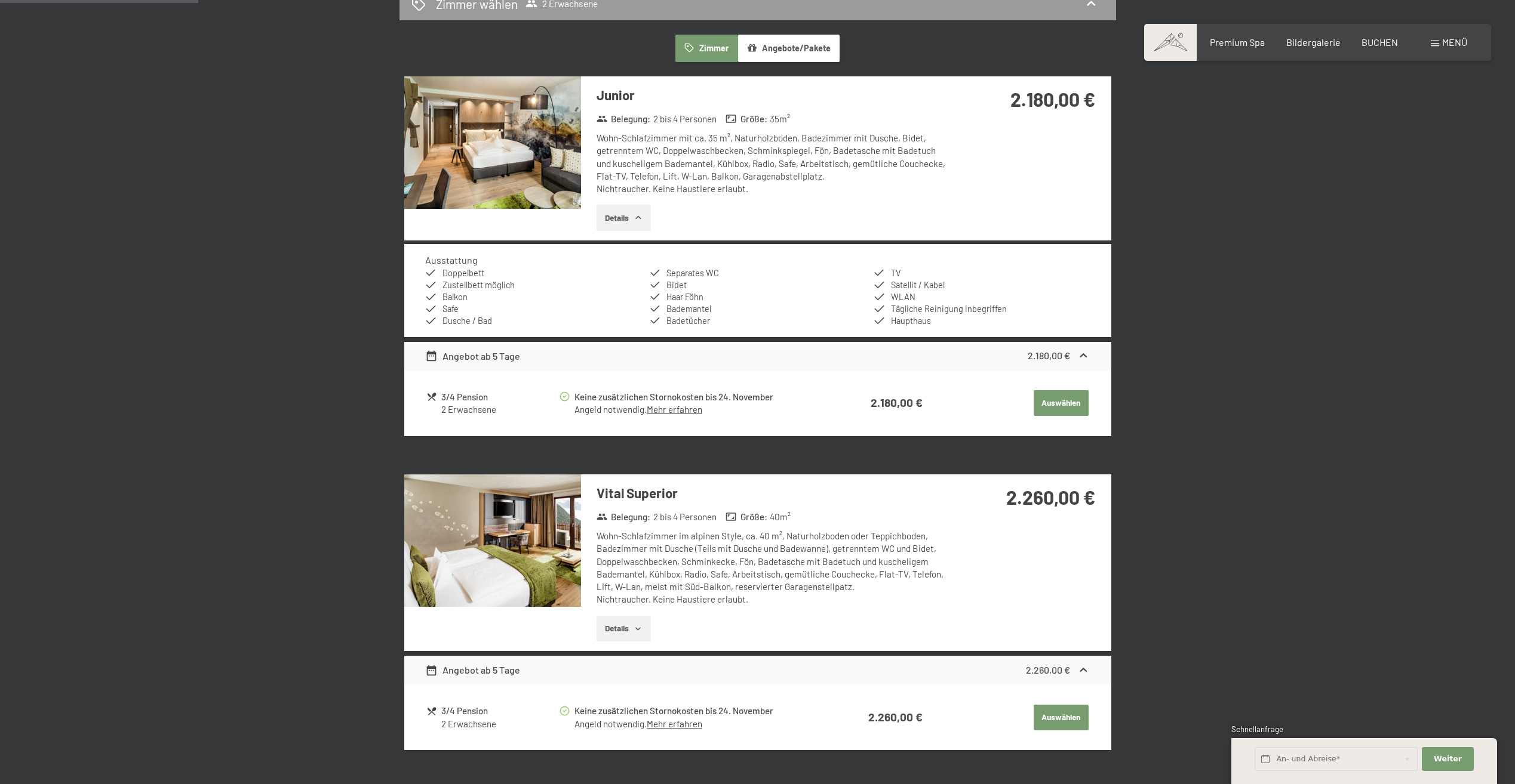
click at [623, 217] on button "Details" at bounding box center [624, 218] width 54 height 27
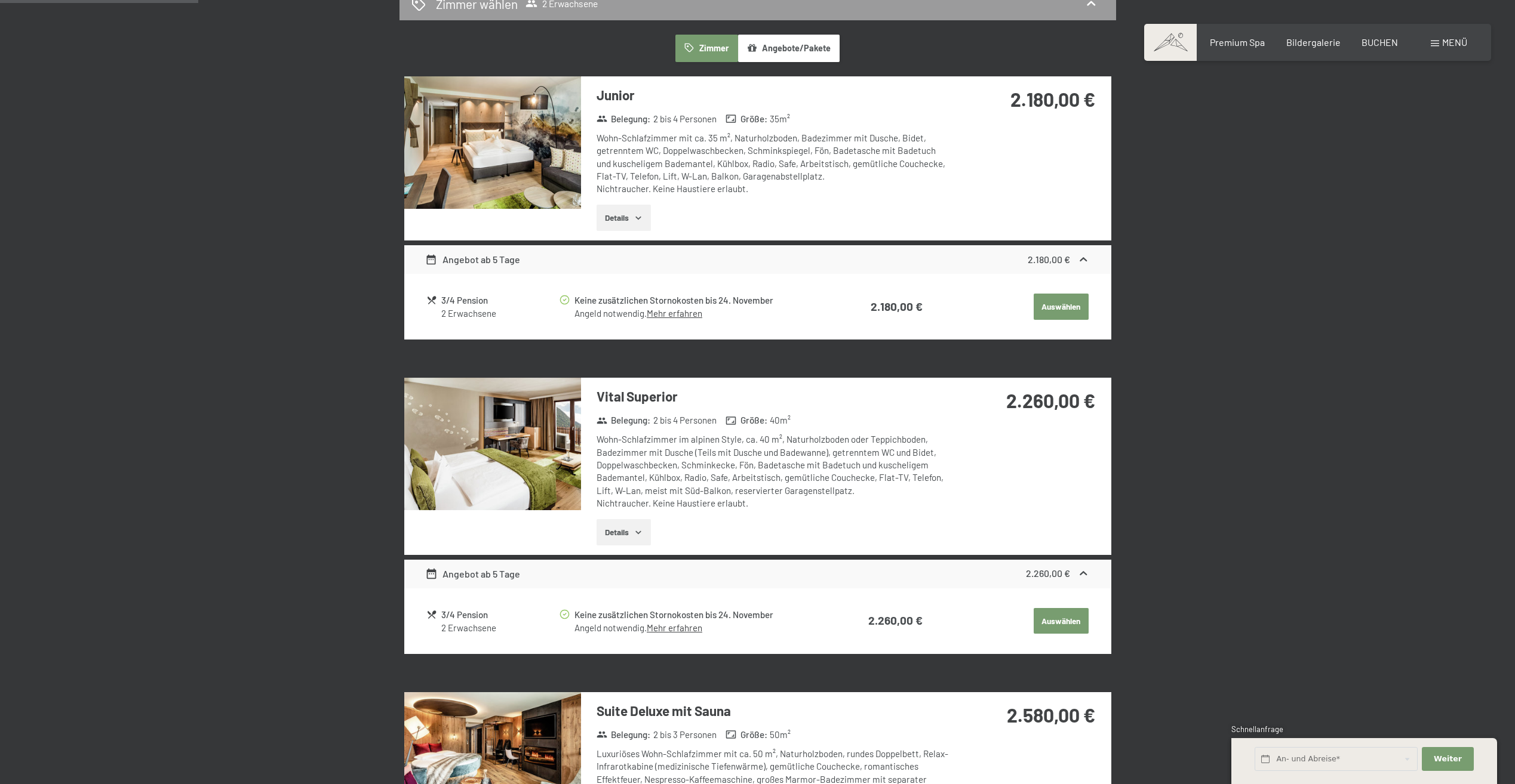
click at [623, 217] on button "Details" at bounding box center [624, 218] width 54 height 27
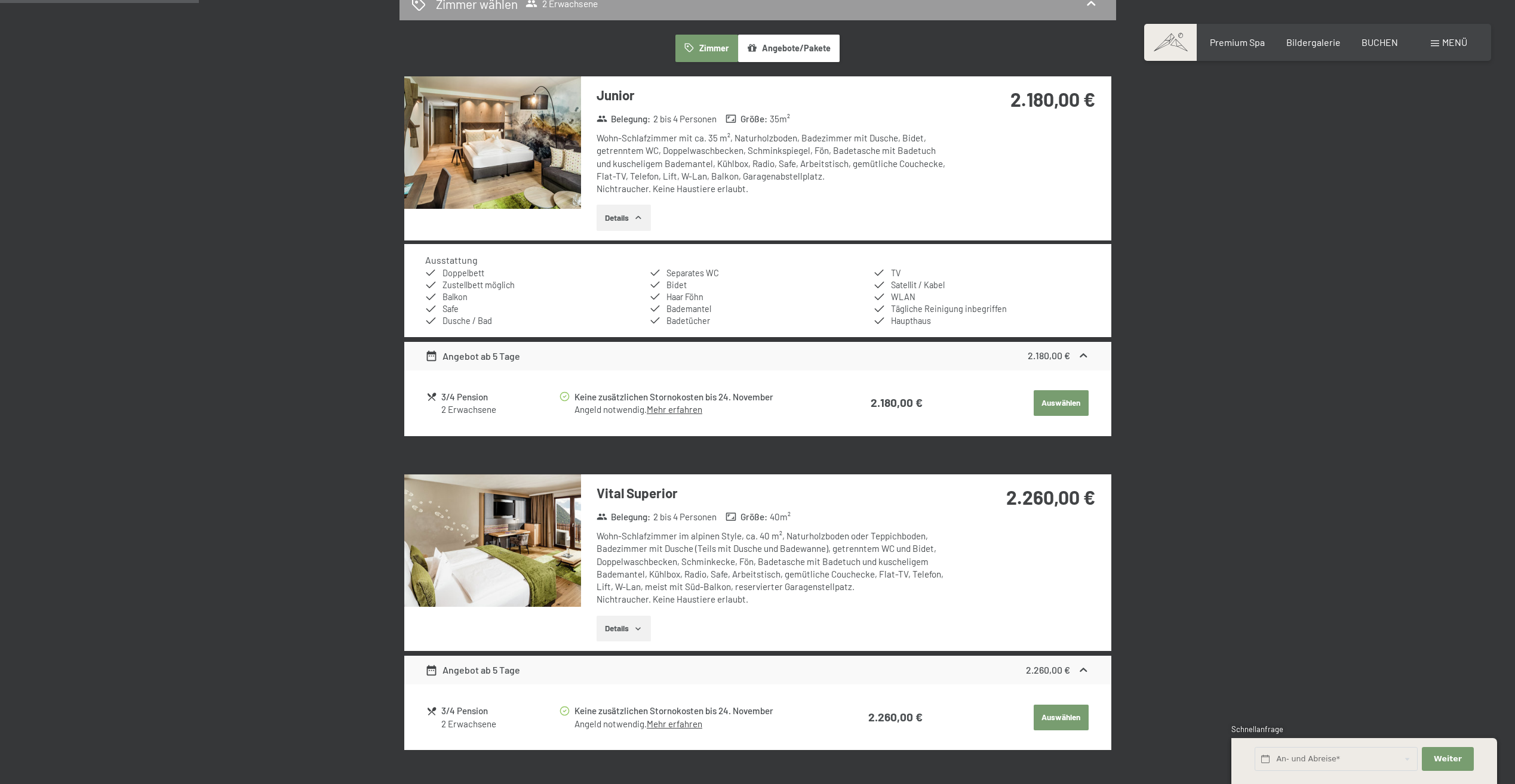
scroll to position [404, 0]
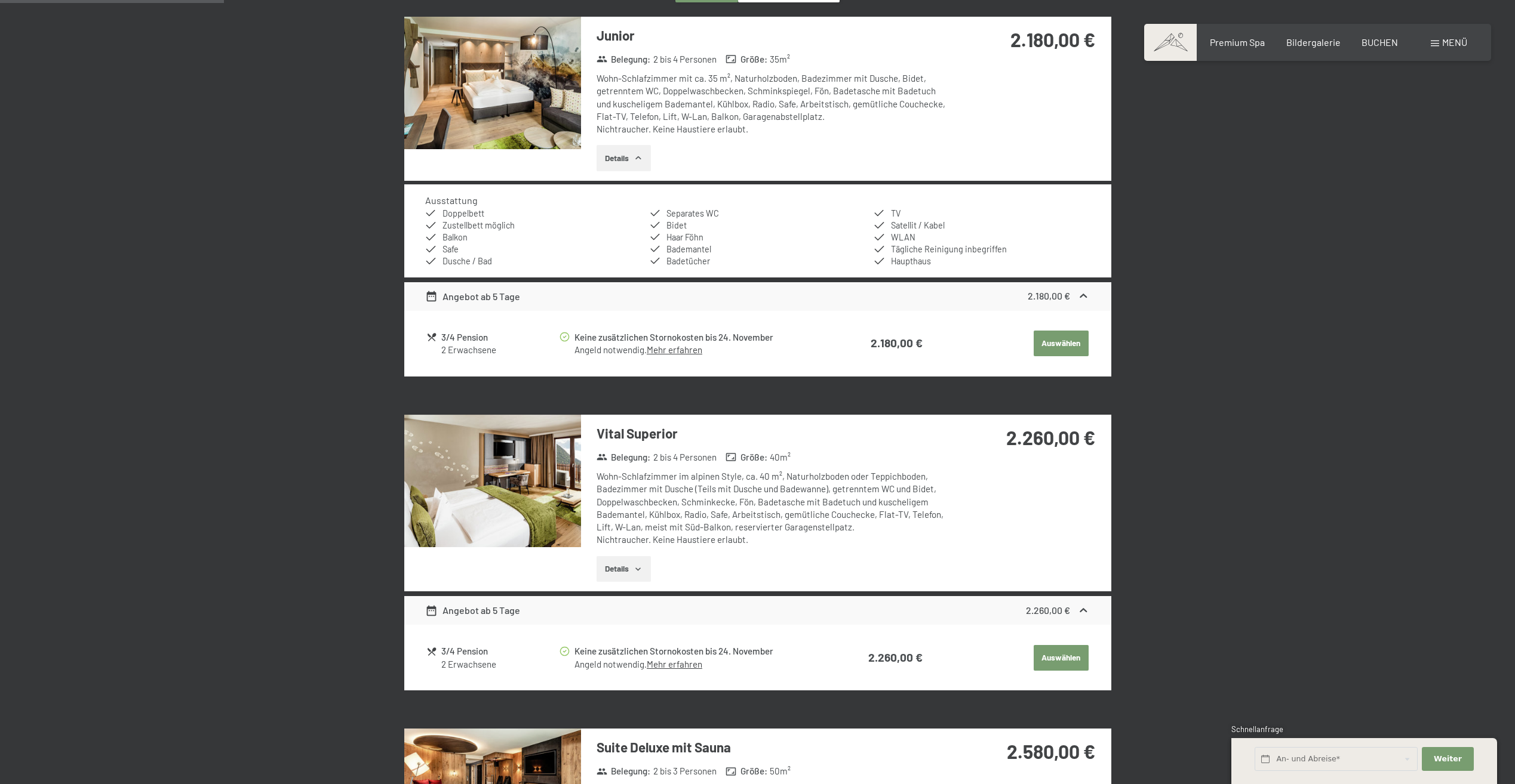
click at [634, 565] on button "Details" at bounding box center [624, 570] width 54 height 27
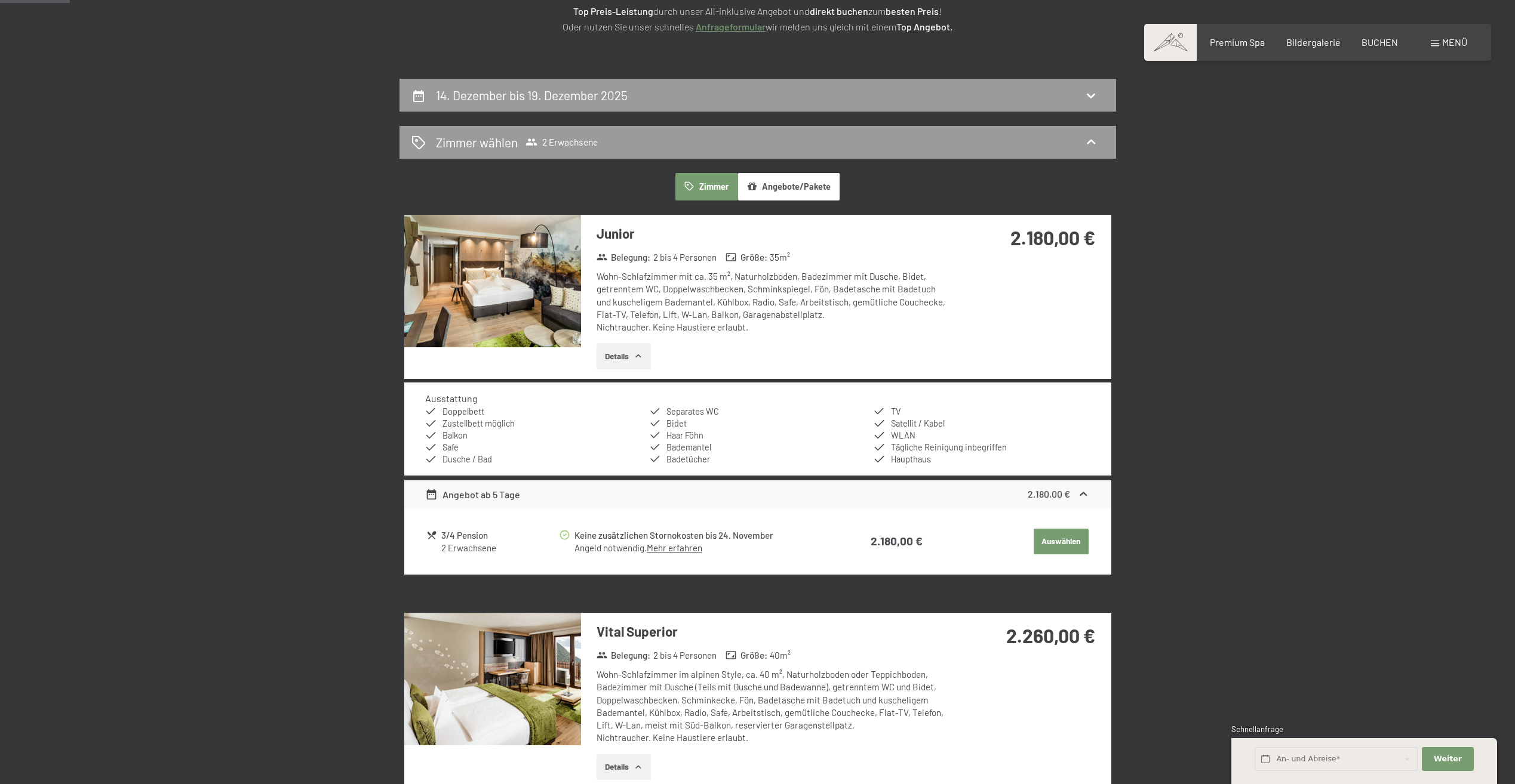
scroll to position [105, 0]
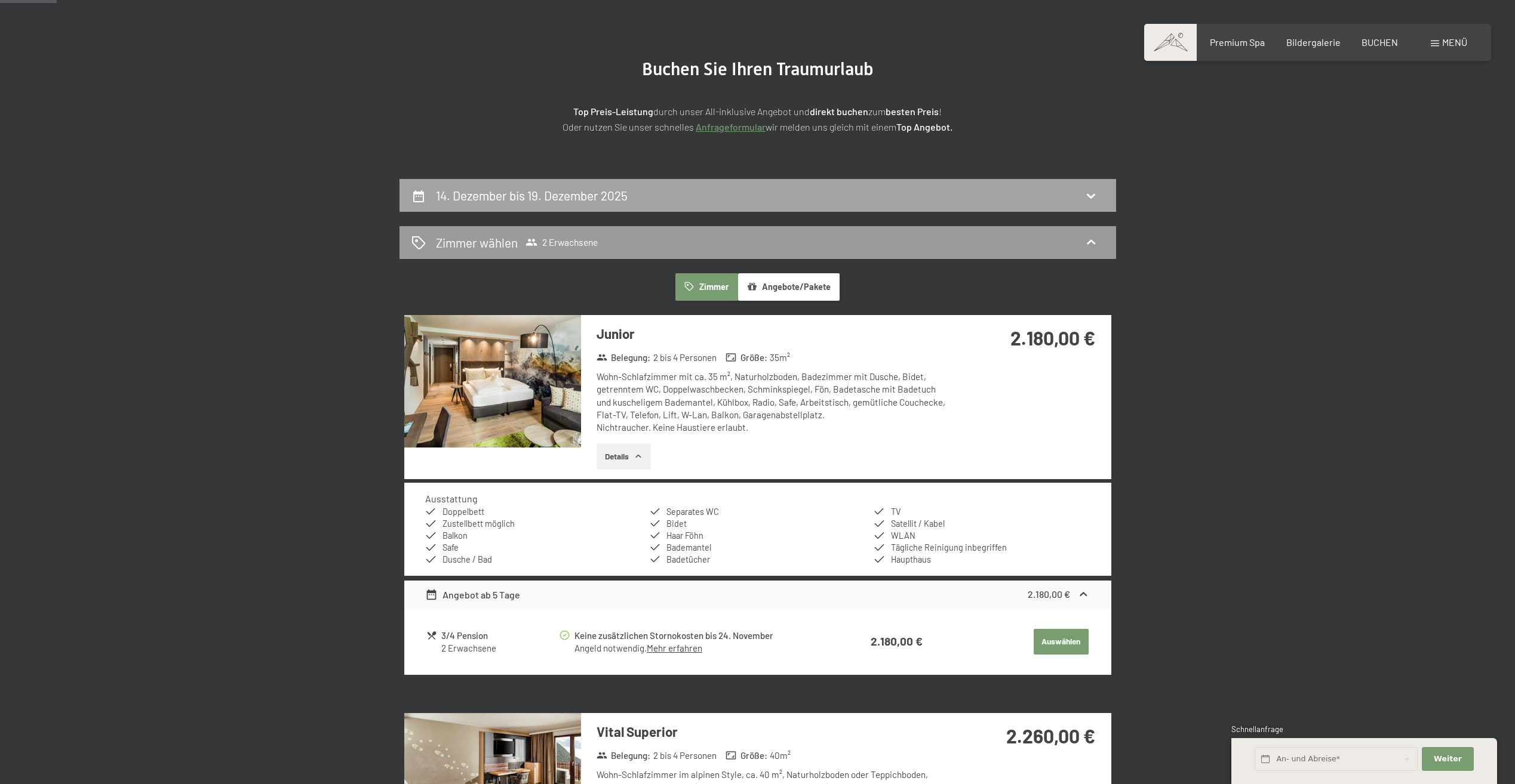
click at [1093, 195] on icon at bounding box center [1091, 196] width 8 height 5
select select "[DATE]"
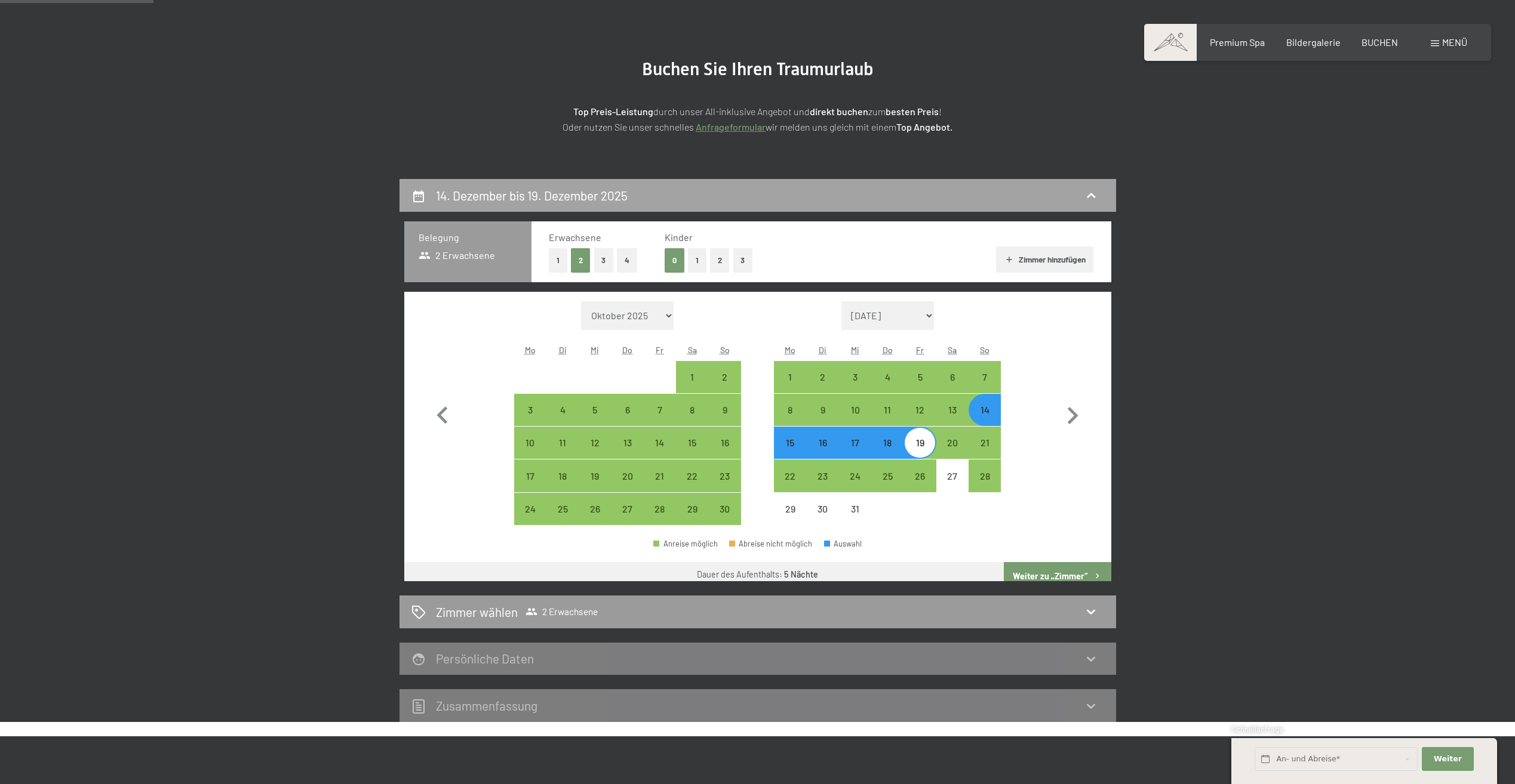
scroll to position [285, 0]
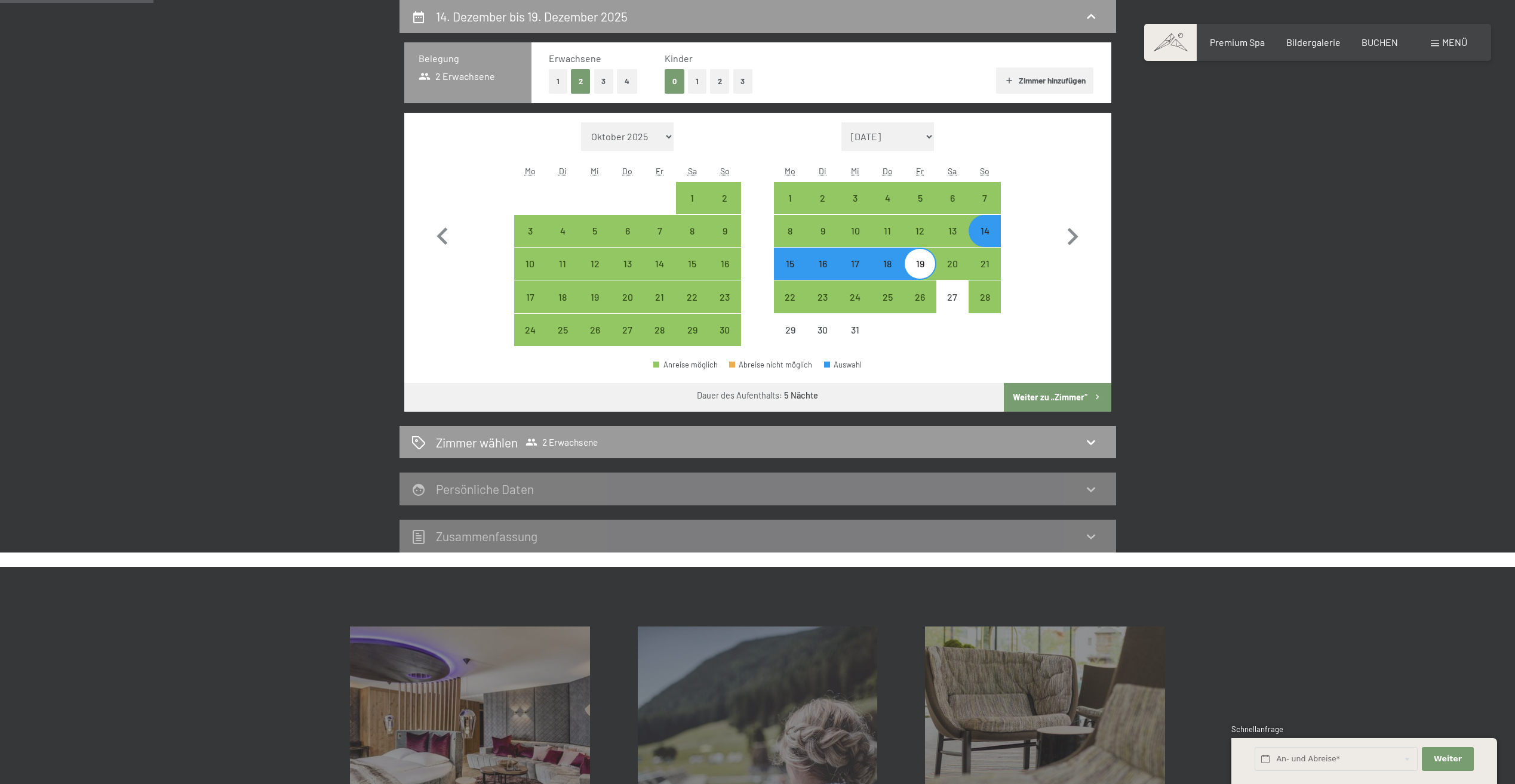
click at [989, 232] on div "14" at bounding box center [984, 241] width 30 height 30
select select "[DATE]"
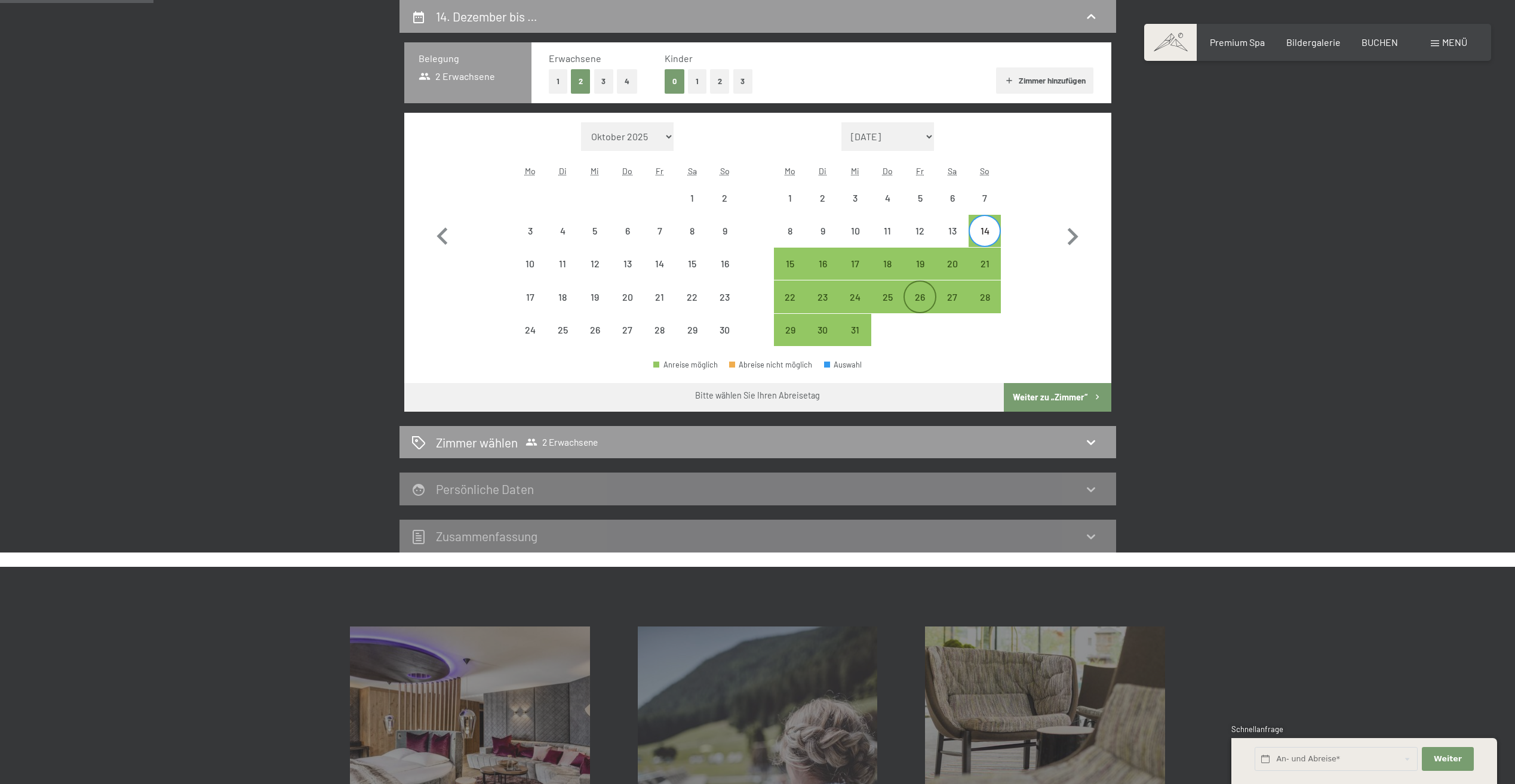
click at [914, 295] on div "26" at bounding box center [919, 307] width 30 height 30
select select "[DATE]"
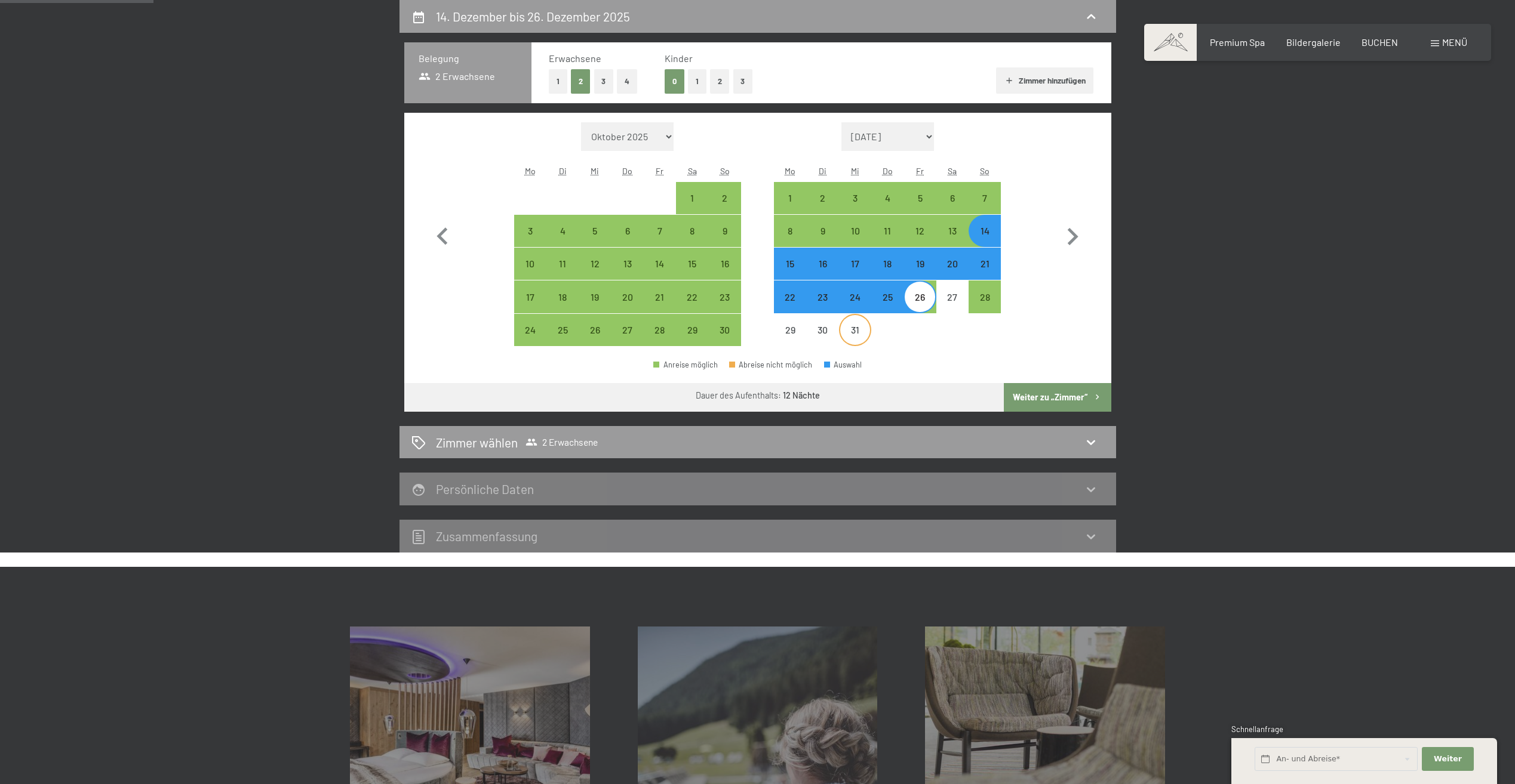
click at [848, 328] on div "31" at bounding box center [855, 340] width 30 height 30
select select "[DATE]"
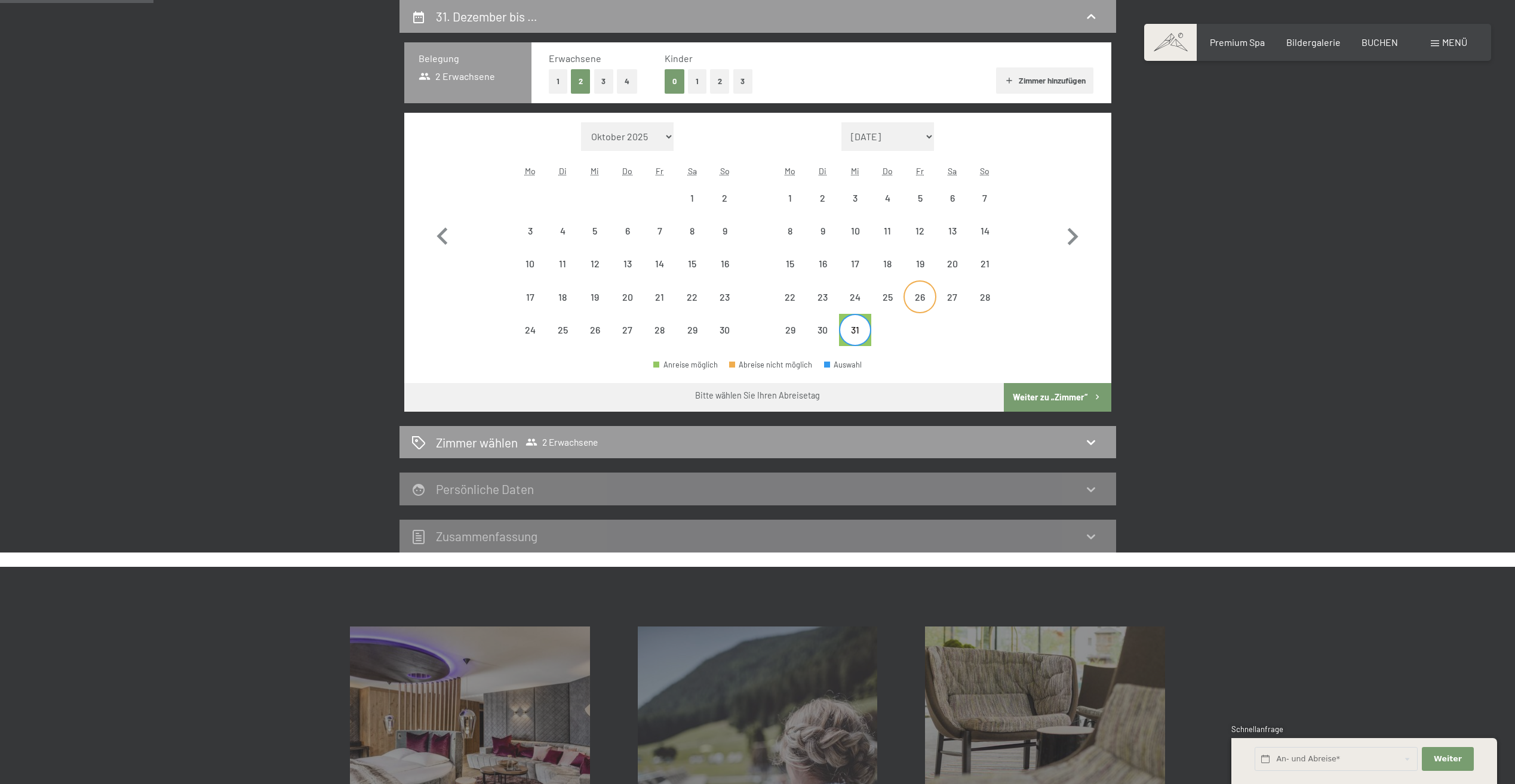
click at [918, 299] on div "26" at bounding box center [919, 307] width 30 height 30
select select "[DATE]"
click at [886, 295] on div "25" at bounding box center [887, 307] width 30 height 30
select select "[DATE]"
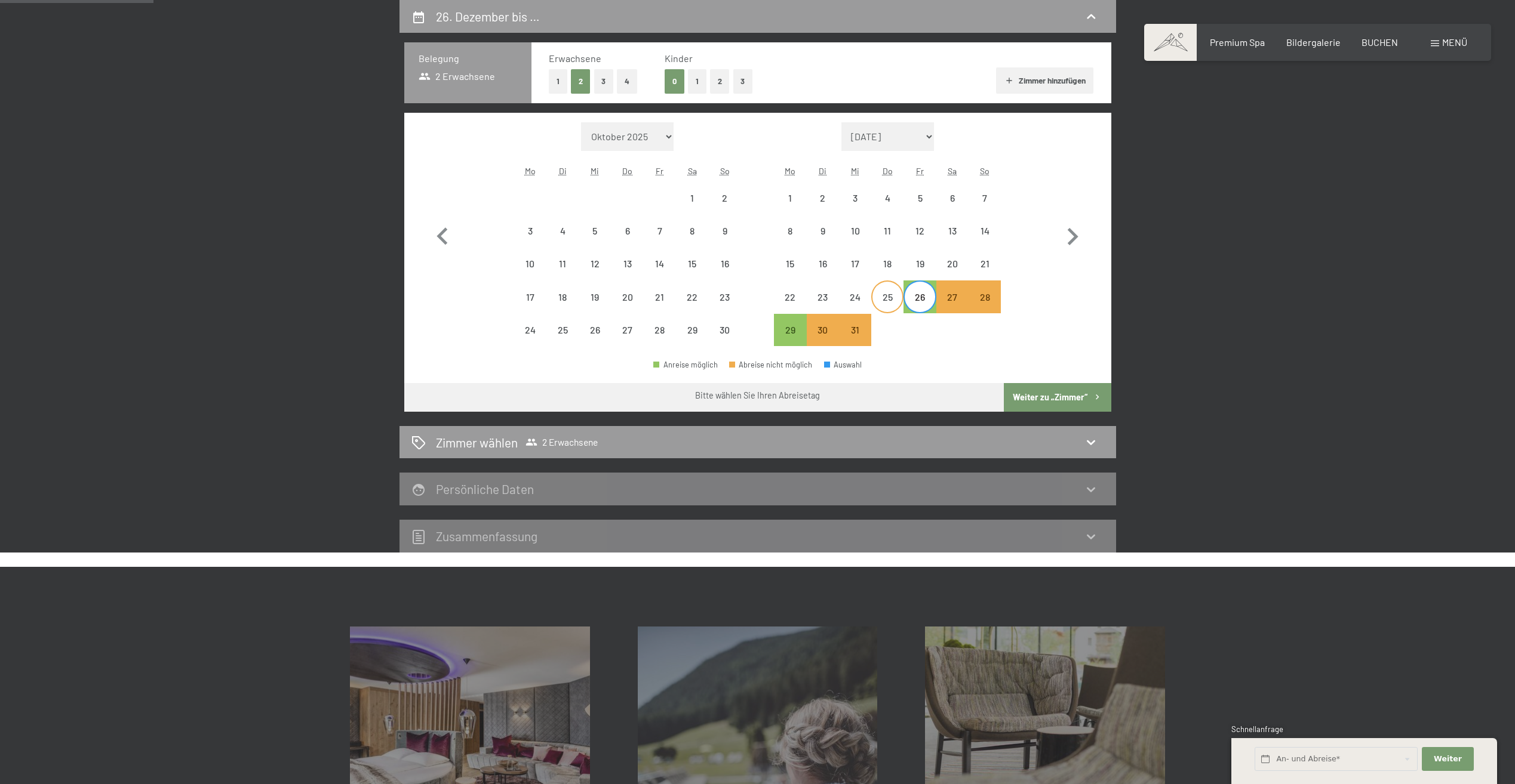
select select "[DATE]"
click at [1076, 239] on icon "button" at bounding box center [1072, 237] width 35 height 35
select select "[DATE]"
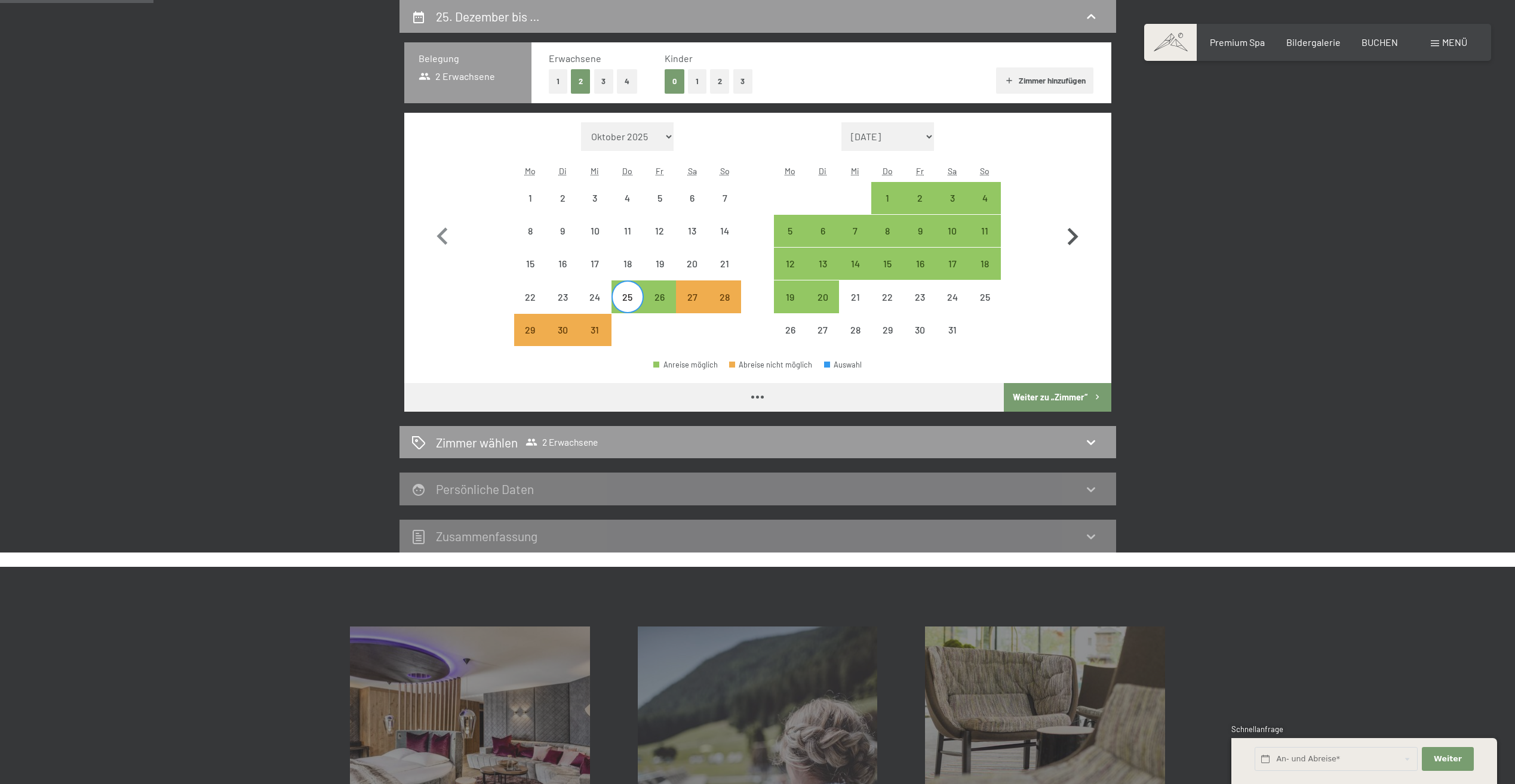
select select "[DATE]"
click at [662, 294] on div "26" at bounding box center [659, 307] width 30 height 30
select select "[DATE]"
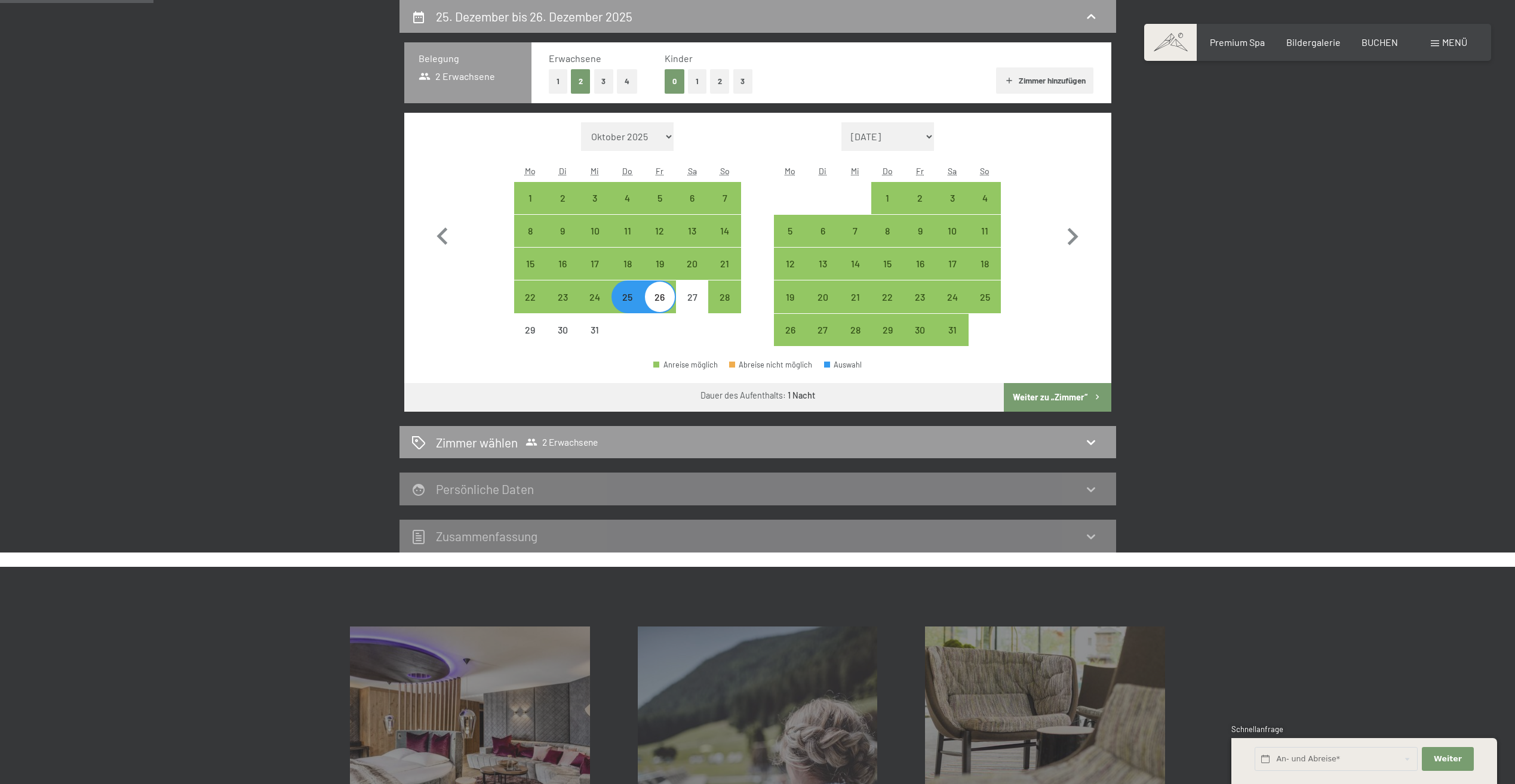
click at [666, 298] on div "26" at bounding box center [659, 307] width 30 height 30
select select "[DATE]"
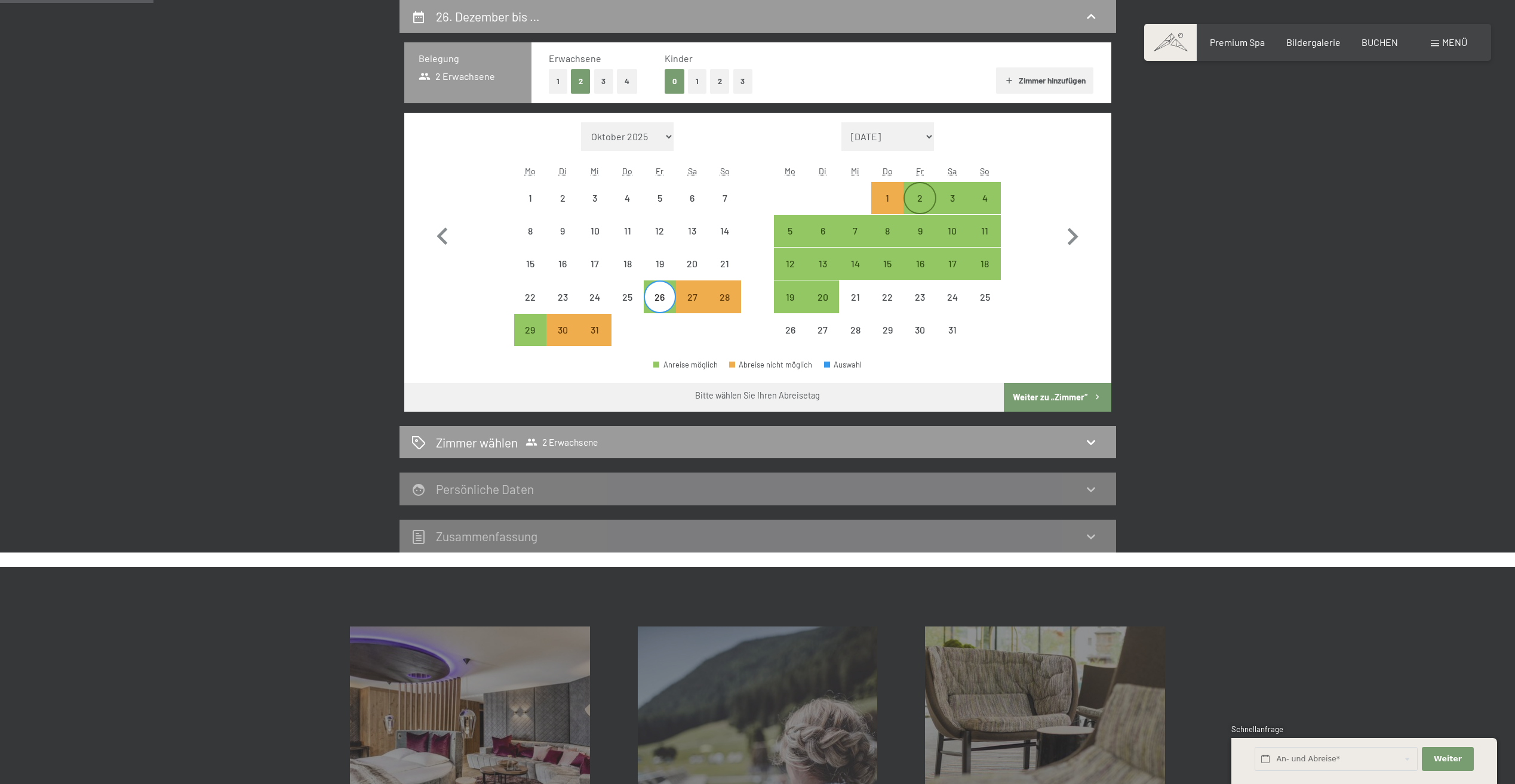
click at [923, 195] on div "2" at bounding box center [919, 208] width 30 height 30
select select "[DATE]"
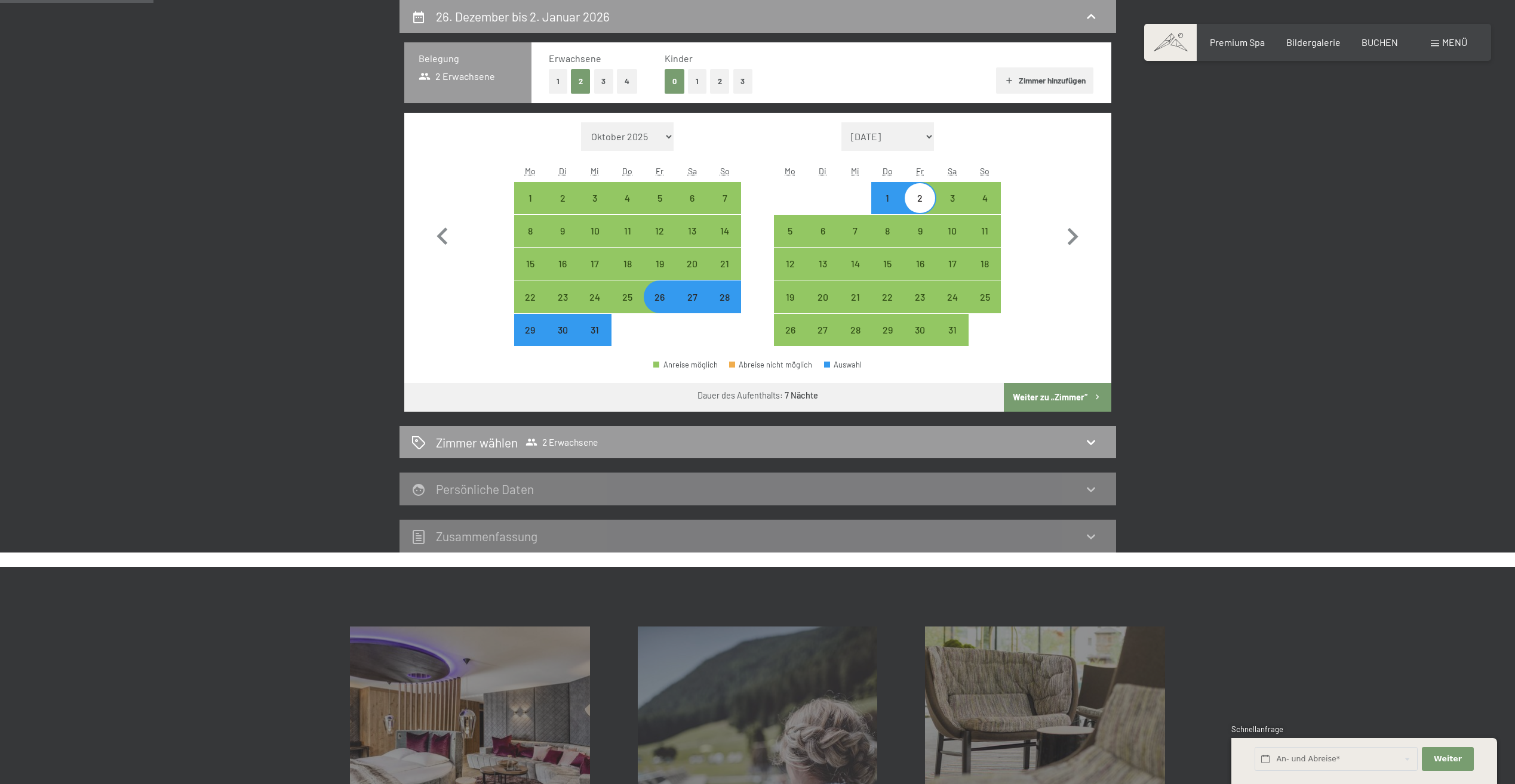
click at [1042, 398] on button "Weiter zu „Zimmer“" at bounding box center [1057, 397] width 107 height 29
select select "[DATE]"
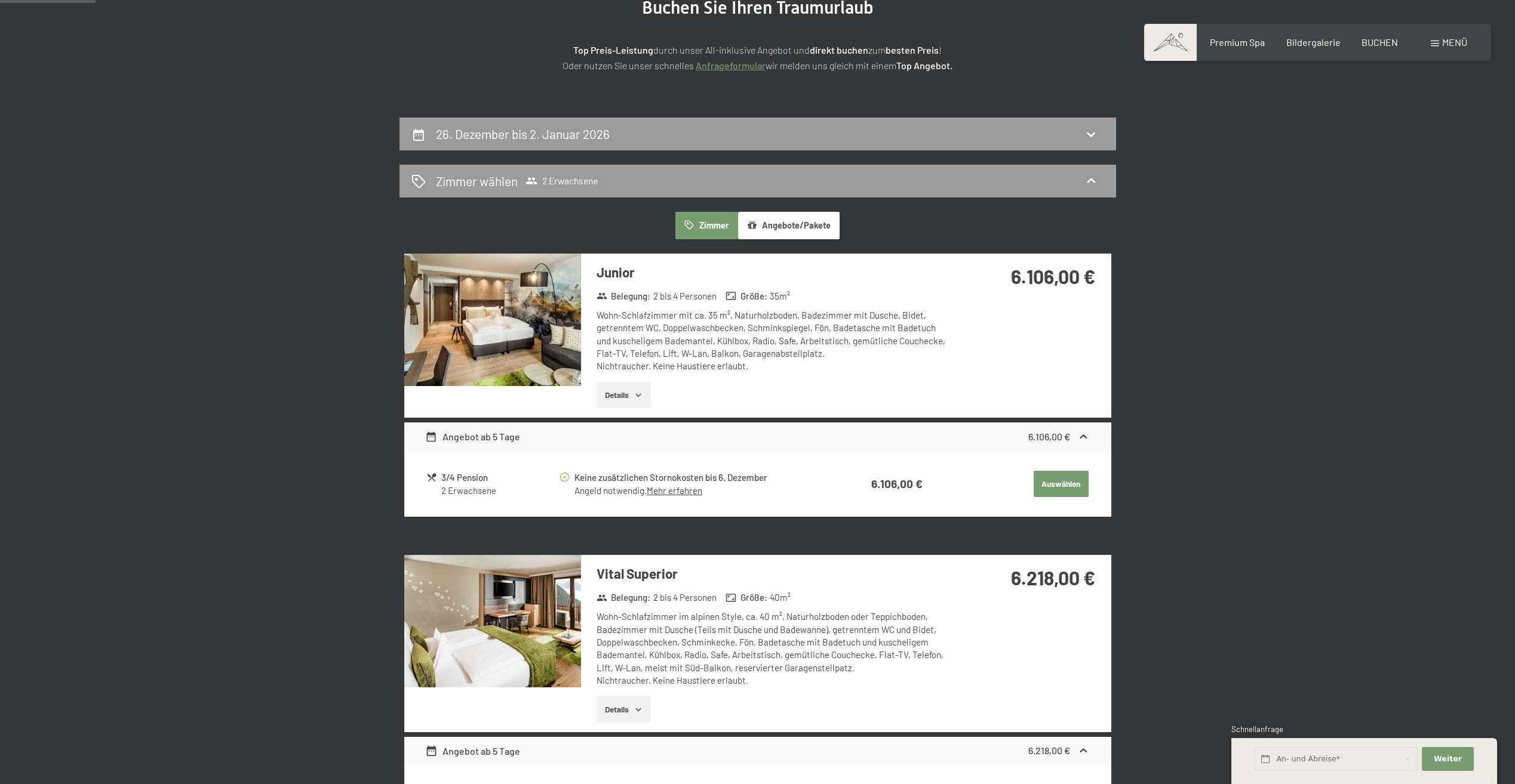
scroll to position [165, 0]
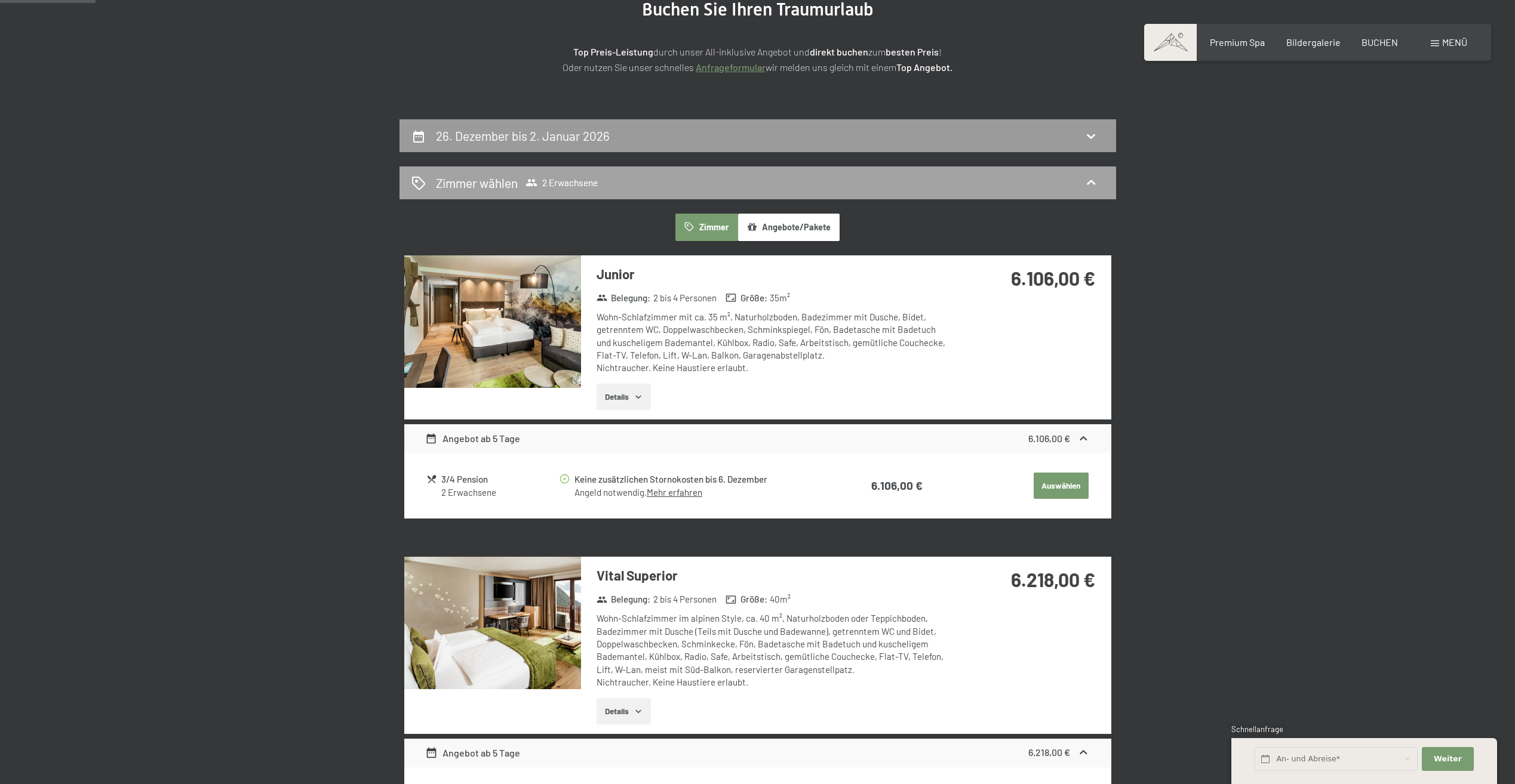
click at [672, 190] on div "Zimmer wählen 2 Erwachsene" at bounding box center [758, 183] width 693 height 17
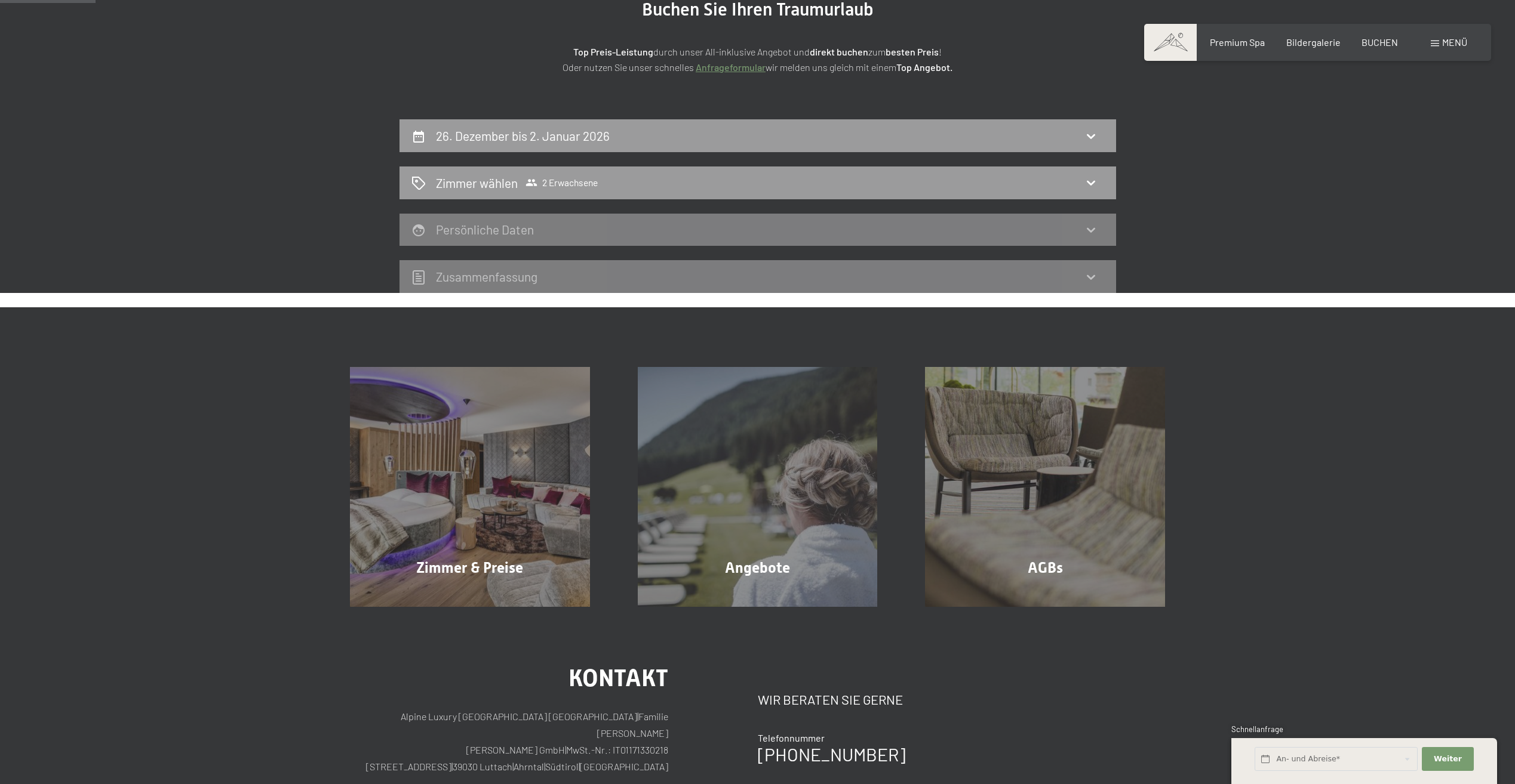
click at [208, 103] on section "Buchen Sie Ihren Traumurlaub Top Preis-Leistung durch unser All-inklusive Angeb…" at bounding box center [757, 36] width 1515 height 165
